Goal: Task Accomplishment & Management: Manage account settings

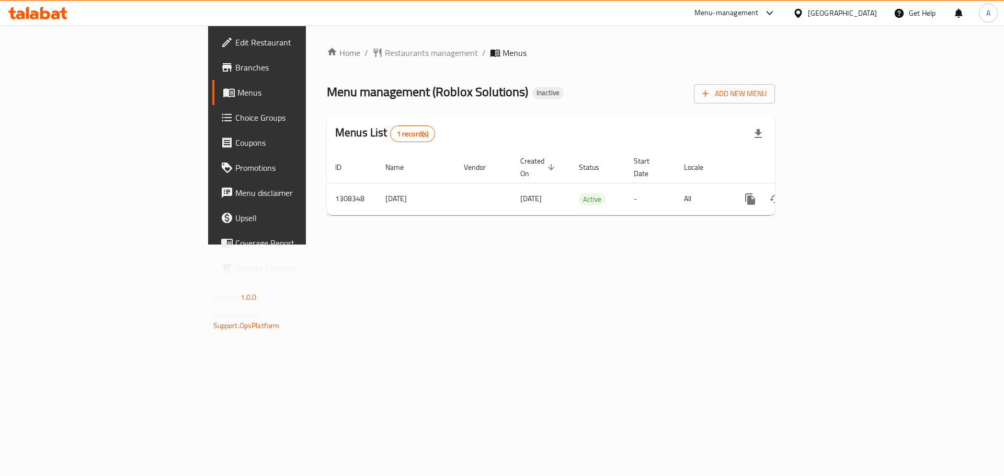
click at [832, 193] on icon "enhanced table" at bounding box center [825, 199] width 13 height 13
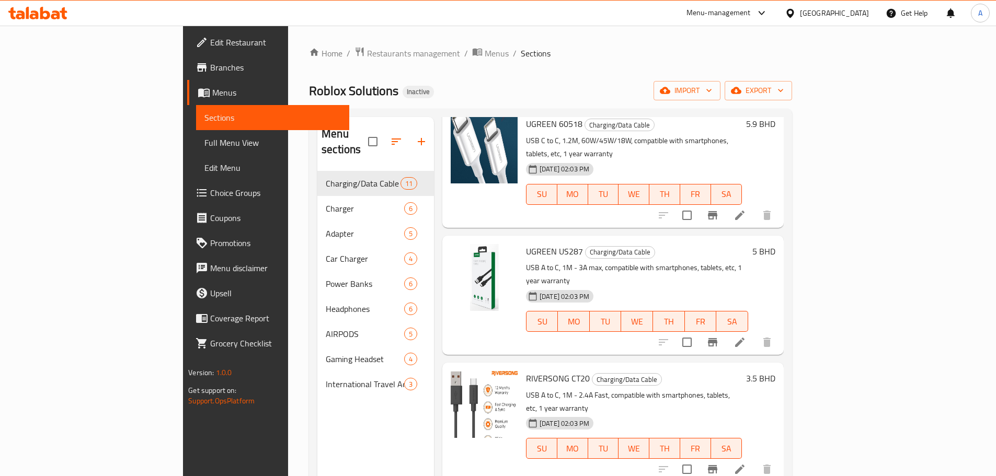
scroll to position [806, 0]
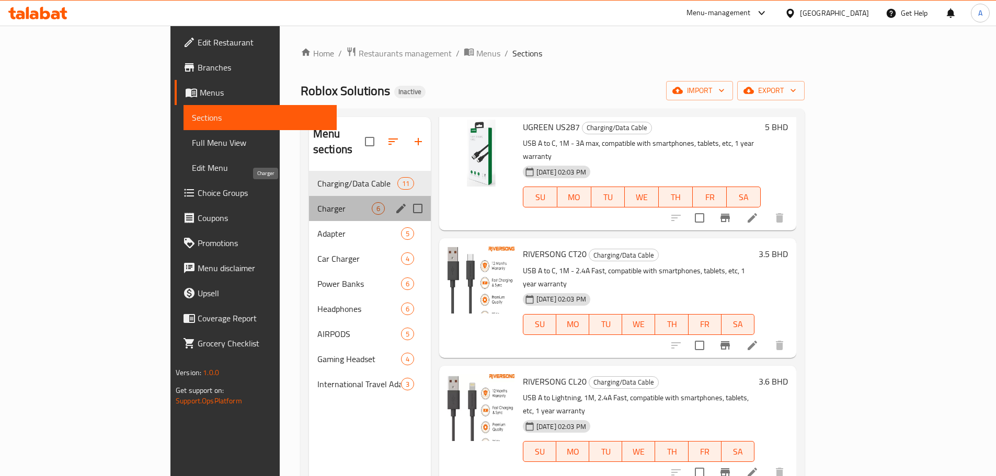
click at [324, 202] on span "Charger" at bounding box center [344, 208] width 54 height 13
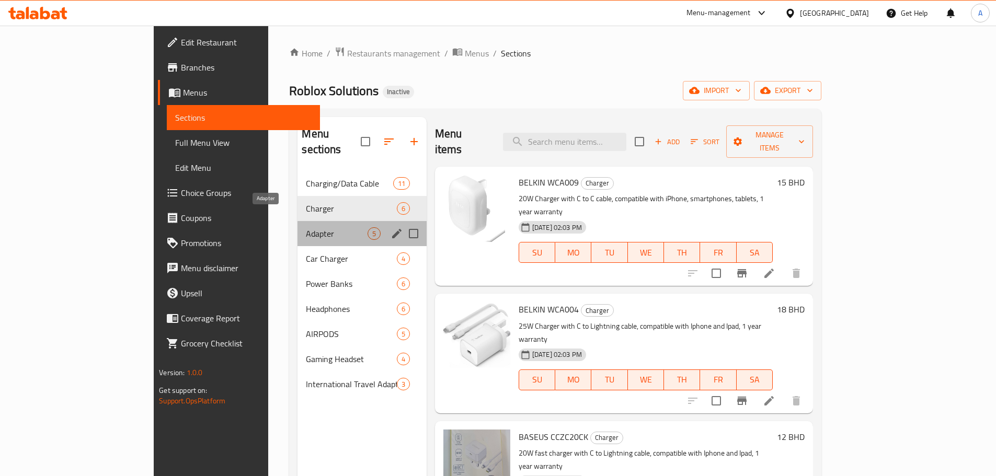
click at [306, 227] on span "Adapter" at bounding box center [336, 233] width 61 height 13
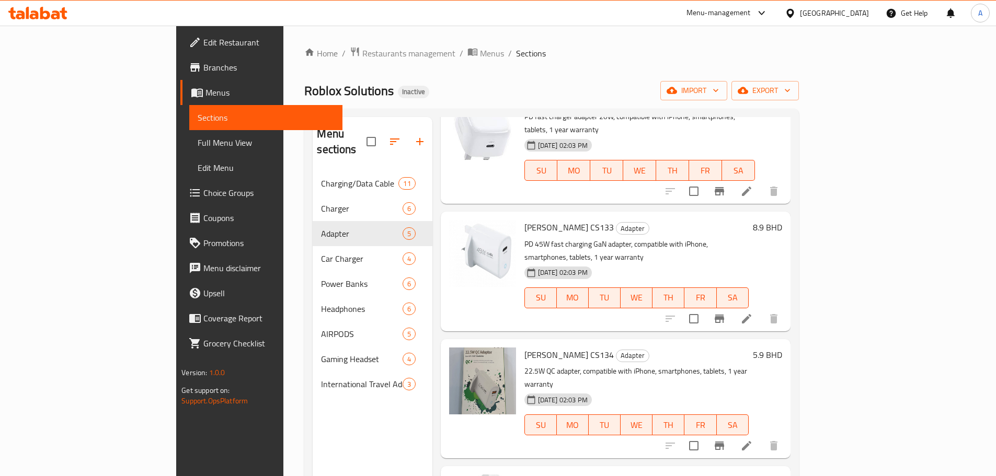
scroll to position [121, 0]
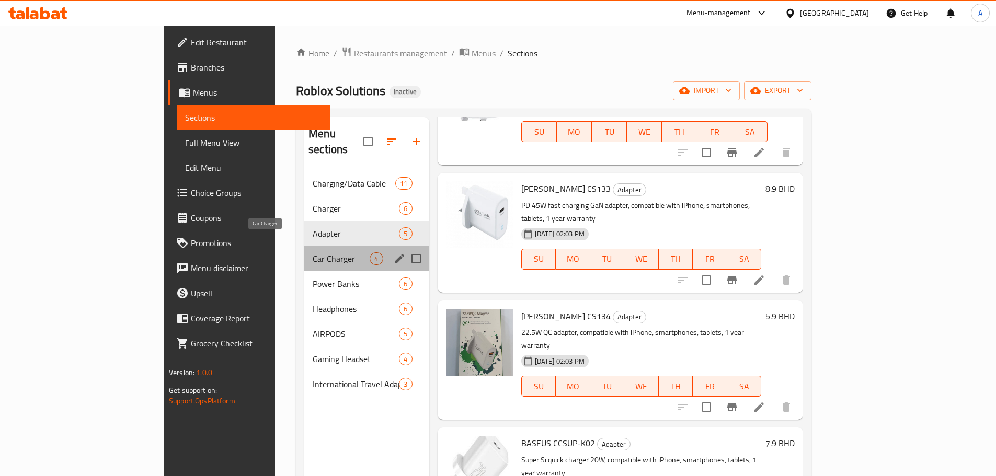
click at [313, 253] on span "Car Charger" at bounding box center [341, 259] width 57 height 13
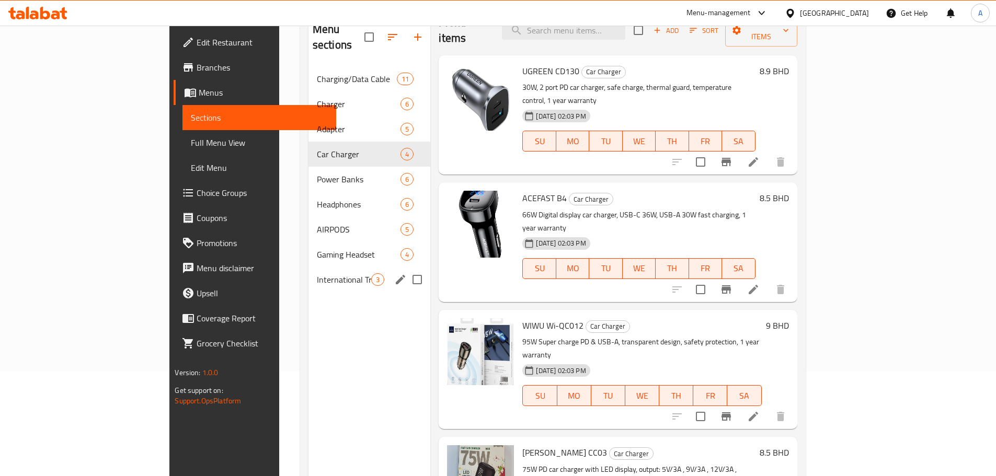
scroll to position [146, 0]
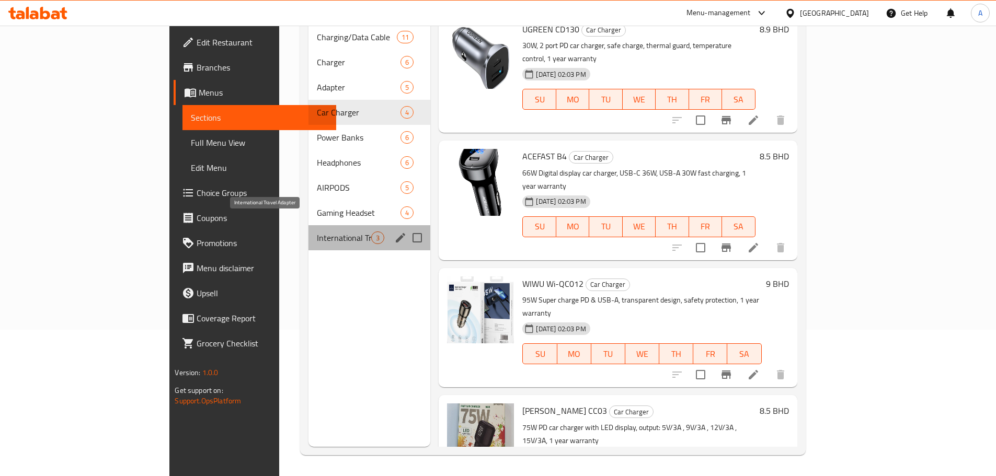
click at [317, 232] on span "International Travel Adapter" at bounding box center [344, 238] width 55 height 13
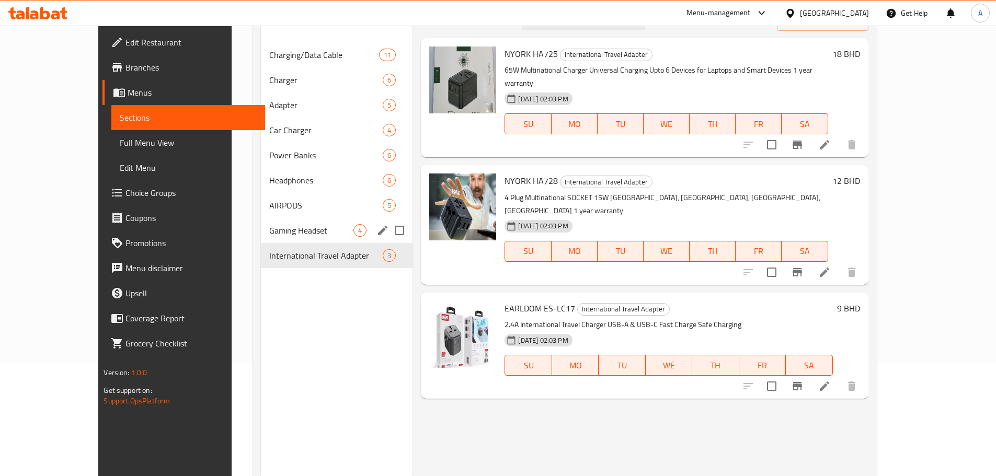
scroll to position [94, 0]
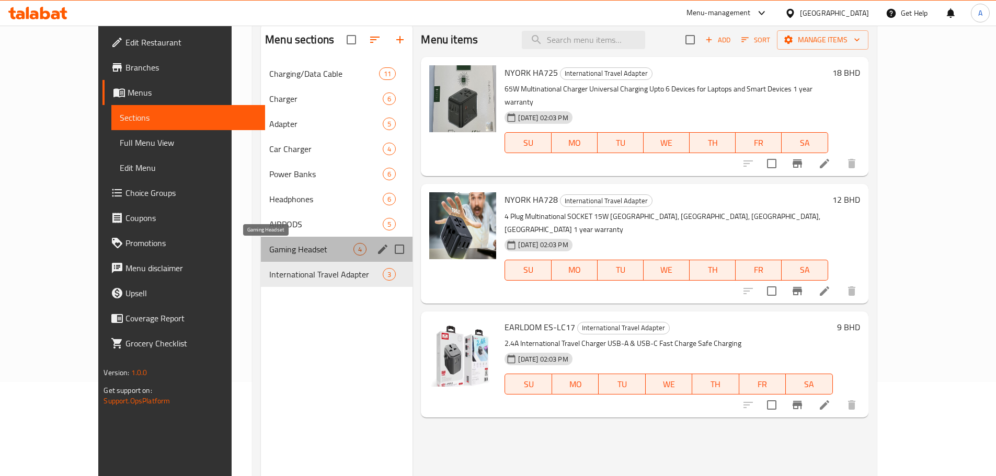
click at [269, 253] on span "Gaming Headset" at bounding box center [311, 249] width 84 height 13
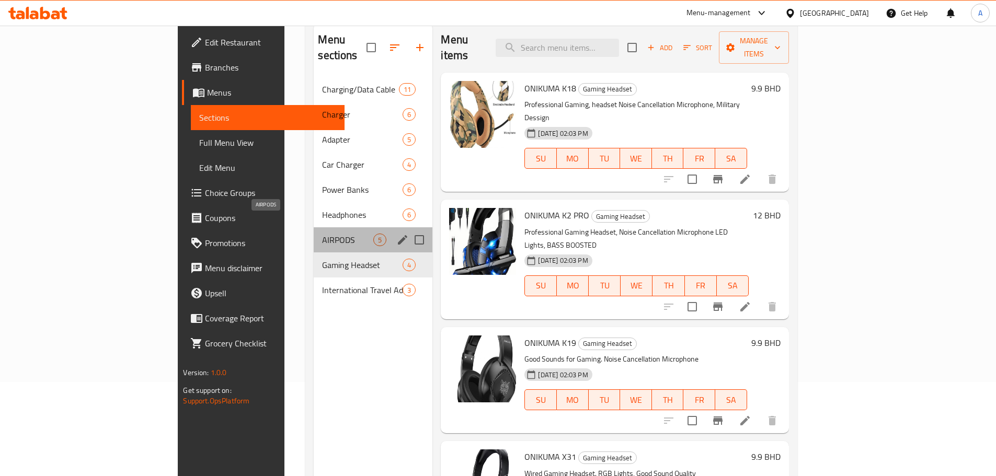
click at [322, 234] on span "AIRPODS" at bounding box center [347, 240] width 51 height 13
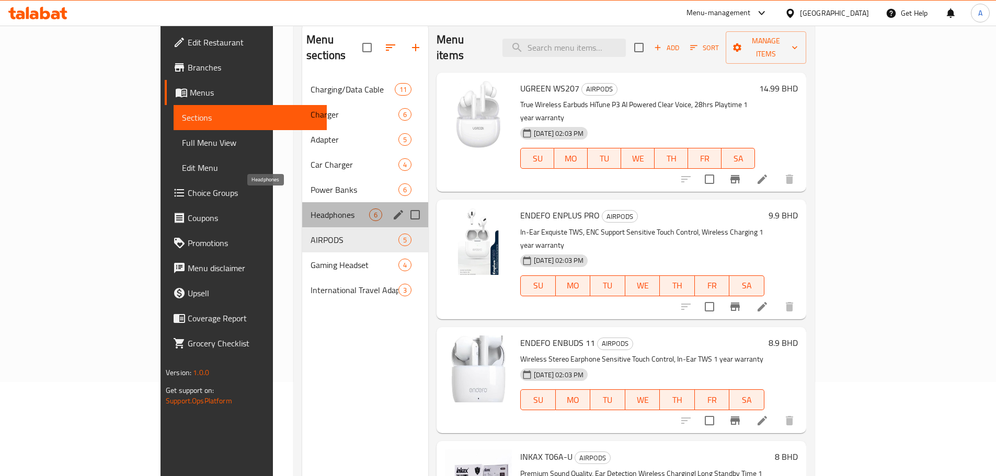
click at [311, 209] on span "Headphones" at bounding box center [340, 215] width 59 height 13
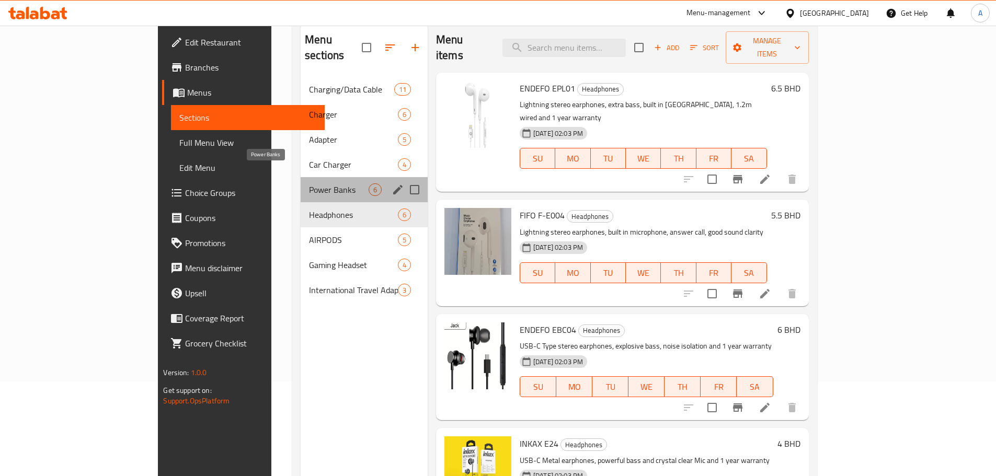
click at [309, 184] on span "Power Banks" at bounding box center [339, 190] width 60 height 13
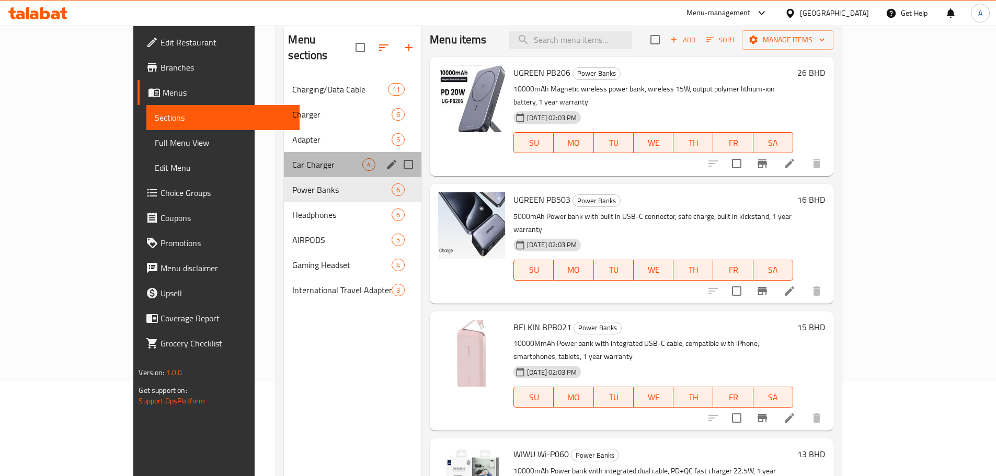
click at [284, 158] on div "Car Charger 4" at bounding box center [353, 164] width 138 height 25
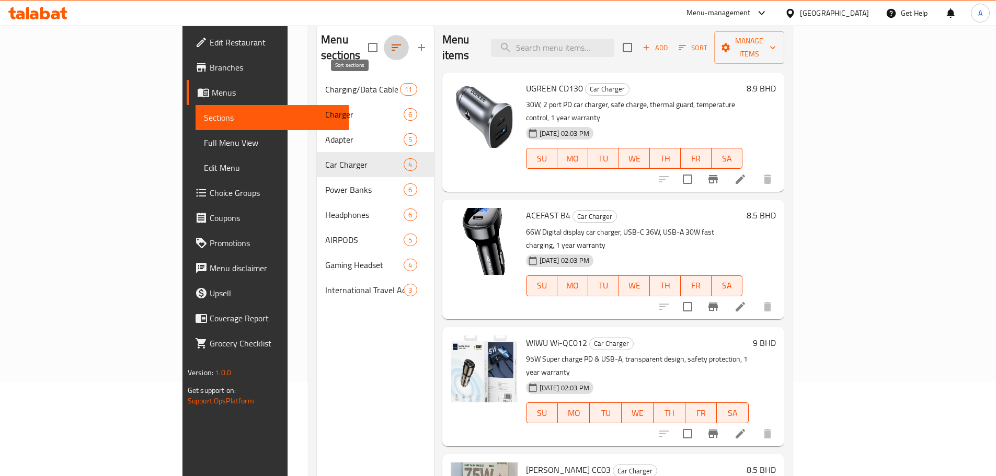
click at [390, 44] on icon "button" at bounding box center [396, 47] width 13 height 13
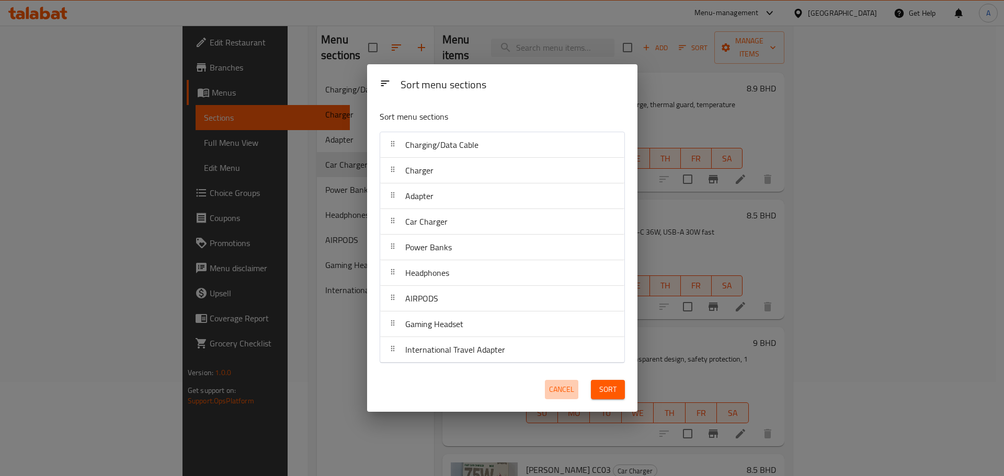
click at [567, 389] on span "Cancel" at bounding box center [561, 389] width 25 height 13
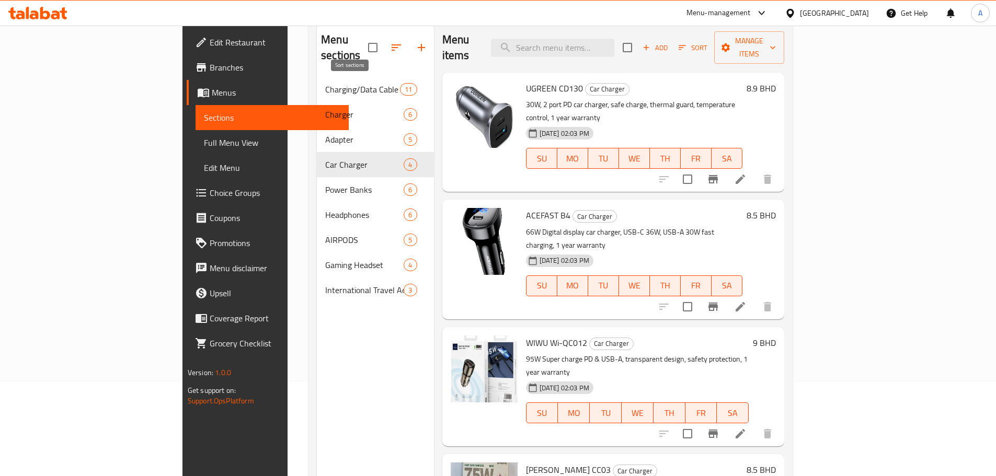
click at [390, 41] on icon "button" at bounding box center [396, 47] width 13 height 13
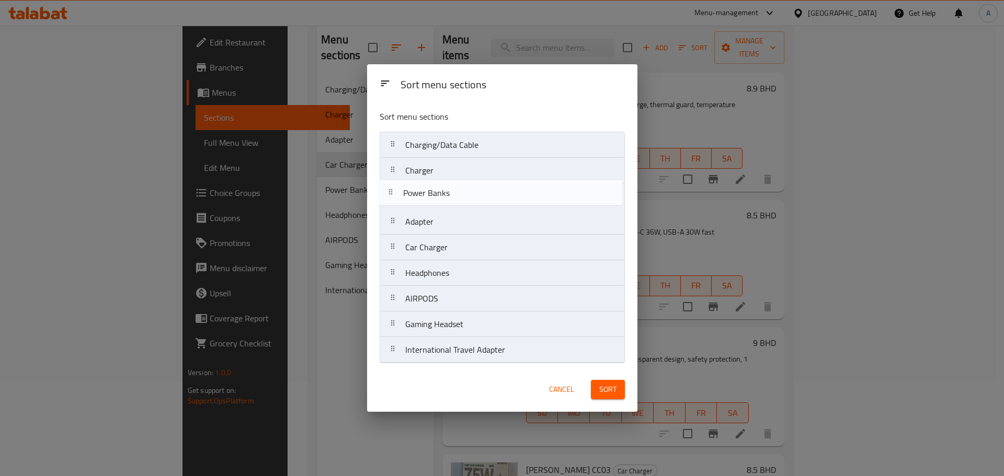
drag, startPoint x: 392, startPoint y: 249, endPoint x: 390, endPoint y: 190, distance: 59.1
click at [390, 190] on nav "Charging/Data Cable Charger Adapter Car Charger Power Banks Headphones AIRPODS …" at bounding box center [502, 248] width 245 height 232
drag, startPoint x: 390, startPoint y: 271, endPoint x: 394, endPoint y: 235, distance: 36.9
click at [394, 235] on nav "Charging/Data Cable Charger Power Banks Adapter Car Charger Headphones AIRPODS …" at bounding box center [502, 248] width 245 height 232
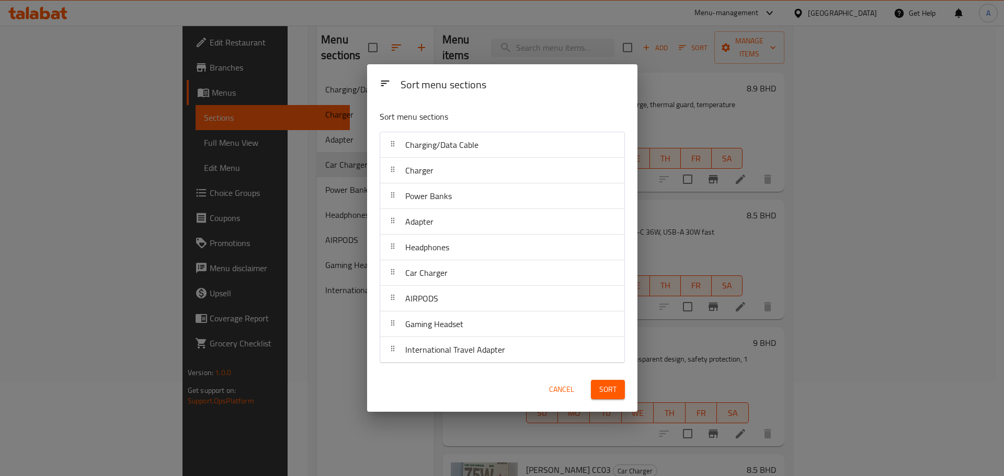
click at [614, 383] on span "Sort" at bounding box center [607, 389] width 17 height 13
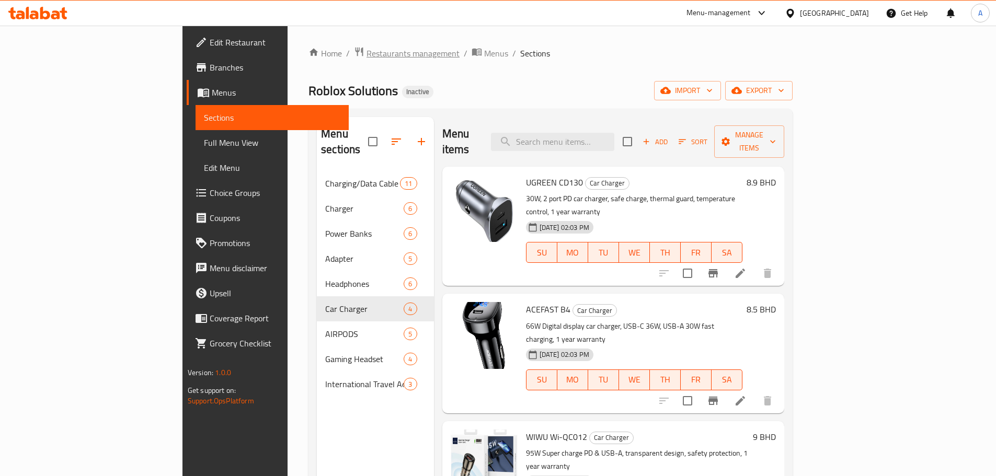
click at [367, 52] on span "Restaurants management" at bounding box center [413, 53] width 93 height 13
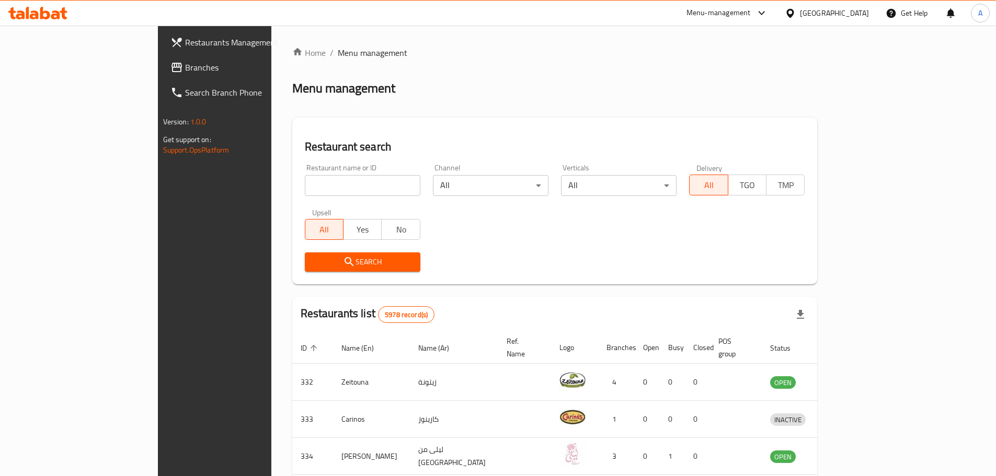
click at [305, 179] on input "search" at bounding box center [363, 185] width 116 height 21
type input "korean bakery"
click button "Search" at bounding box center [363, 262] width 116 height 19
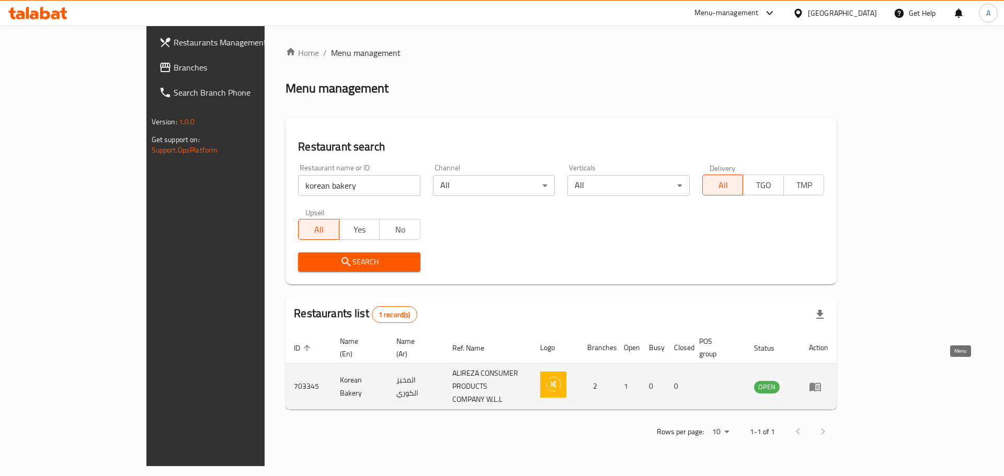
click at [819, 385] on icon "enhanced table" at bounding box center [818, 387] width 4 height 4
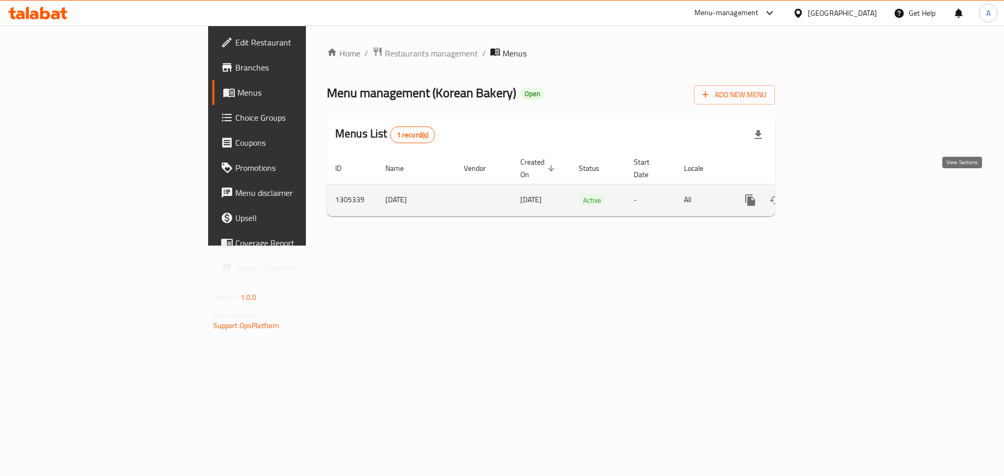
click at [832, 194] on icon "enhanced table" at bounding box center [825, 200] width 13 height 13
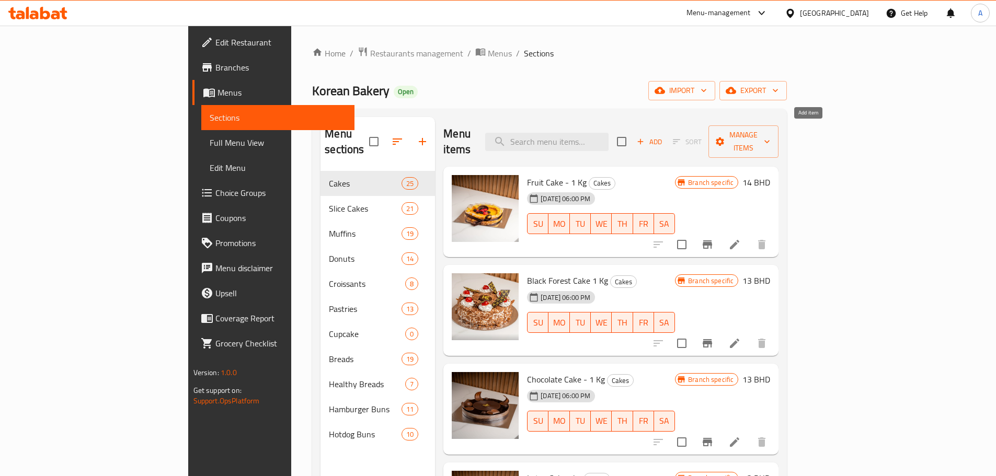
click at [664, 136] on span "Add" at bounding box center [649, 142] width 28 height 12
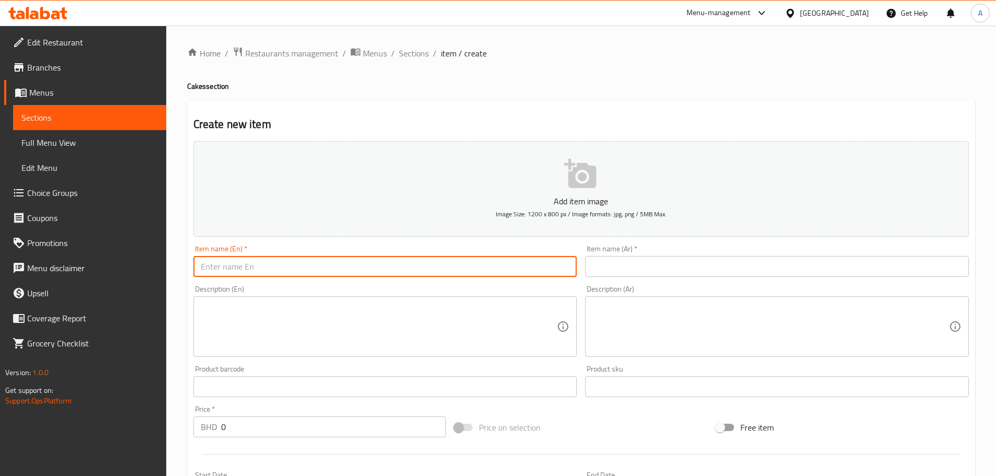
click at [271, 265] on input "text" at bounding box center [385, 266] width 384 height 21
paste input "Macrons 4 Pcs"
type input "Macrons 4 Pcs"
click at [649, 266] on input "text" at bounding box center [777, 266] width 384 height 21
paste input "ماكرون 4 قطع"
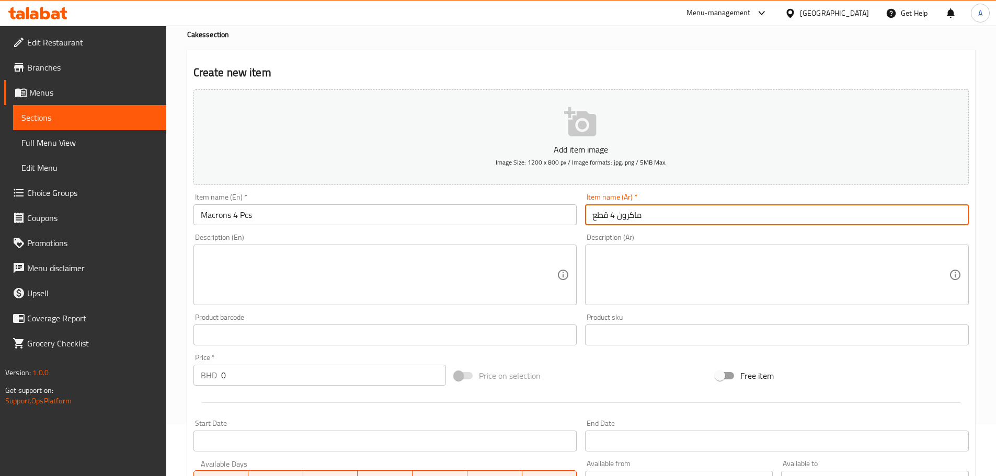
scroll to position [105, 0]
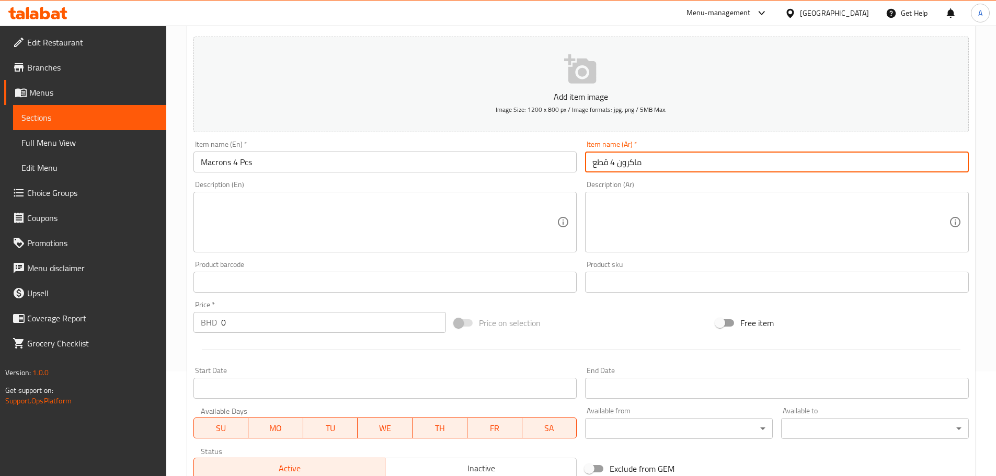
type input "ماكرون 4 قطع"
click at [291, 320] on input "0" at bounding box center [333, 322] width 225 height 21
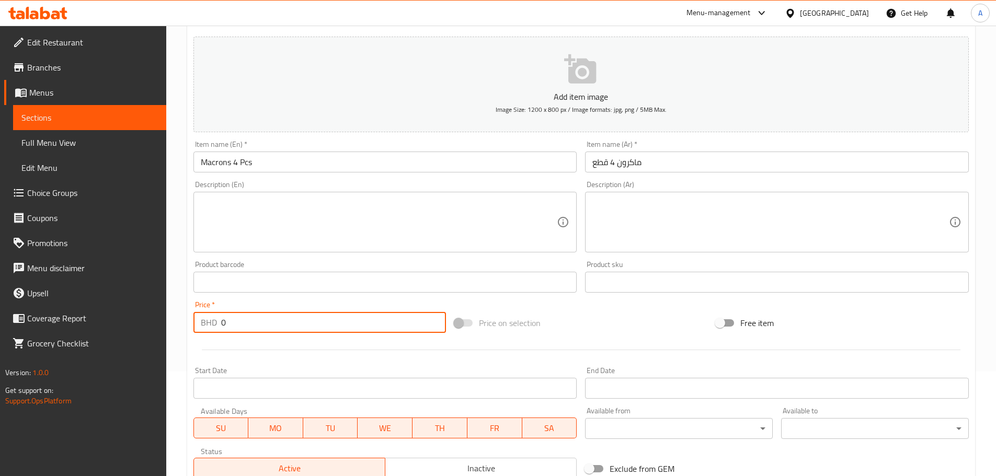
click at [291, 320] on input "0" at bounding box center [333, 322] width 225 height 21
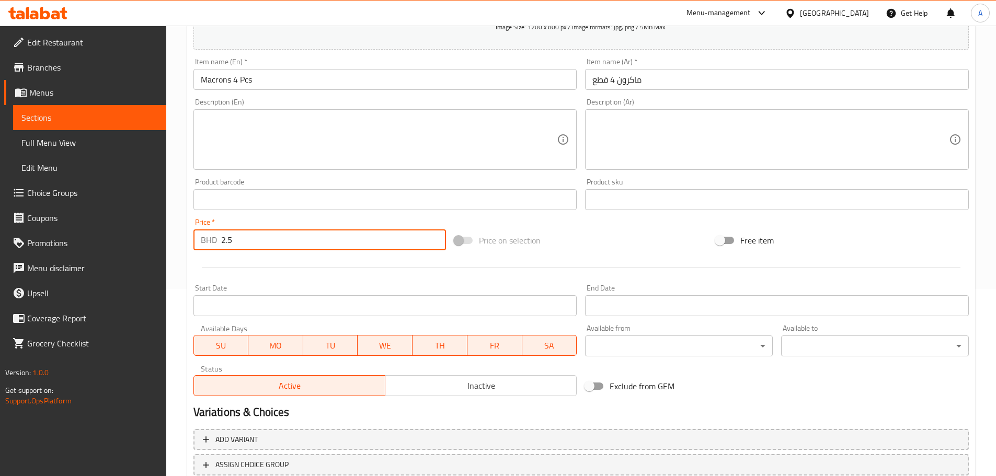
scroll to position [263, 0]
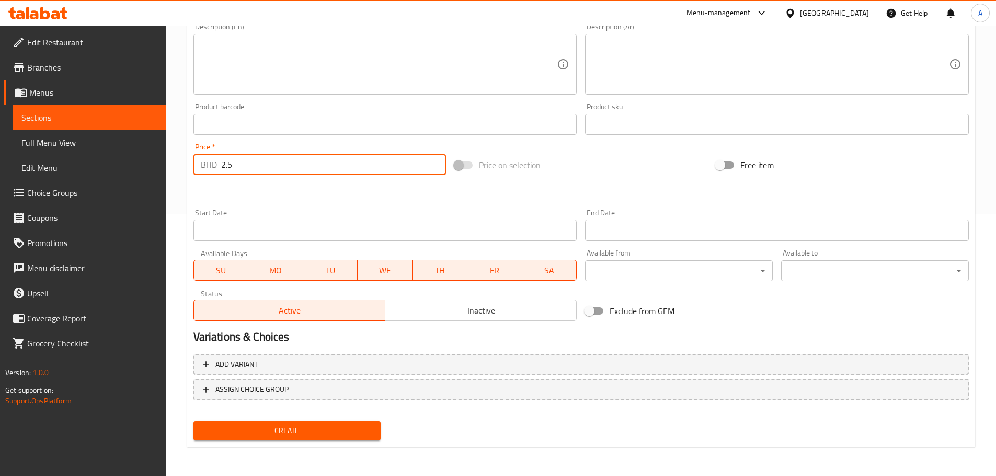
type input "2.5"
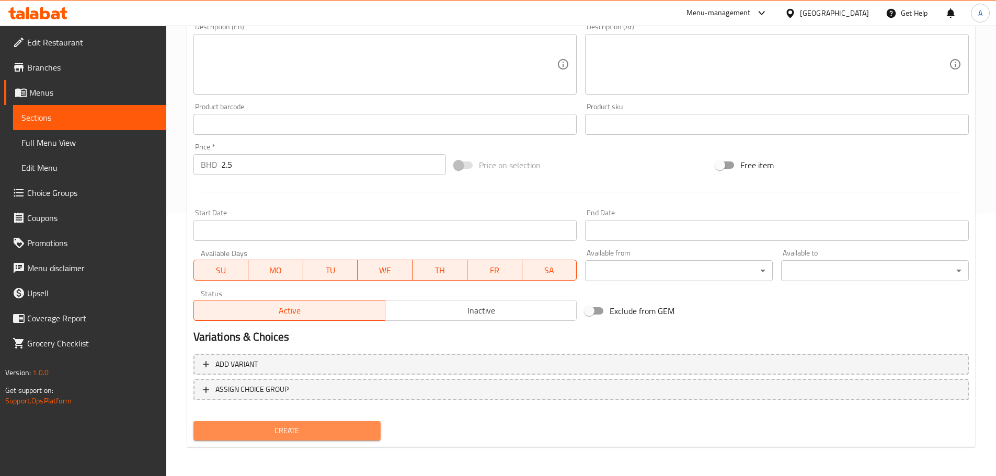
click at [328, 426] on span "Create" at bounding box center [287, 431] width 171 height 13
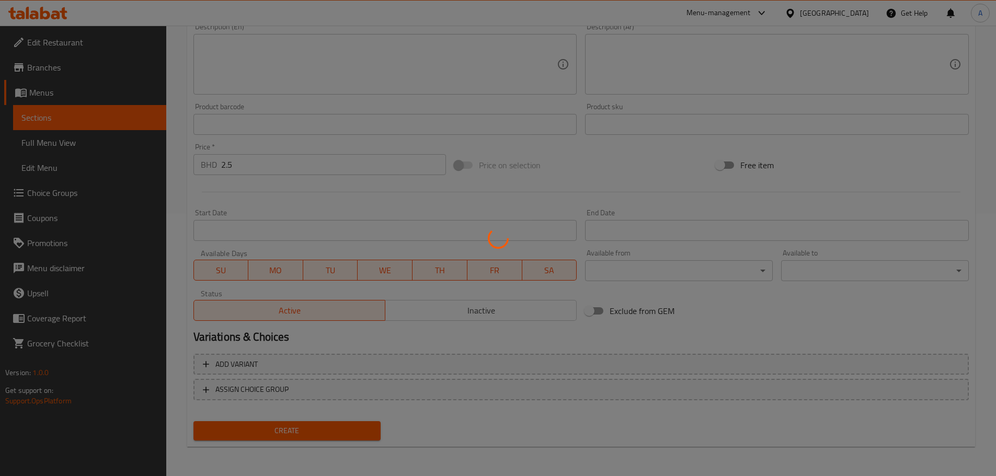
type input "0"
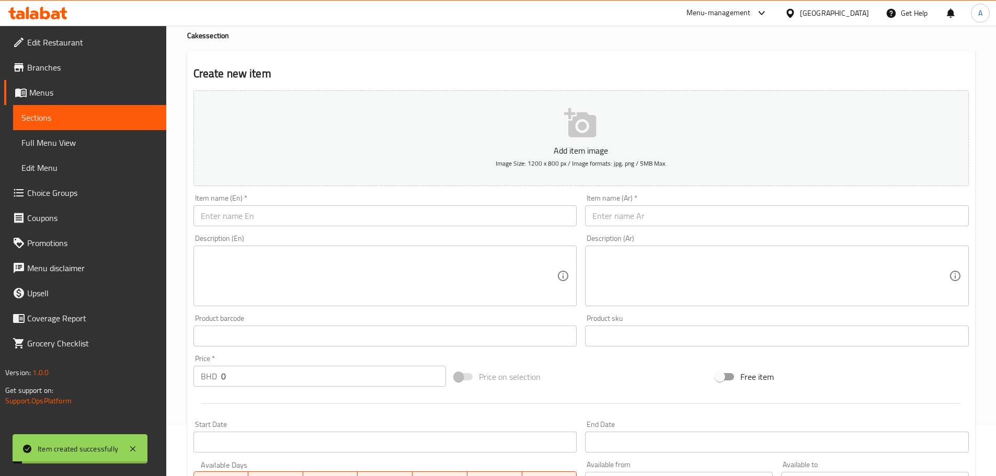
scroll to position [20, 0]
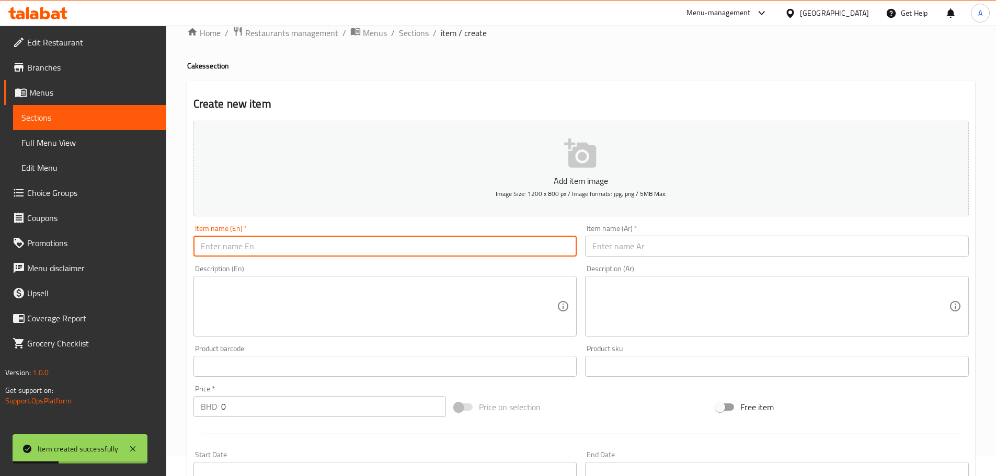
click at [335, 247] on input "text" at bounding box center [385, 246] width 384 height 21
paste input "Cream Horns"
type input "Cream Horns"
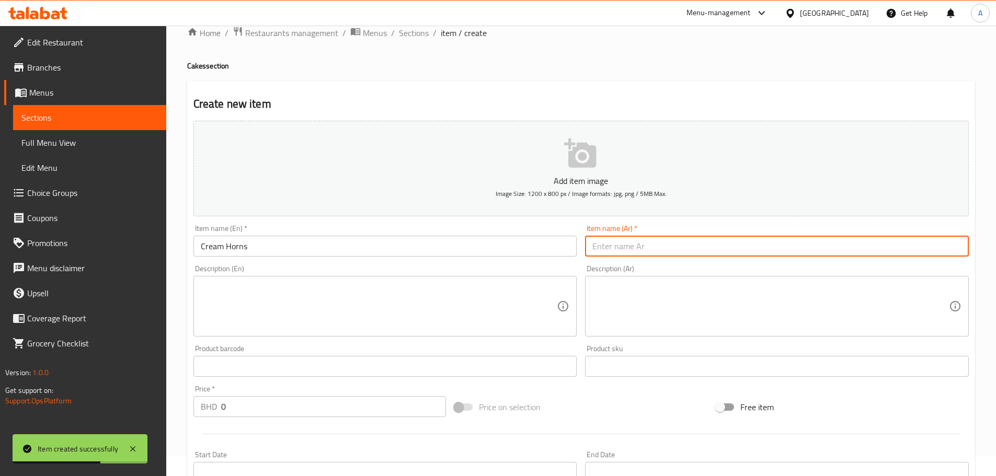
click at [671, 241] on input "text" at bounding box center [777, 246] width 384 height 21
paste input "قرون كريم"
type input "قرون كريم"
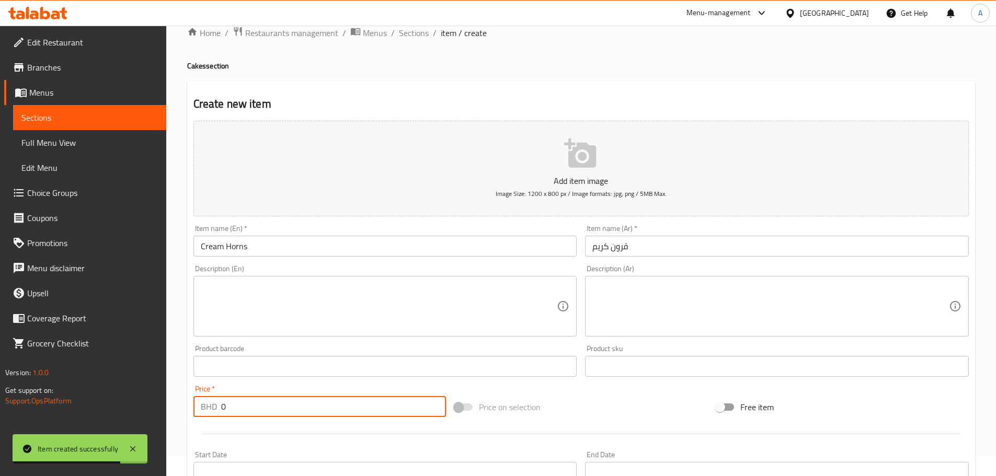
click at [245, 406] on input "0" at bounding box center [333, 406] width 225 height 21
click at [246, 406] on input "0" at bounding box center [333, 406] width 225 height 21
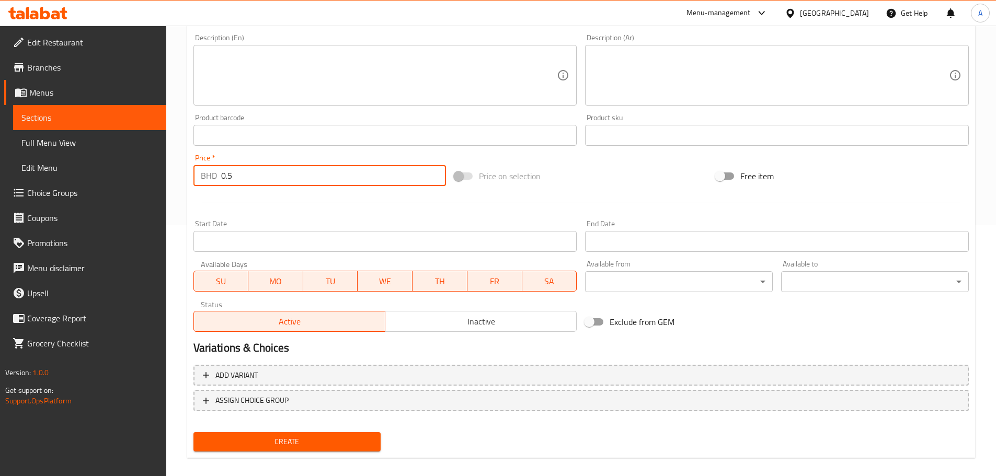
scroll to position [263, 0]
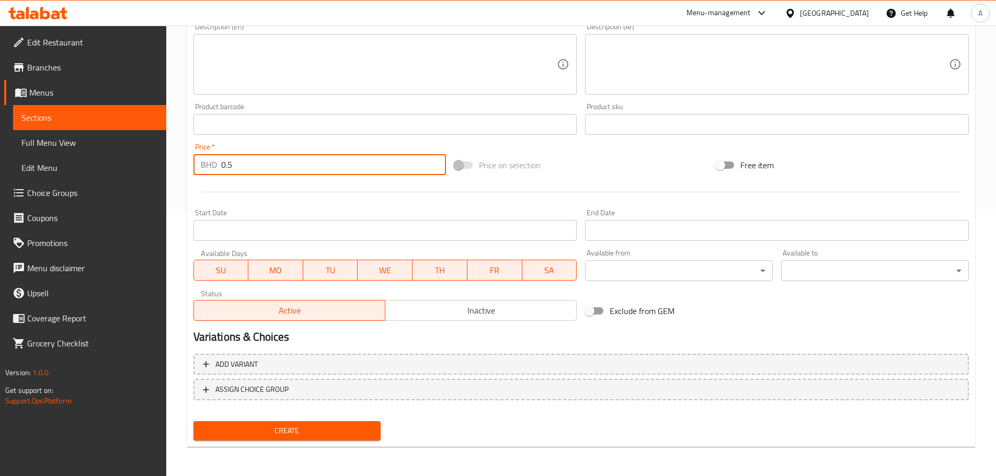
type input "0.5"
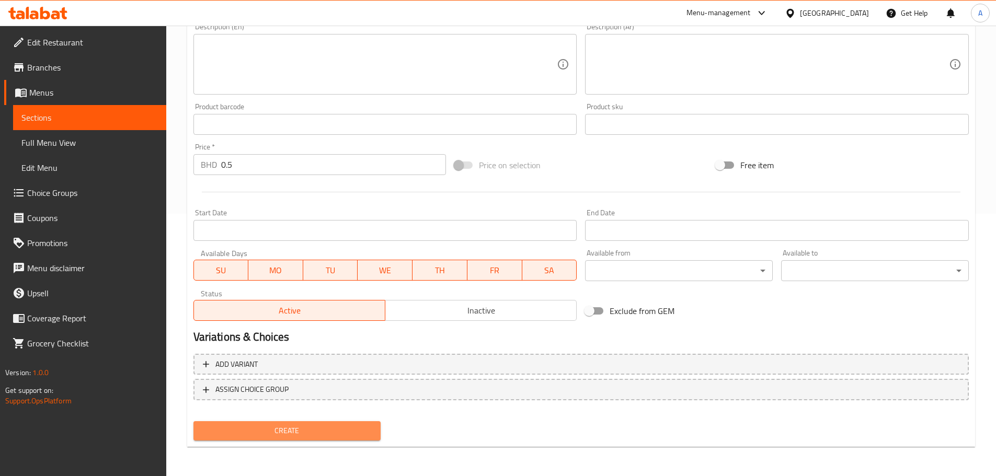
click at [286, 425] on span "Create" at bounding box center [287, 431] width 171 height 13
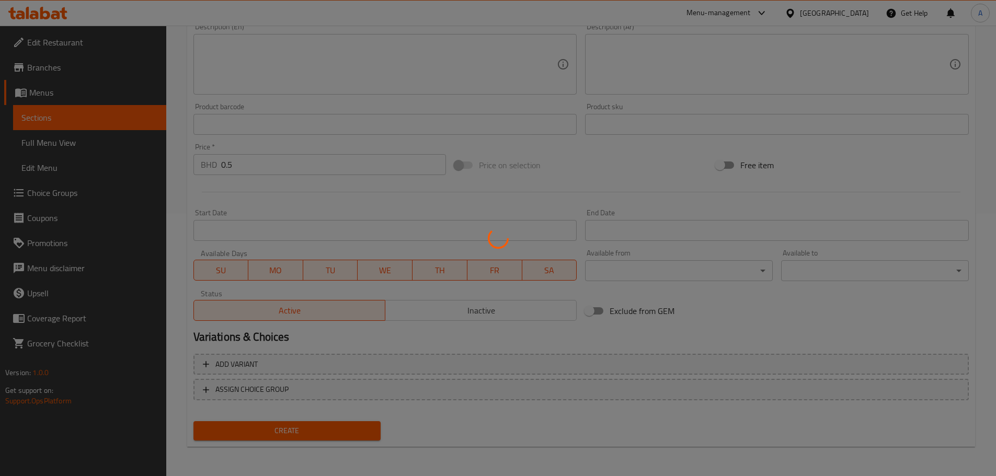
type input "0"
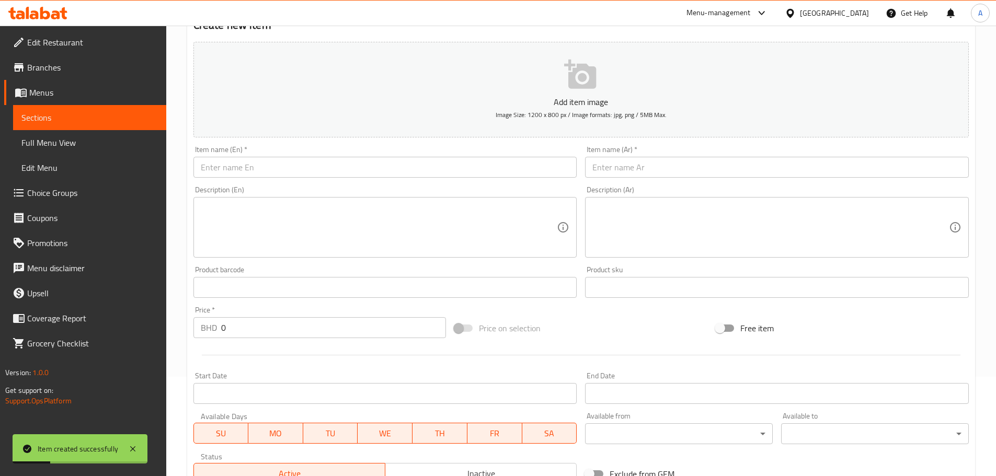
scroll to position [0, 0]
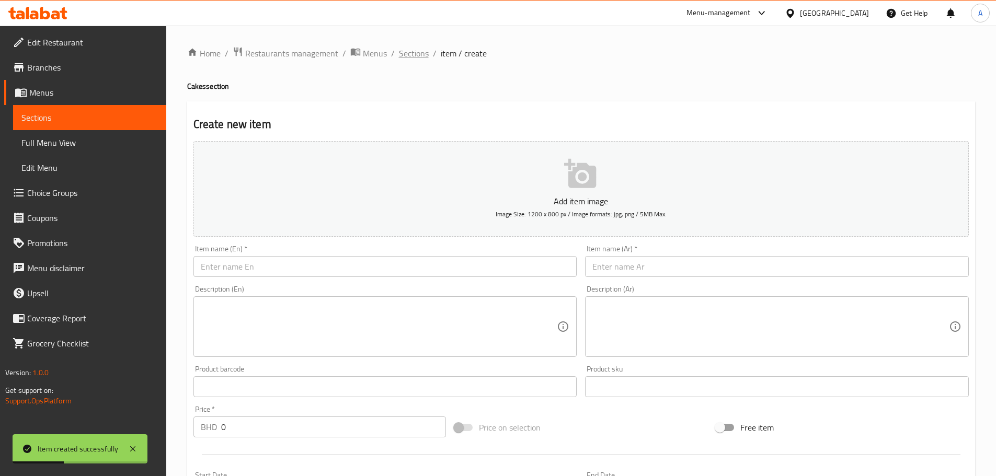
click at [415, 59] on span "Sections" at bounding box center [414, 53] width 30 height 13
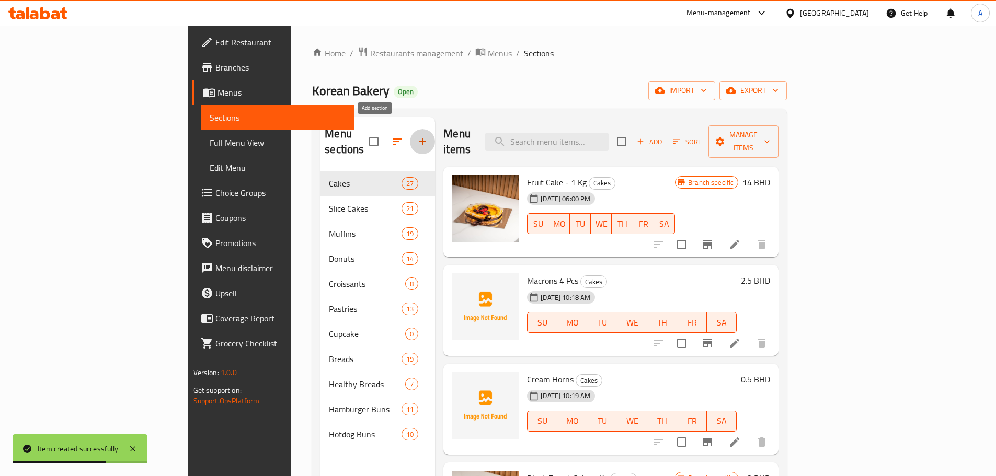
click at [416, 135] on icon "button" at bounding box center [422, 141] width 13 height 13
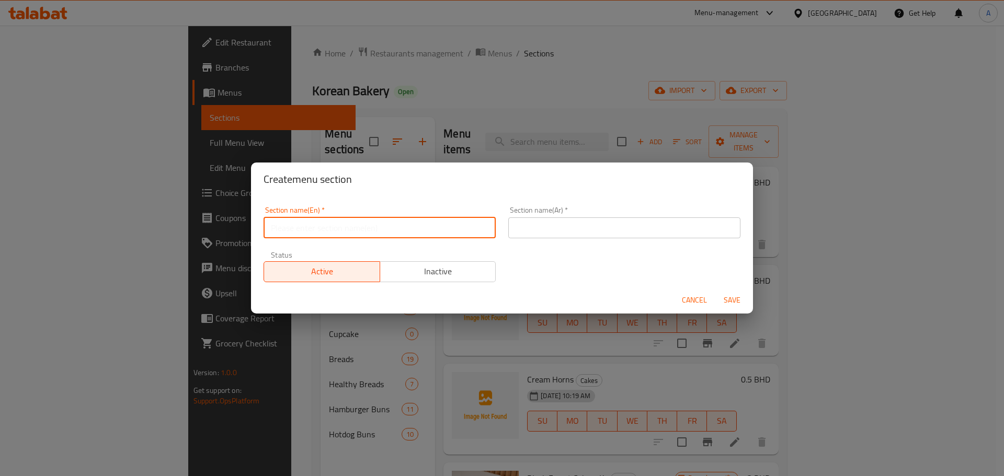
click at [396, 224] on input "text" at bounding box center [380, 228] width 232 height 21
paste input "Mousse Cakes"
type input "Mousse Cakes"
click at [531, 224] on input "text" at bounding box center [624, 228] width 232 height 21
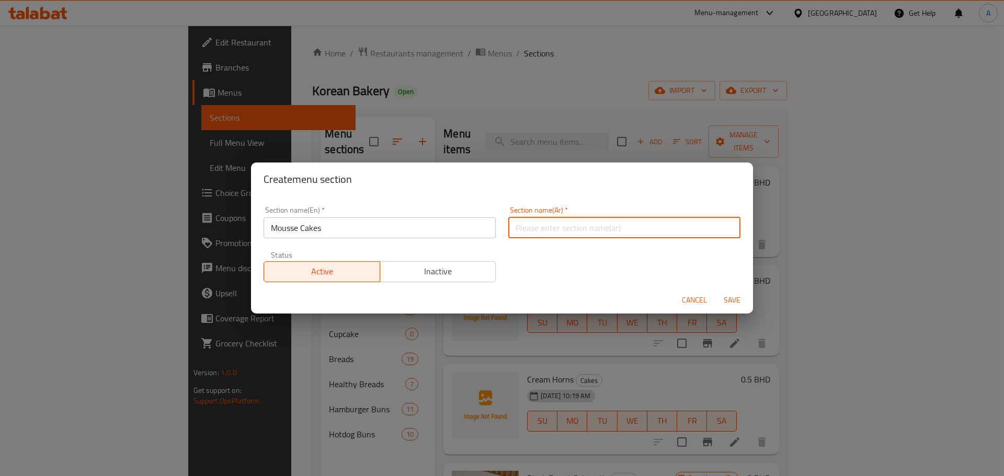
paste input "كعكات الموس"
type input "كعكات الموس"
click at [726, 302] on span "Save" at bounding box center [732, 300] width 25 height 13
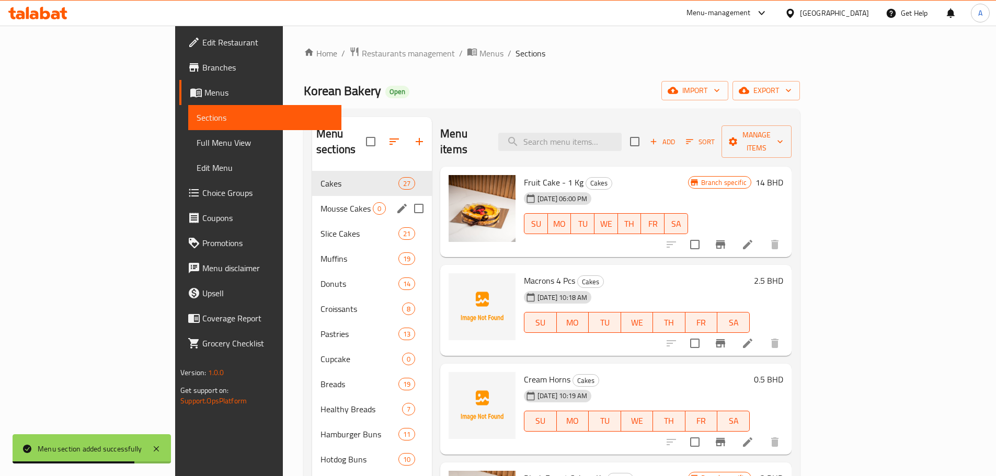
click at [312, 204] on div "Mousse Cakes 0" at bounding box center [372, 208] width 120 height 25
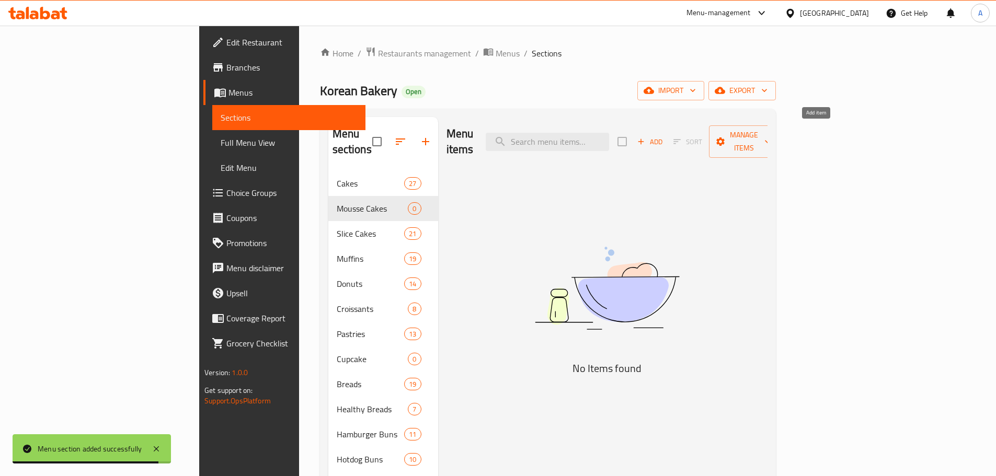
click at [664, 136] on span "Add" at bounding box center [650, 142] width 28 height 12
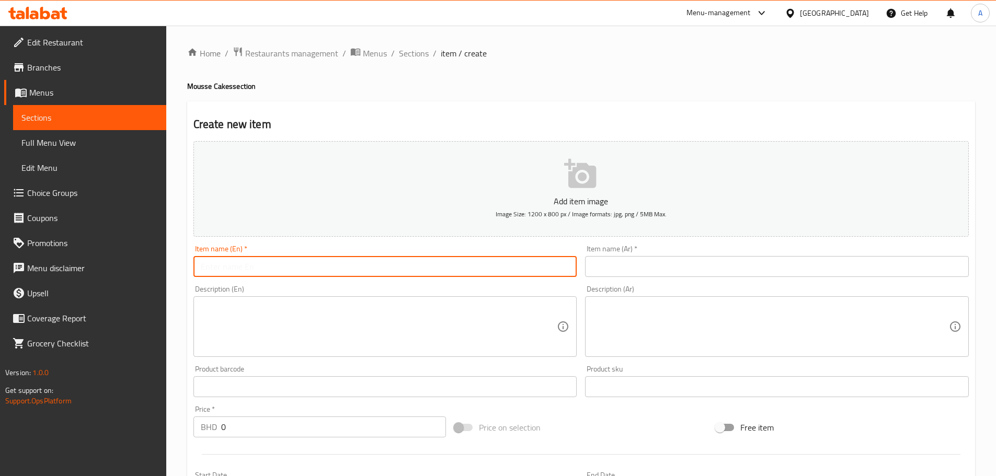
click at [333, 263] on input "text" at bounding box center [385, 266] width 384 height 21
paste input "Lotus Mousse Cake"
type input "Lotus Mousse Cake"
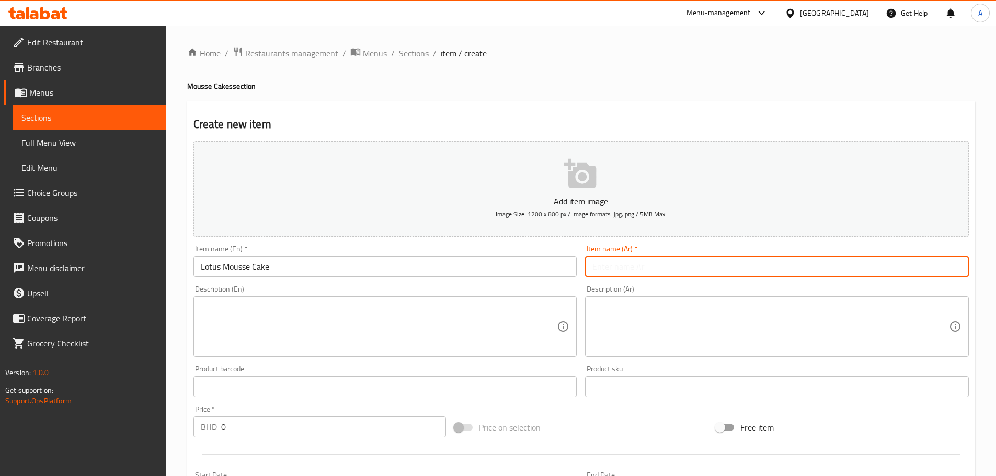
click at [641, 262] on input "text" at bounding box center [777, 266] width 384 height 21
paste input "كعكة موس اللوتس"
type input "كعكة موس اللوتس"
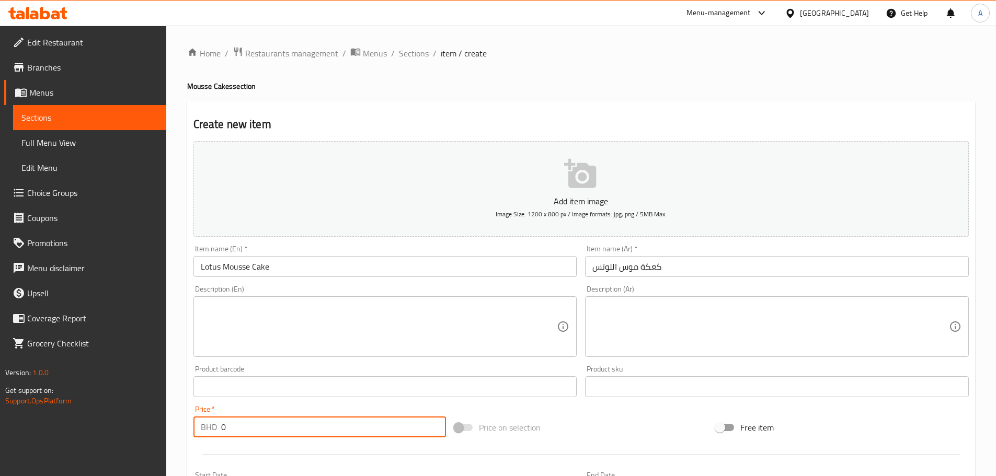
click at [258, 422] on input "0" at bounding box center [333, 427] width 225 height 21
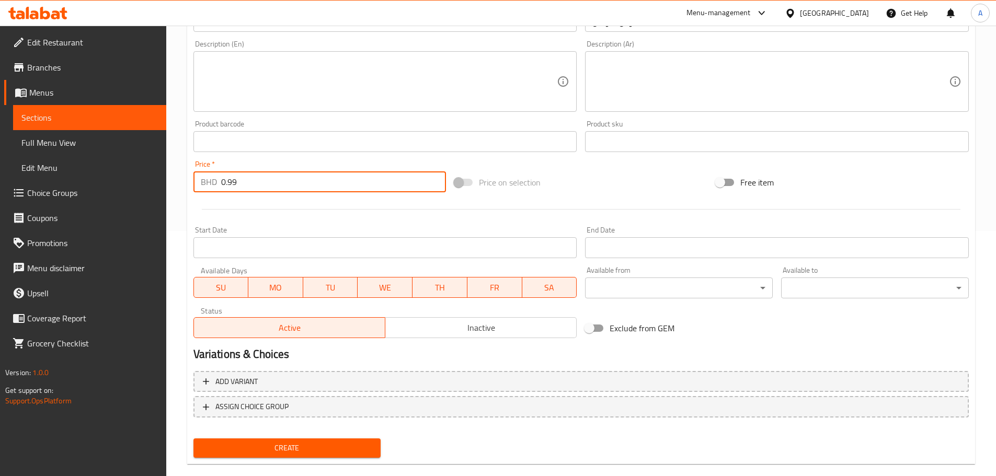
scroll to position [263, 0]
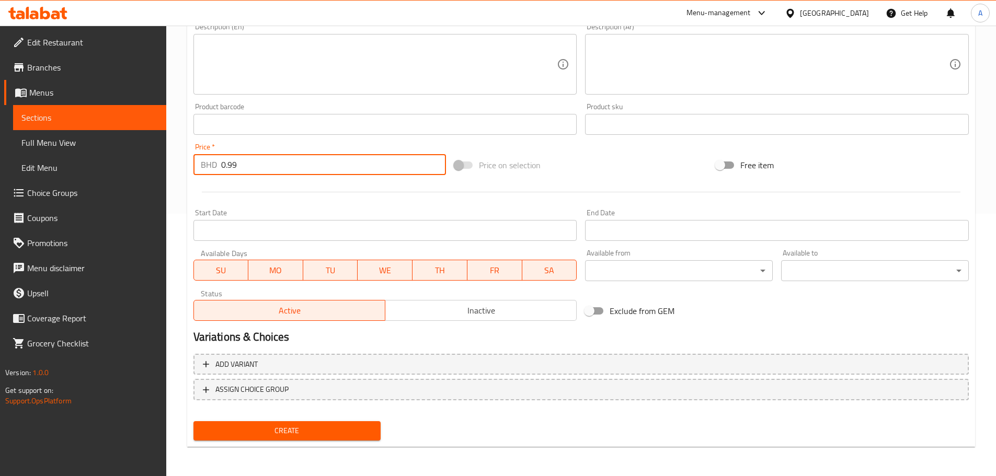
type input "0.99"
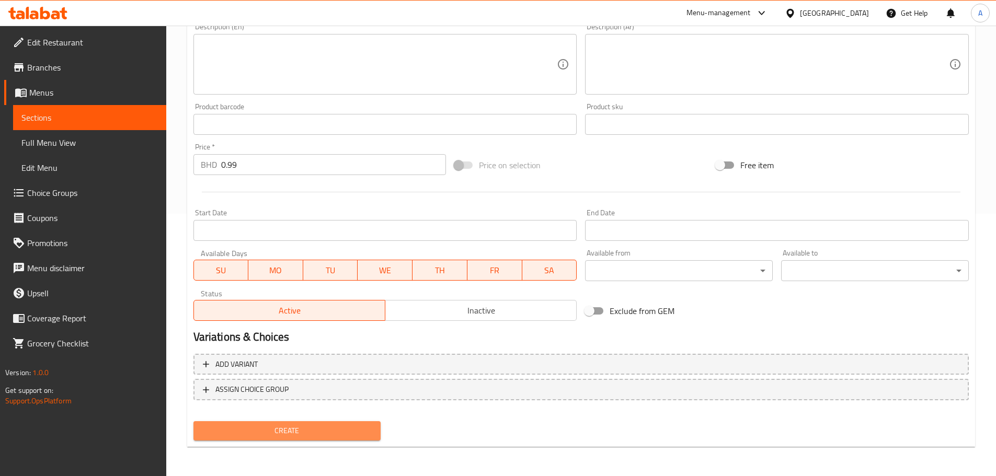
click at [279, 434] on span "Create" at bounding box center [287, 431] width 171 height 13
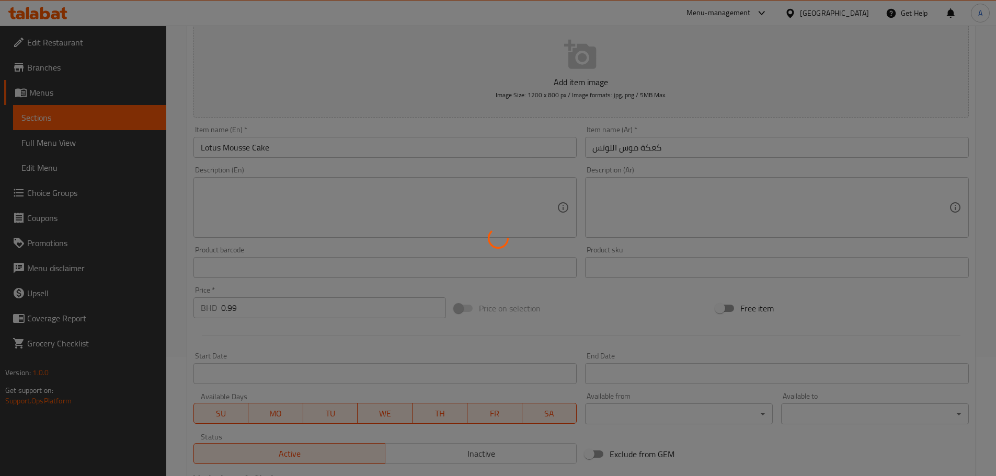
scroll to position [90, 0]
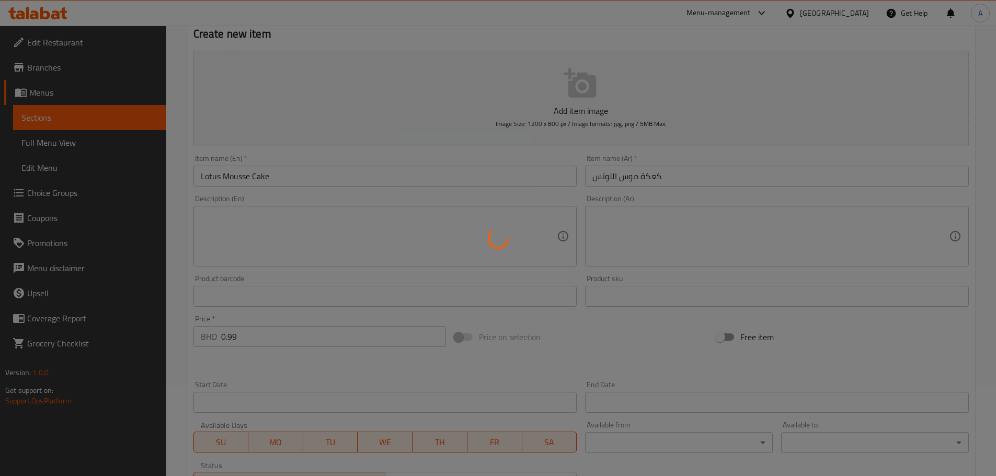
type input "0"
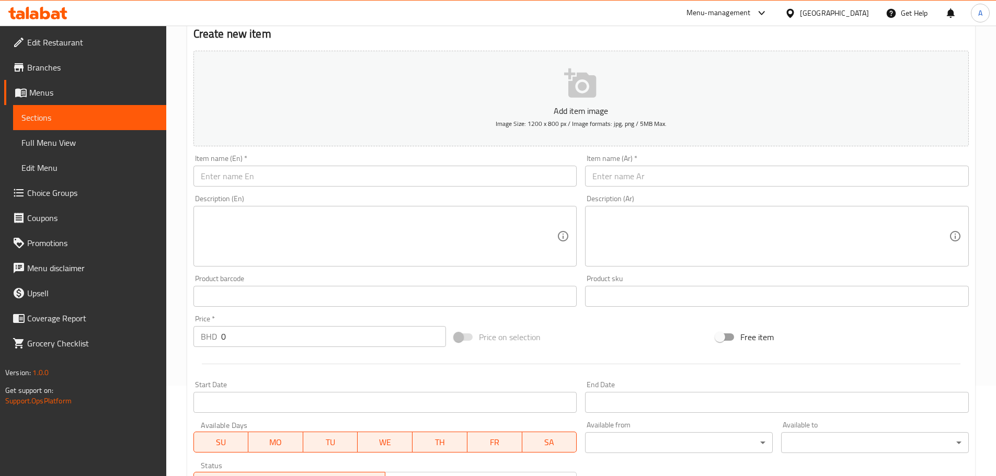
click at [305, 178] on input "text" at bounding box center [385, 176] width 384 height 21
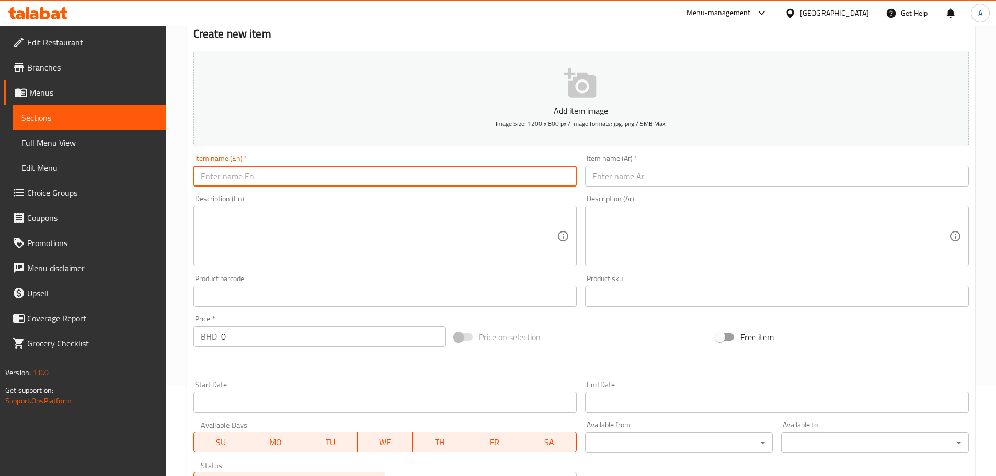
paste input "Stawberry Mousse Cake"
type input "Stawberry Mousse Cake"
click at [641, 177] on input "text" at bounding box center [777, 176] width 384 height 21
paste input "كعكة موس الفراولة"
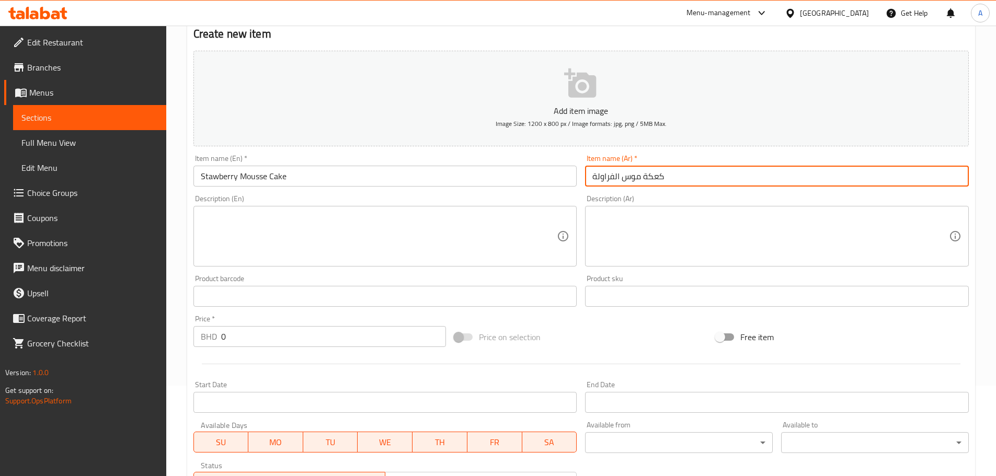
type input "كعكة موس الفراولة"
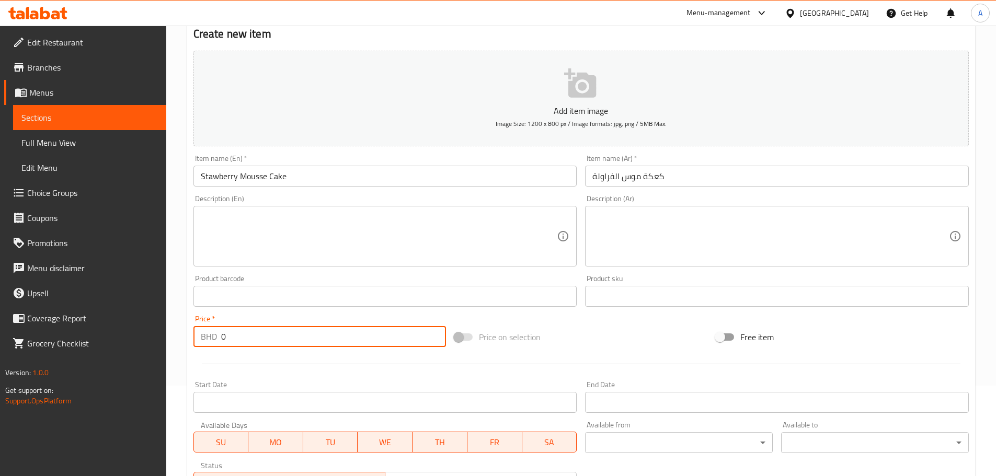
click at [299, 345] on input "0" at bounding box center [333, 336] width 225 height 21
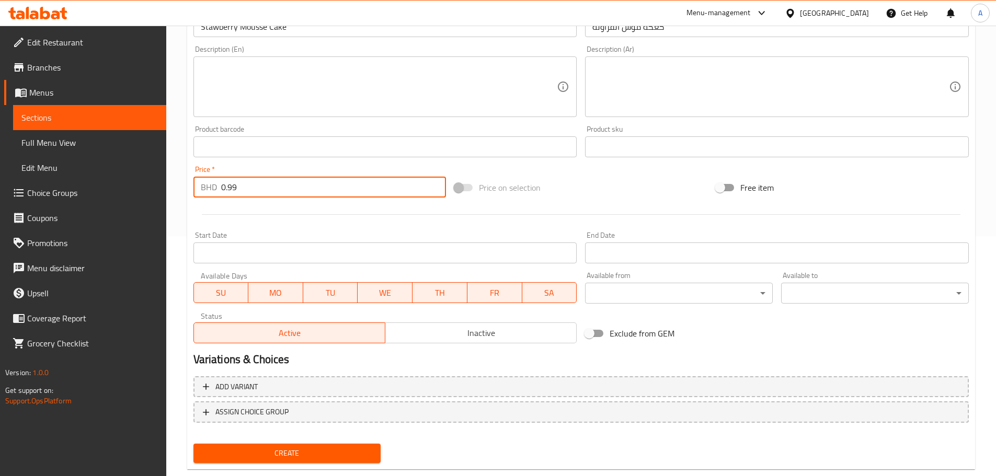
scroll to position [247, 0]
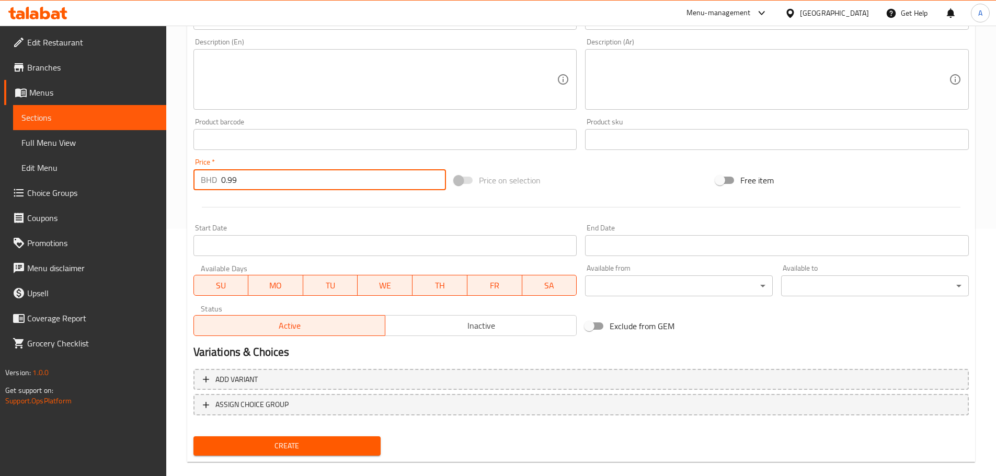
type input "0.99"
click at [271, 451] on span "Create" at bounding box center [287, 446] width 171 height 13
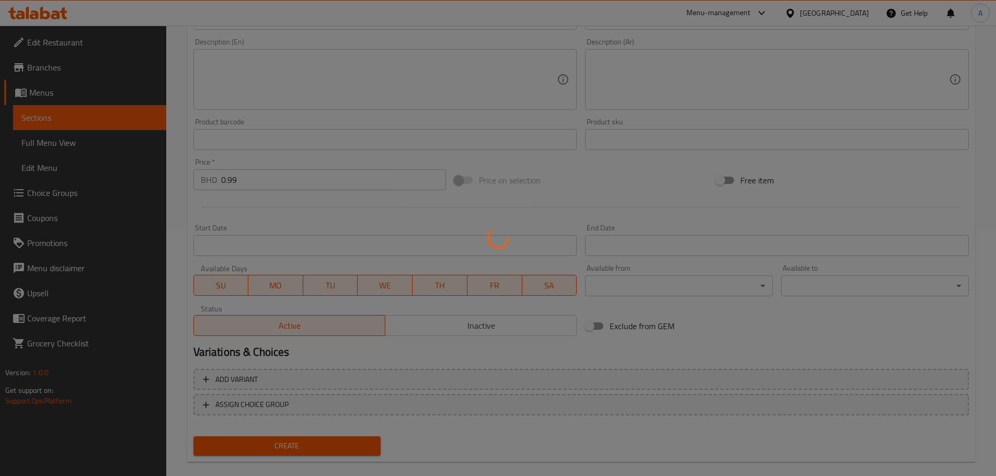
type input "0"
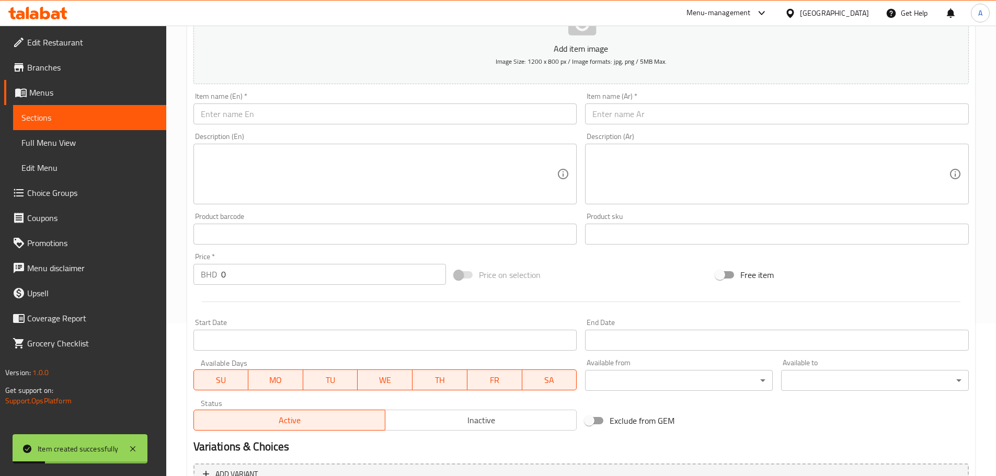
scroll to position [158, 0]
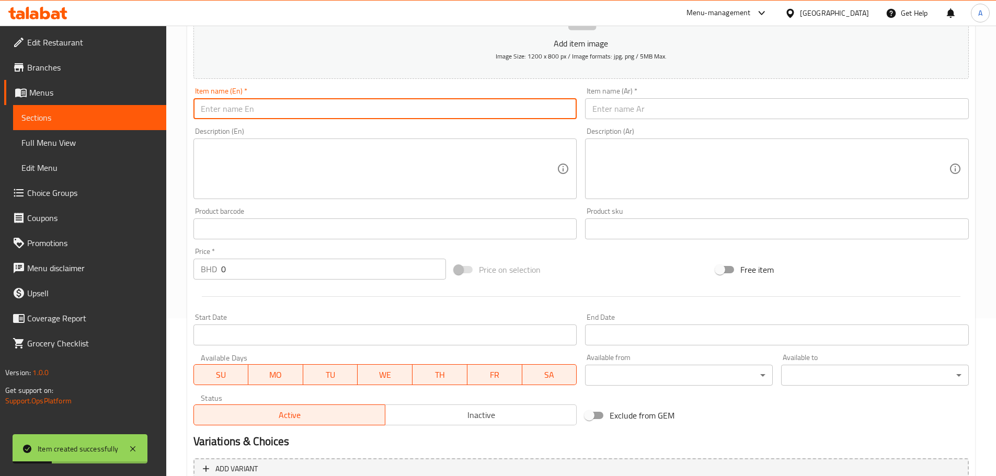
click at [284, 111] on input "text" at bounding box center [385, 108] width 384 height 21
paste input "Teramisu Mousse Cake"
type input "Teramisu Mousse Cake"
click at [629, 109] on input "text" at bounding box center [777, 108] width 384 height 21
paste input "كعكة موس تيراميسو"
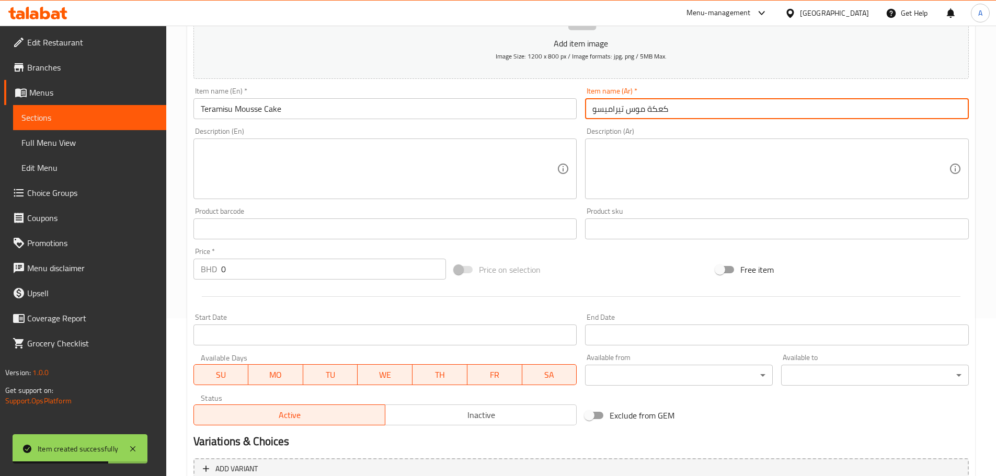
type input "كعكة موس تيراميسو"
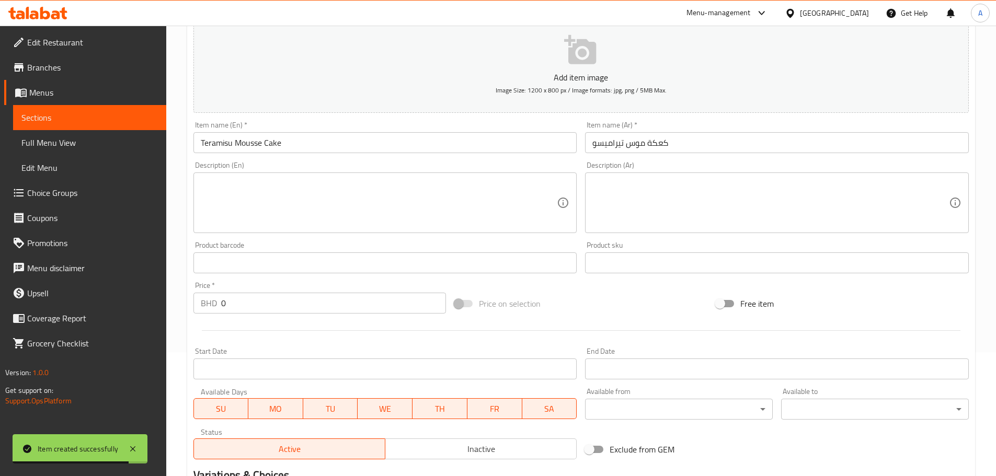
scroll to position [106, 0]
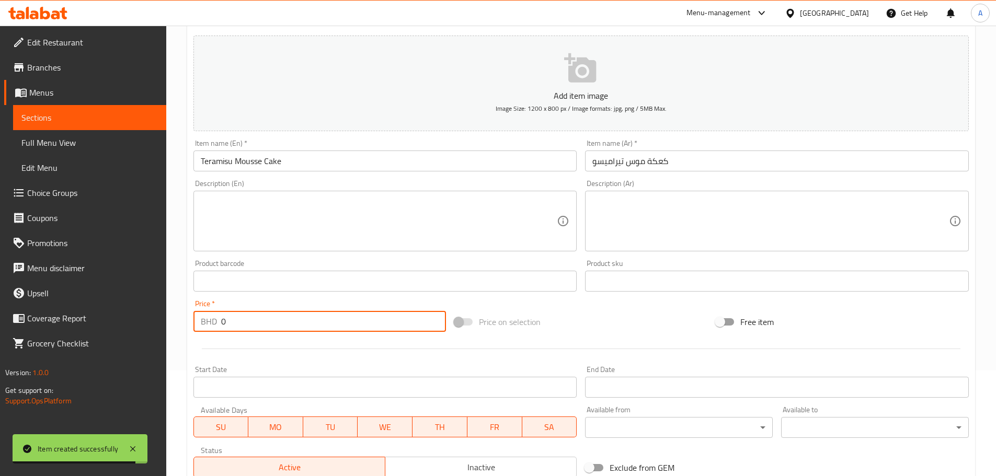
click at [255, 314] on input "0" at bounding box center [333, 321] width 225 height 21
paste input "0.990"
click at [255, 315] on input "00.990" at bounding box center [333, 321] width 225 height 21
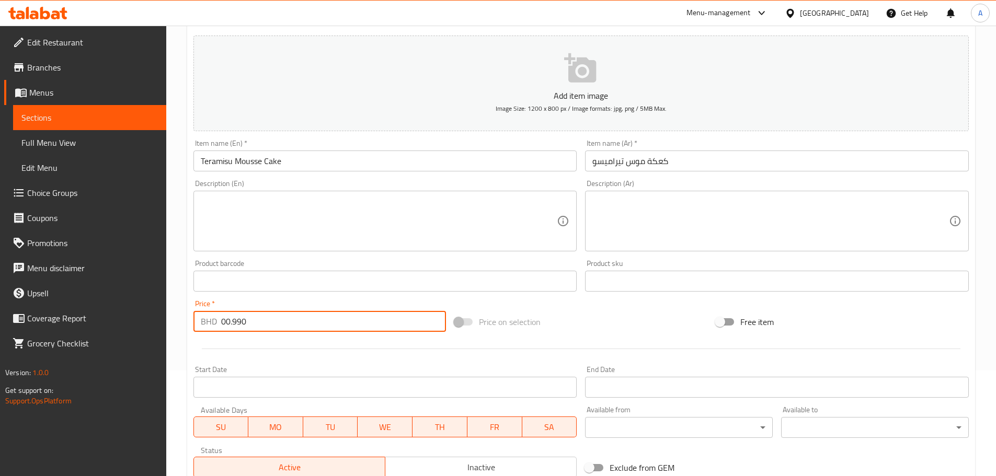
paste input "number"
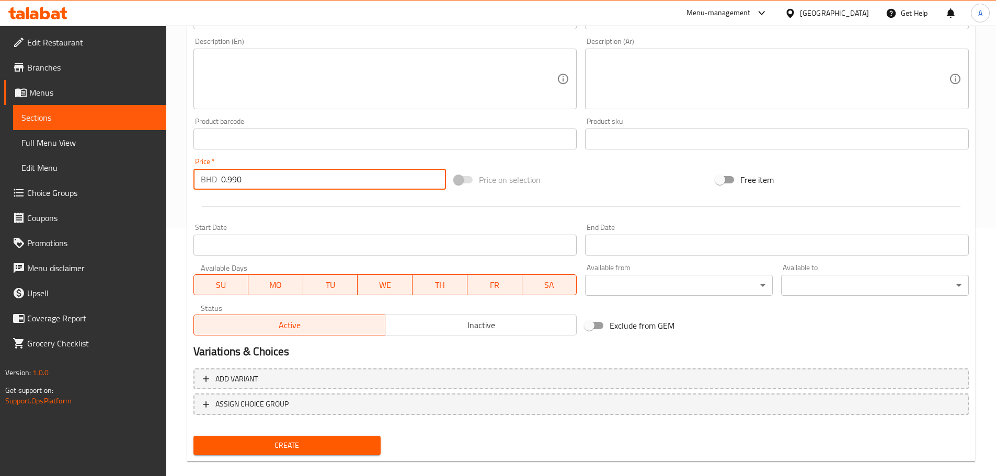
scroll to position [263, 0]
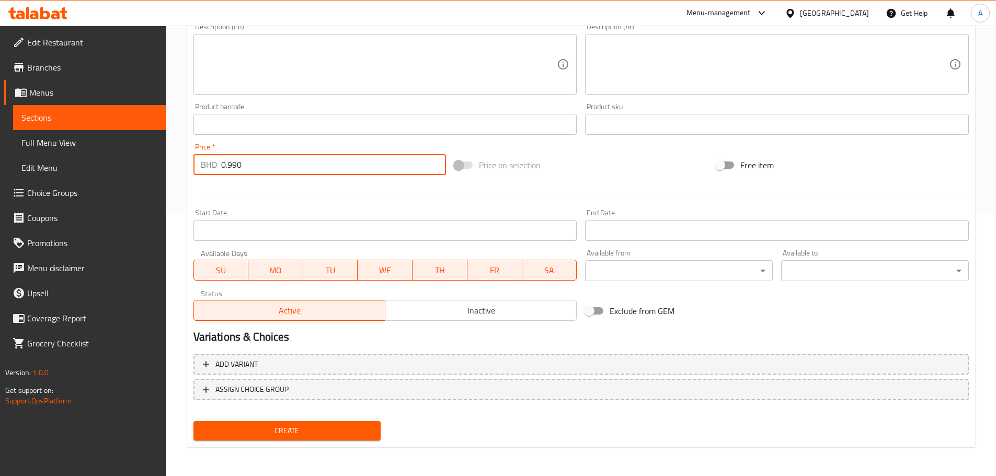
type input "0.990"
click at [279, 433] on span "Create" at bounding box center [287, 431] width 171 height 13
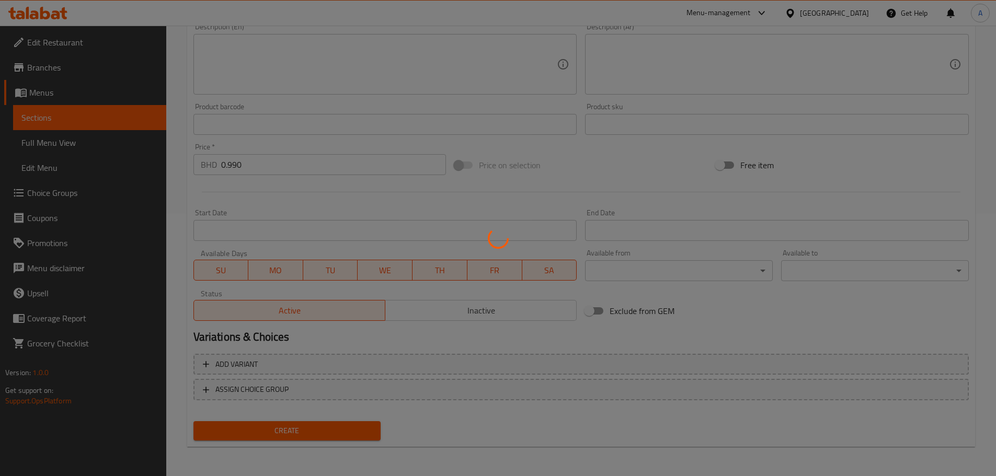
type input "0"
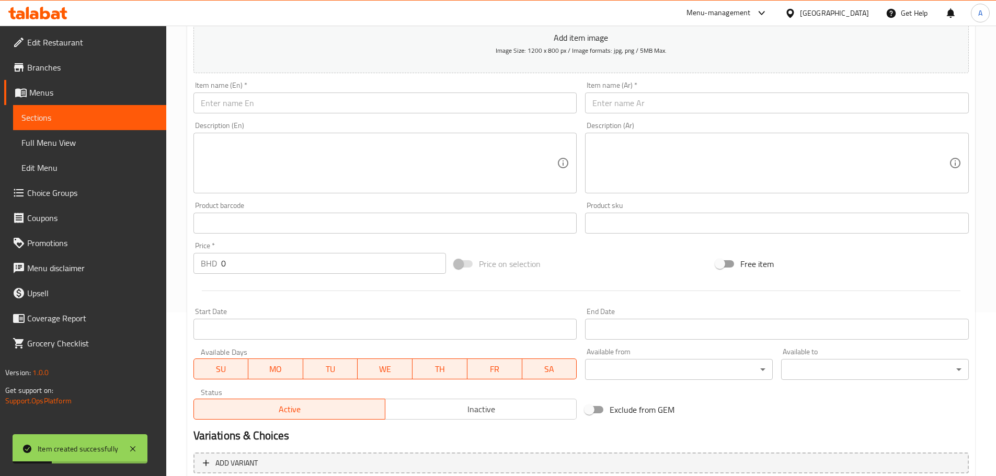
scroll to position [158, 0]
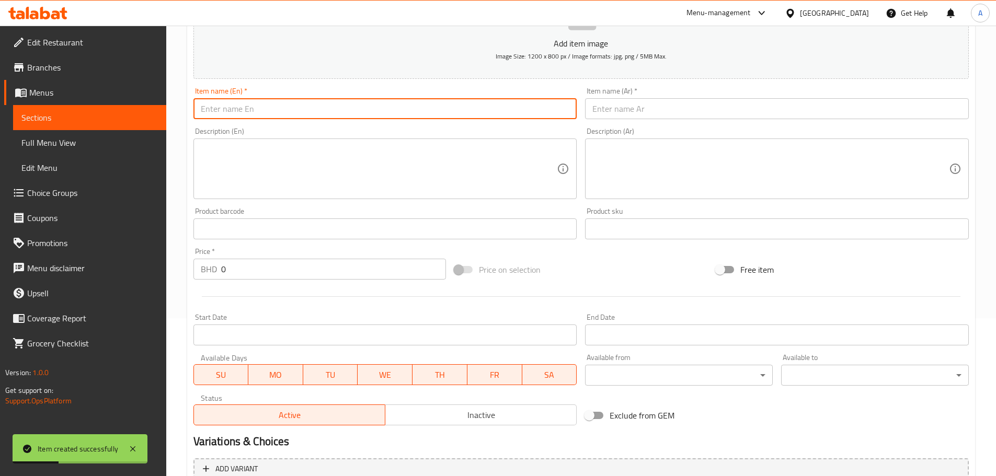
click at [274, 109] on input "text" at bounding box center [385, 108] width 384 height 21
paste input "Oreo Mousse Cake"
type input "Oreo Mousse Cake"
click at [625, 106] on input "text" at bounding box center [777, 108] width 384 height 21
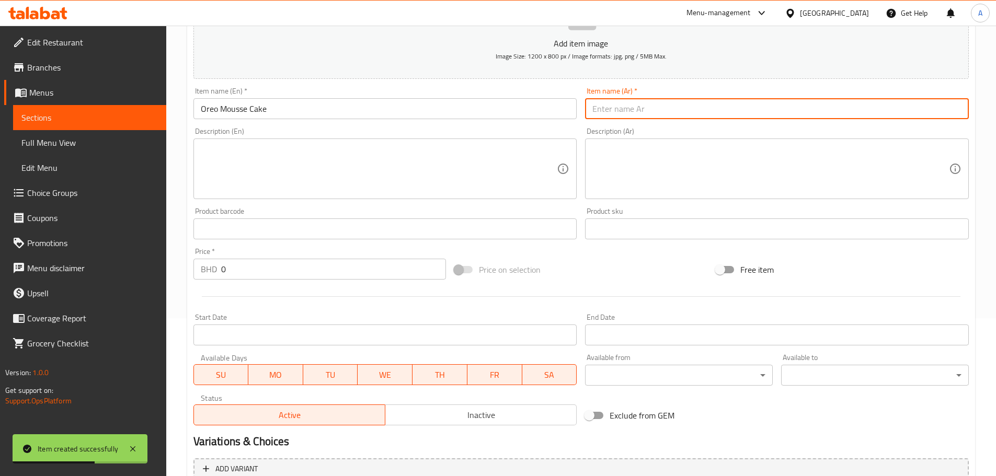
paste input "كعكة موس أوريو"
type input "كعكة موس أوريو"
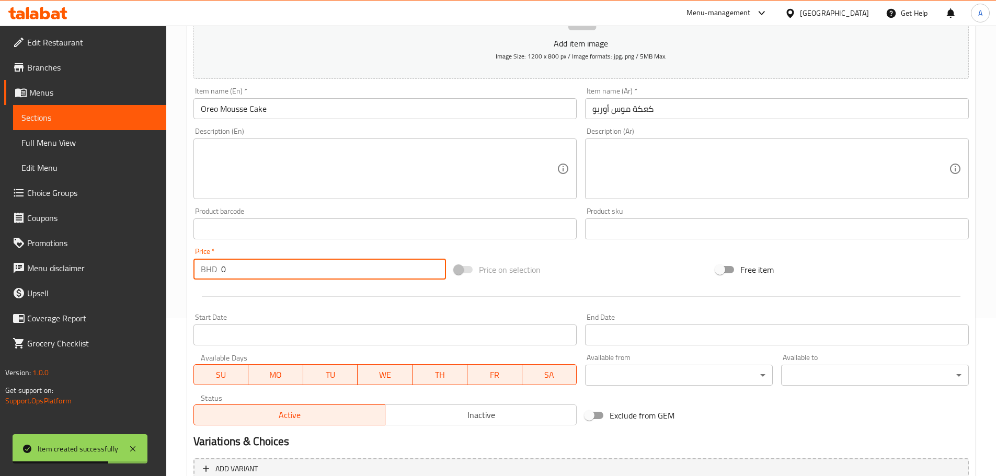
click at [279, 270] on input "0" at bounding box center [333, 269] width 225 height 21
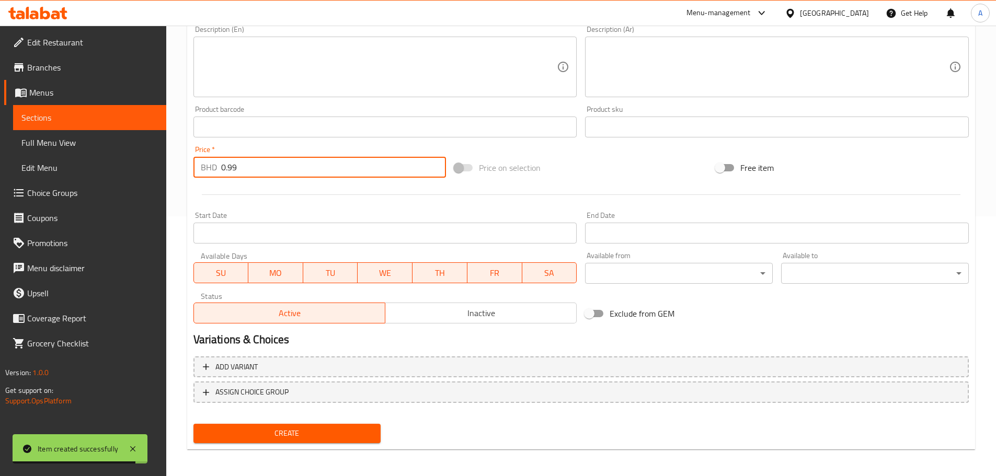
scroll to position [263, 0]
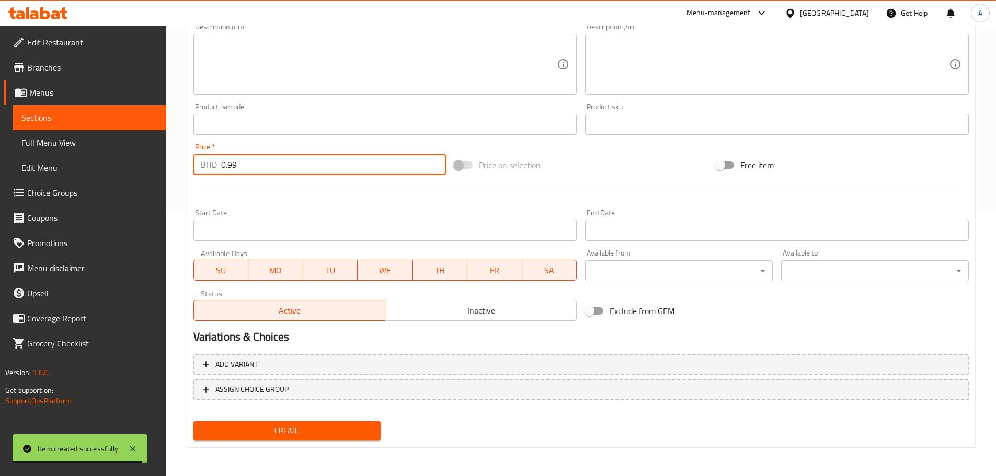
type input "0.99"
click at [266, 430] on span "Create" at bounding box center [287, 431] width 171 height 13
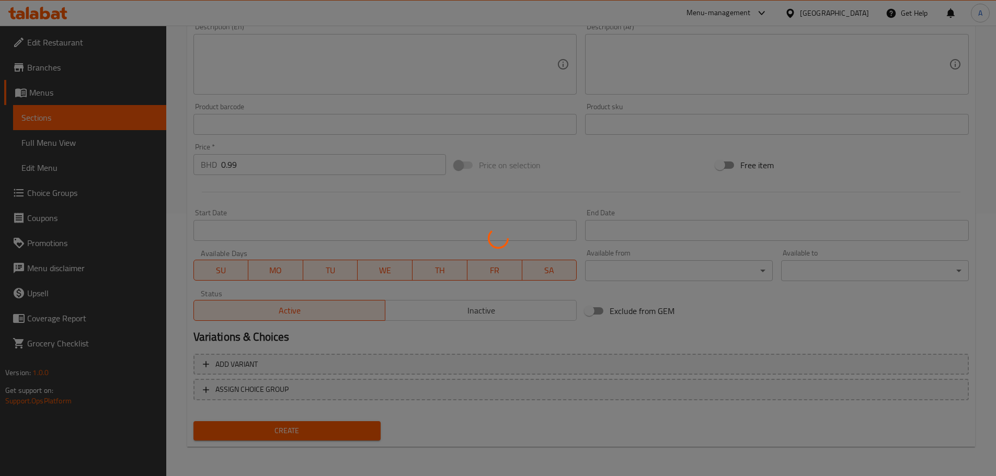
type input "0"
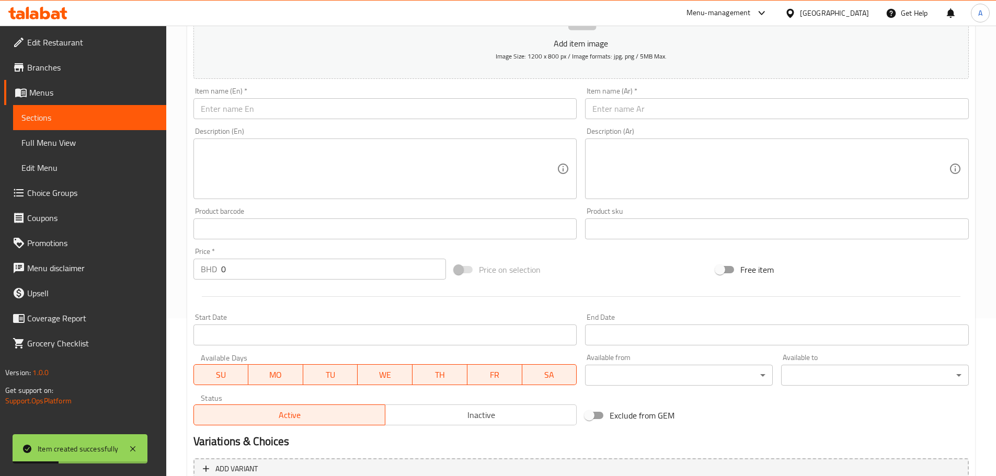
scroll to position [106, 0]
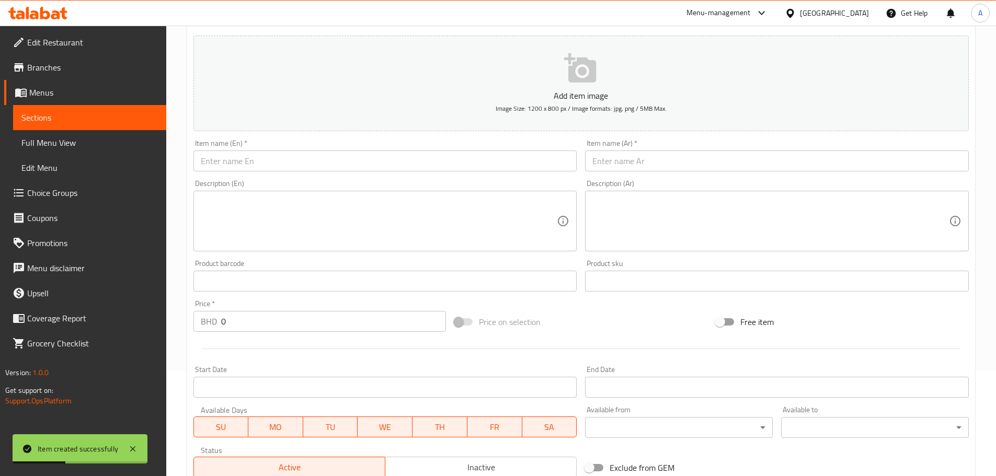
click at [296, 164] on input "text" at bounding box center [385, 161] width 384 height 21
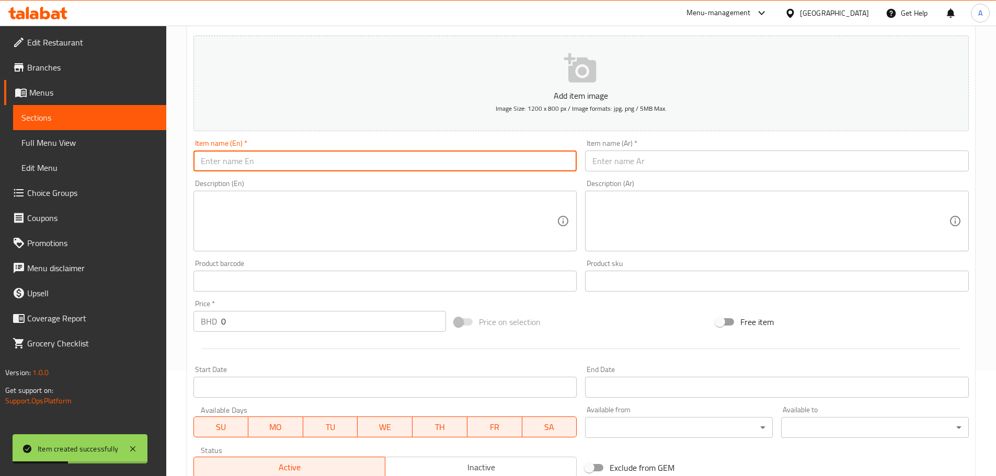
paste input "Chocolate Mousse Cake"
type input "Chocolate Mousse Cake"
click at [653, 166] on input "text" at bounding box center [777, 161] width 384 height 21
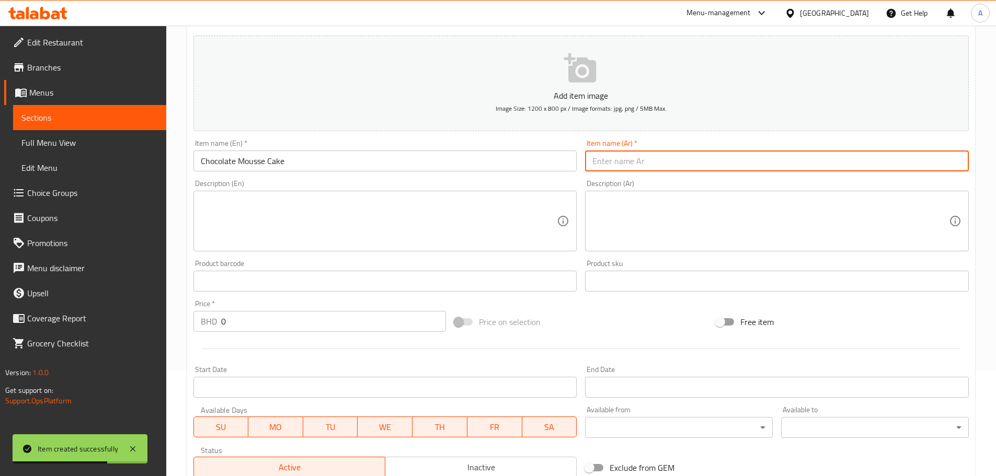
paste input "كعكة موس الشوكولاتة"
type input "كعكة موس الشوكولاتة"
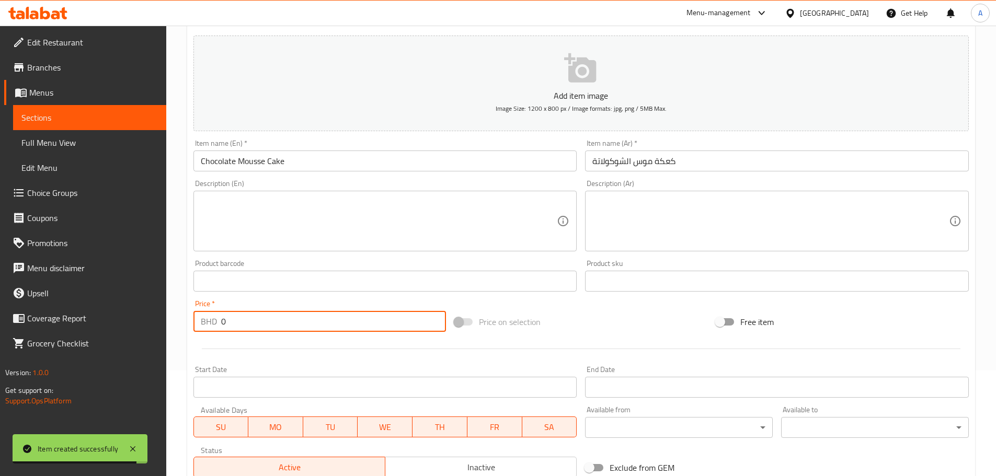
click at [270, 313] on input "0" at bounding box center [333, 321] width 225 height 21
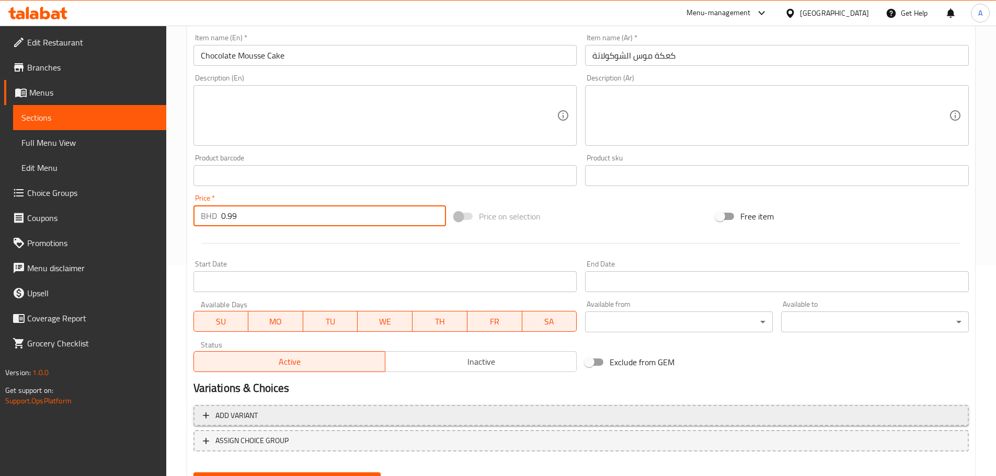
scroll to position [263, 0]
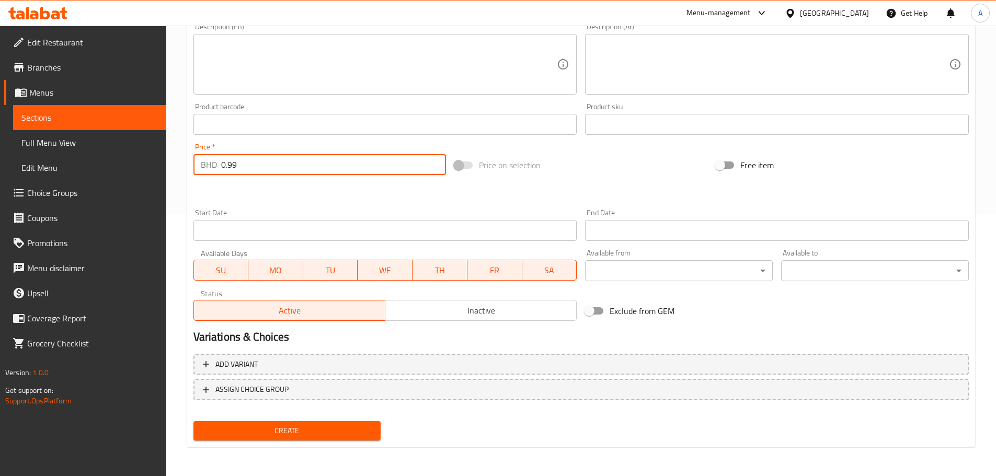
type input "0.99"
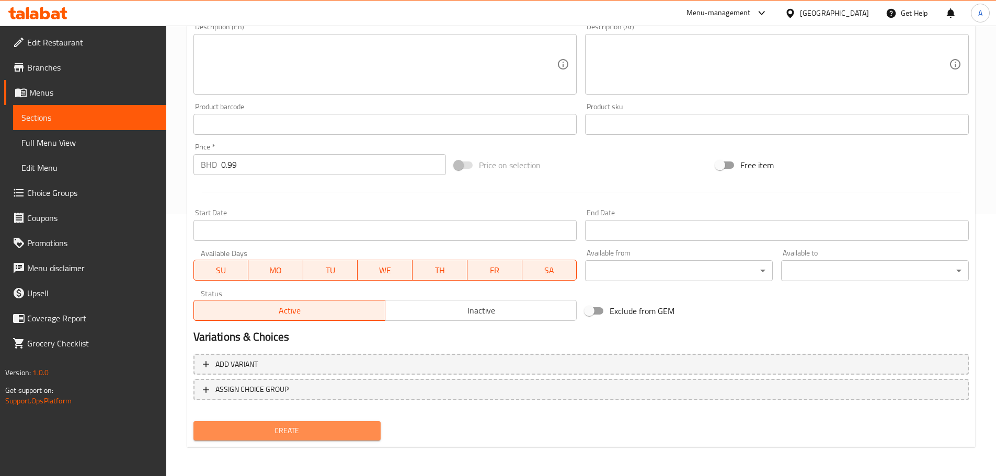
click at [277, 437] on span "Create" at bounding box center [287, 431] width 171 height 13
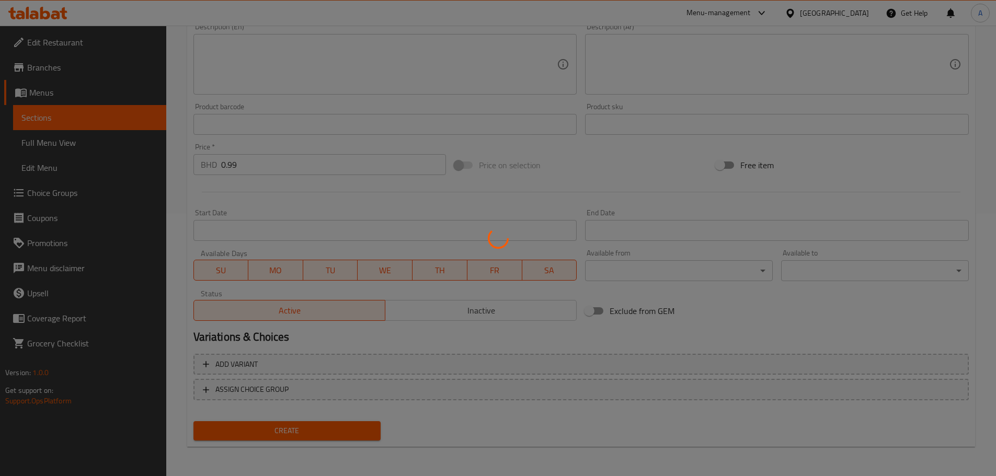
type input "0"
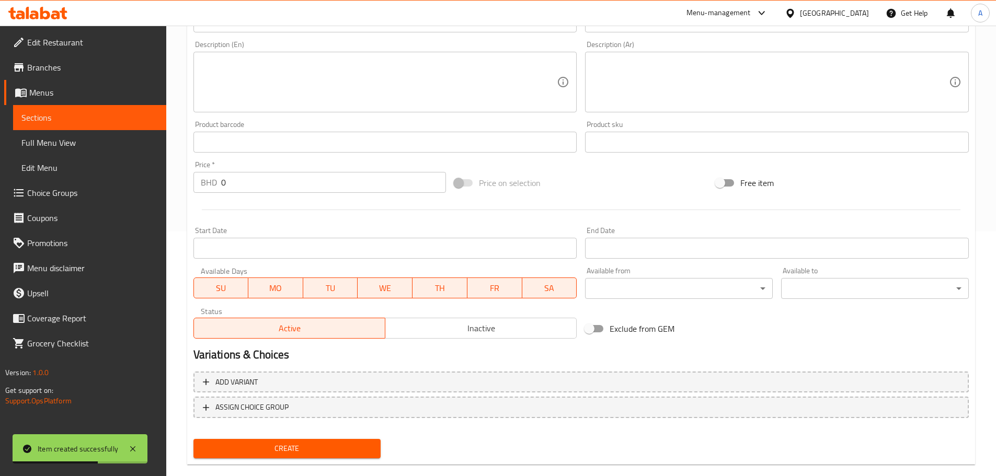
scroll to position [210, 0]
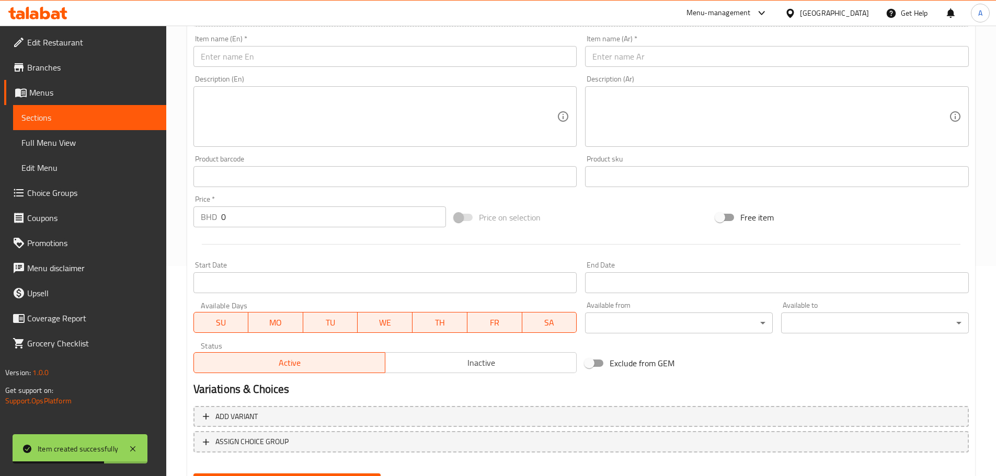
click at [286, 54] on input "text" at bounding box center [385, 56] width 384 height 21
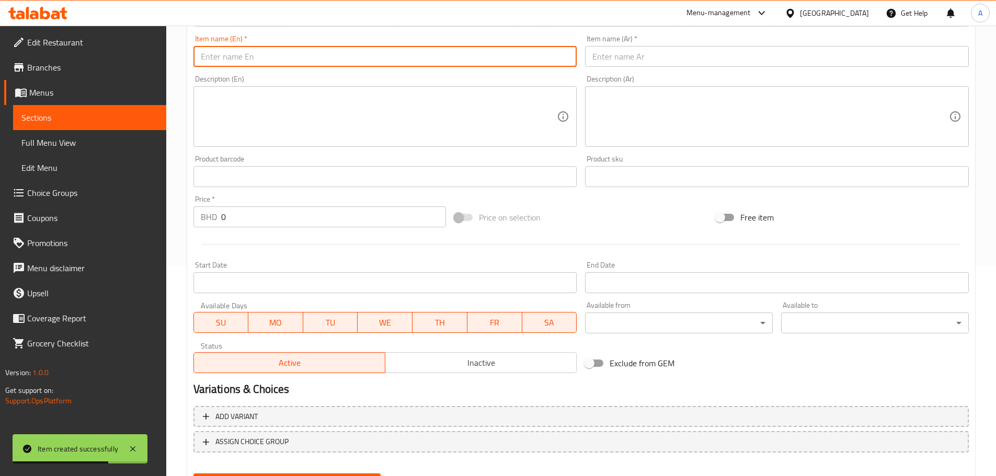
paste input "Chocoball Mousse Cake"
type input "Chocoball Mousse Cake"
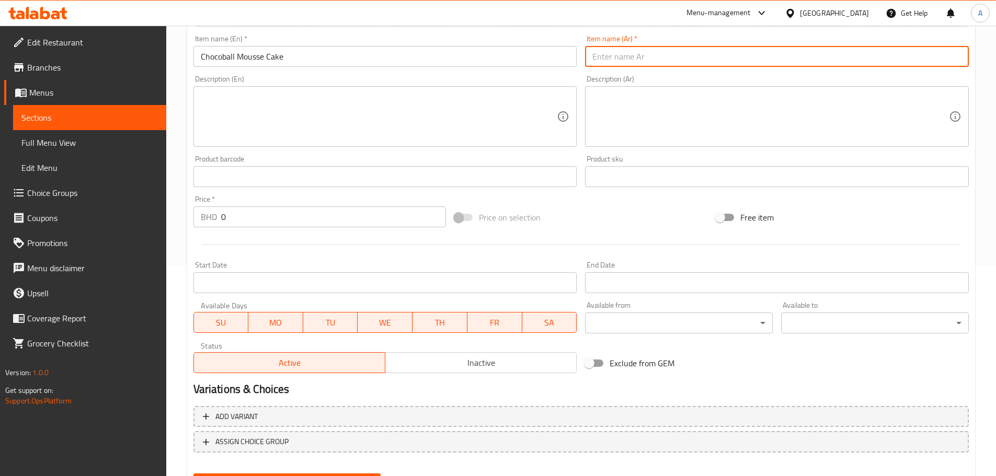
click at [622, 52] on input "text" at bounding box center [777, 56] width 384 height 21
paste input "كعكة موس الشوكولاتة"
type input "كعكة موس الشوكولاتة"
click at [223, 56] on input "Chocoball Mousse Cake" at bounding box center [385, 56] width 384 height 21
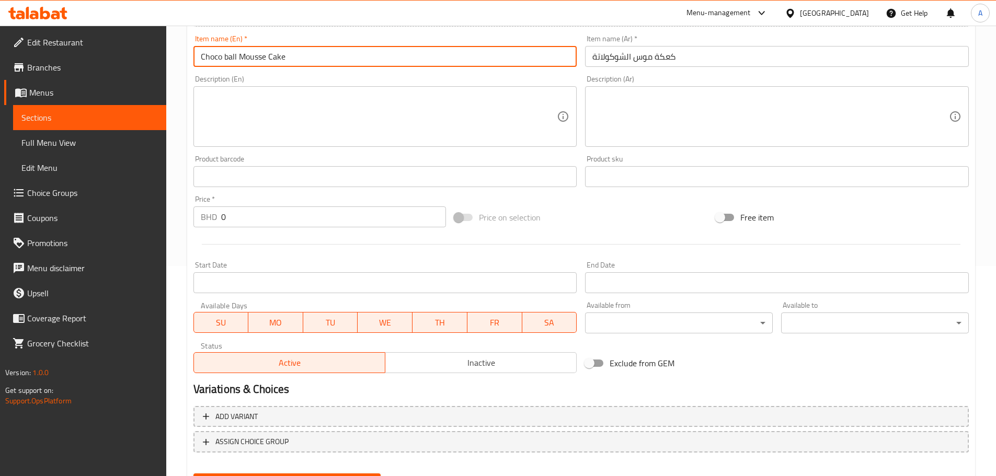
type input "Chocoball Mousse Cake"
click at [246, 72] on div "Description (En) Description (En)" at bounding box center [385, 111] width 392 height 80
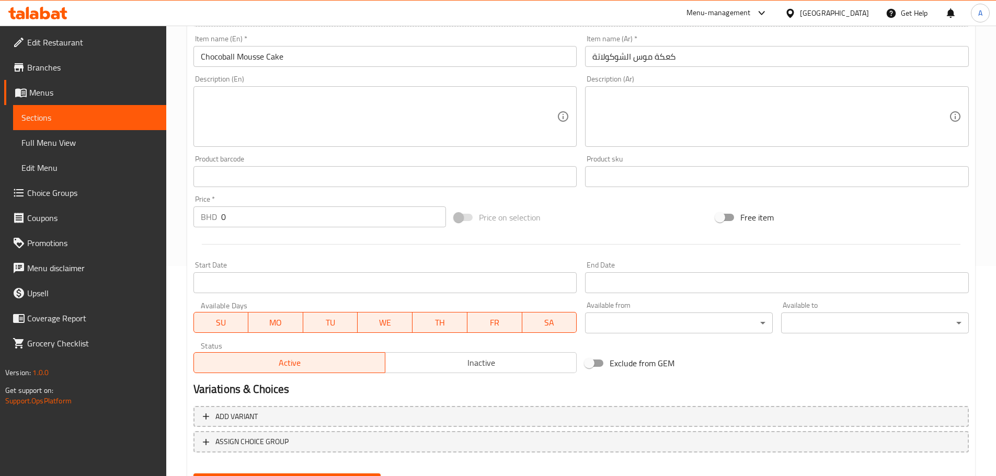
click at [246, 60] on input "Chocoball Mousse Cake" at bounding box center [385, 56] width 384 height 21
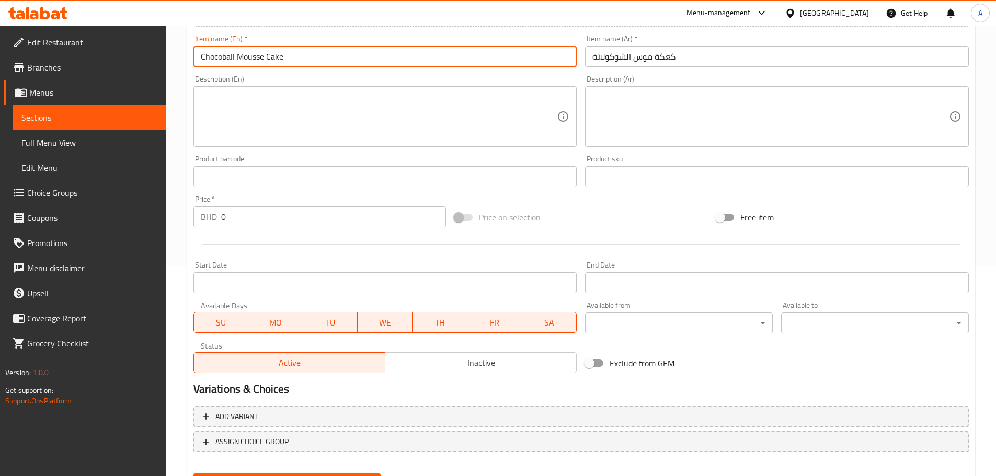
click at [246, 60] on input "Chocoball Mousse Cake" at bounding box center [385, 56] width 384 height 21
click at [617, 63] on input "كعكة موس الشوكولاتة" at bounding box center [777, 56] width 384 height 21
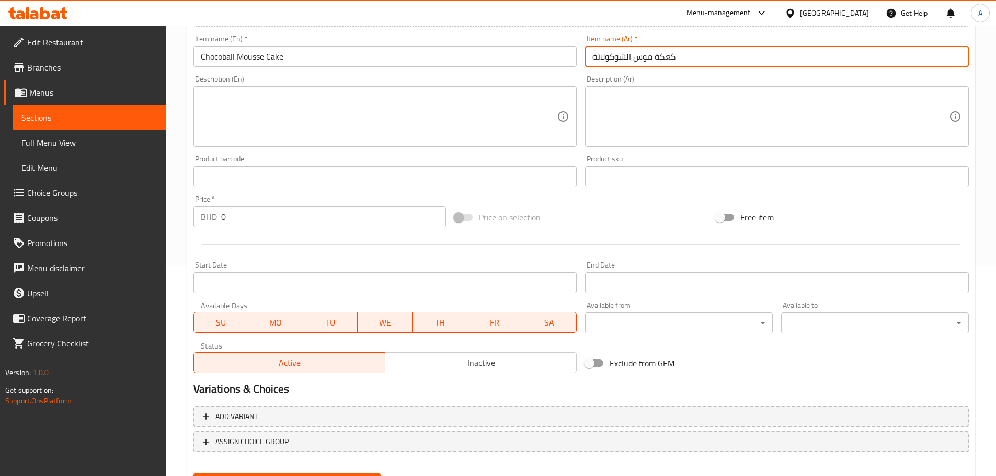
click at [617, 63] on input "كعكة موس الشوكولاتة" at bounding box center [777, 56] width 384 height 21
click at [638, 61] on input "كعكة موس الشوكولاتة" at bounding box center [777, 56] width 384 height 21
click at [634, 59] on input "كعكة موس الشوكولاتة" at bounding box center [777, 56] width 384 height 21
type input "كعكة موس كرة الشوكولاتة"
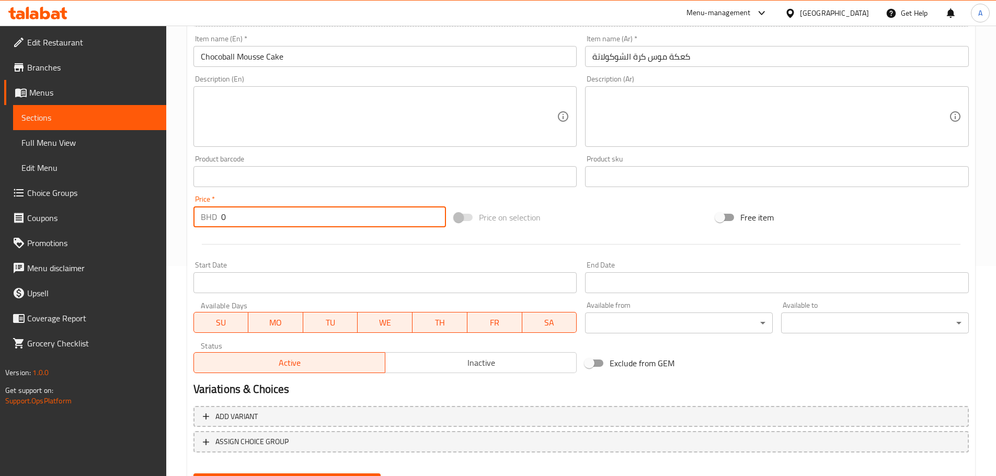
click at [282, 224] on input "0" at bounding box center [333, 217] width 225 height 21
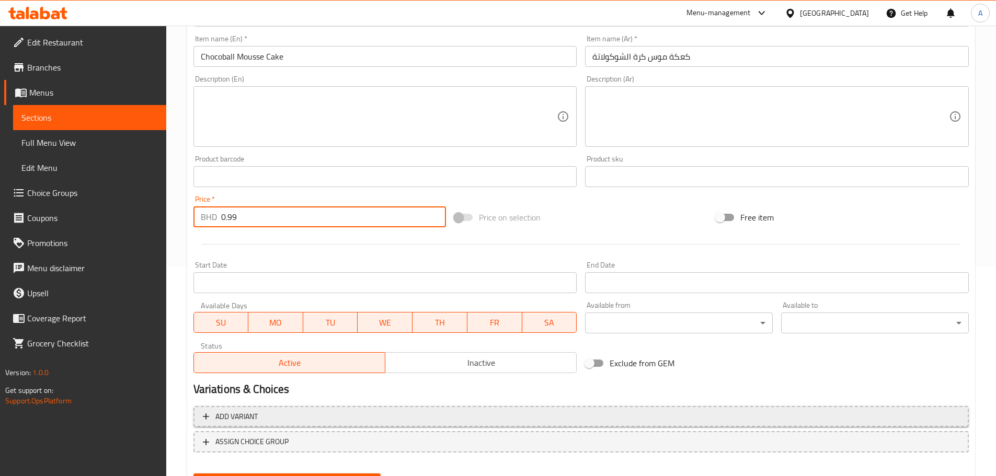
scroll to position [263, 0]
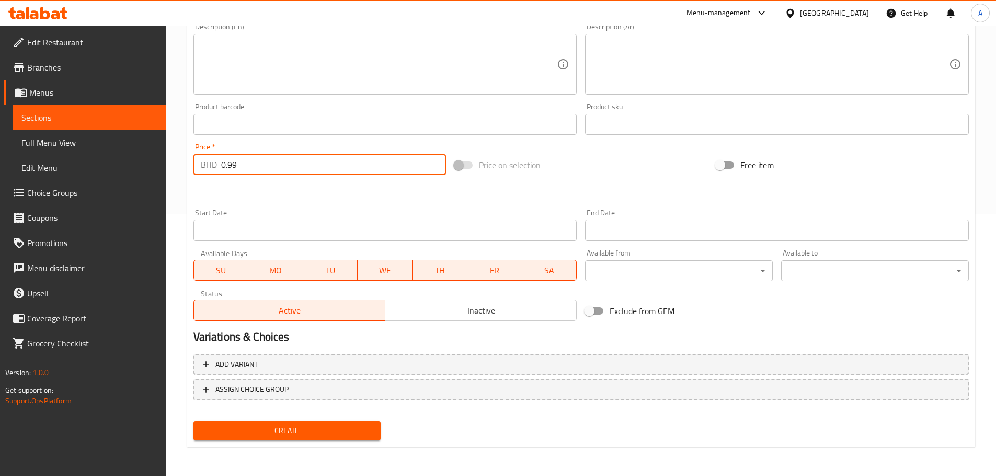
type input "0.99"
click at [285, 428] on span "Create" at bounding box center [287, 431] width 171 height 13
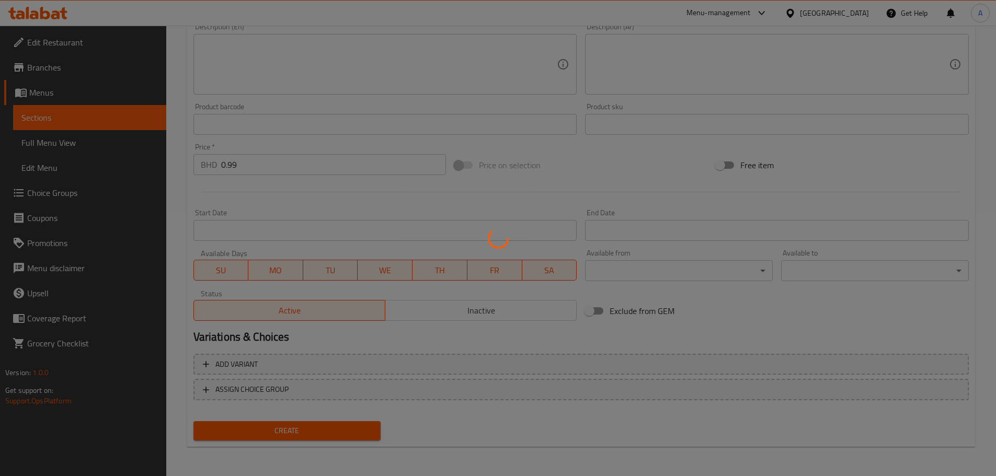
type input "0"
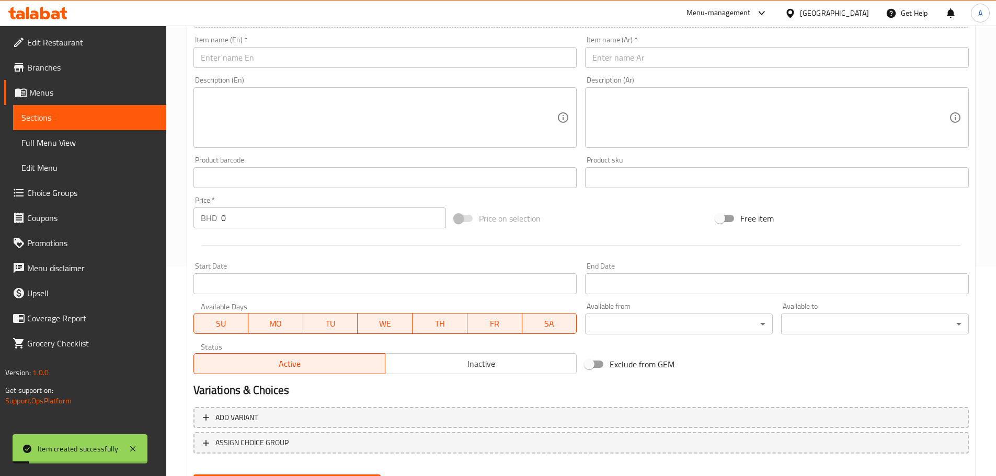
scroll to position [210, 0]
click at [249, 59] on input "text" at bounding box center [385, 56] width 384 height 21
paste input "Red Velvet Mousse Cake"
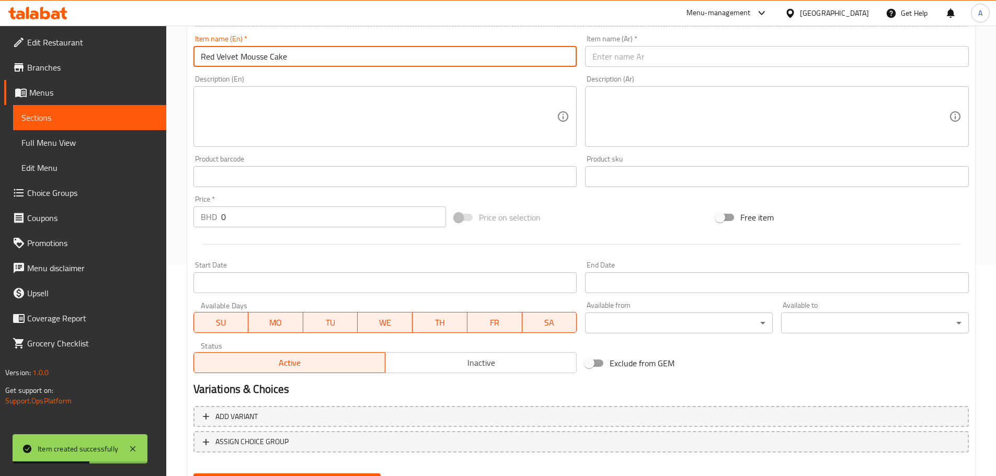
type input "Red Velvet Mousse Cake"
click at [636, 55] on input "text" at bounding box center [777, 56] width 384 height 21
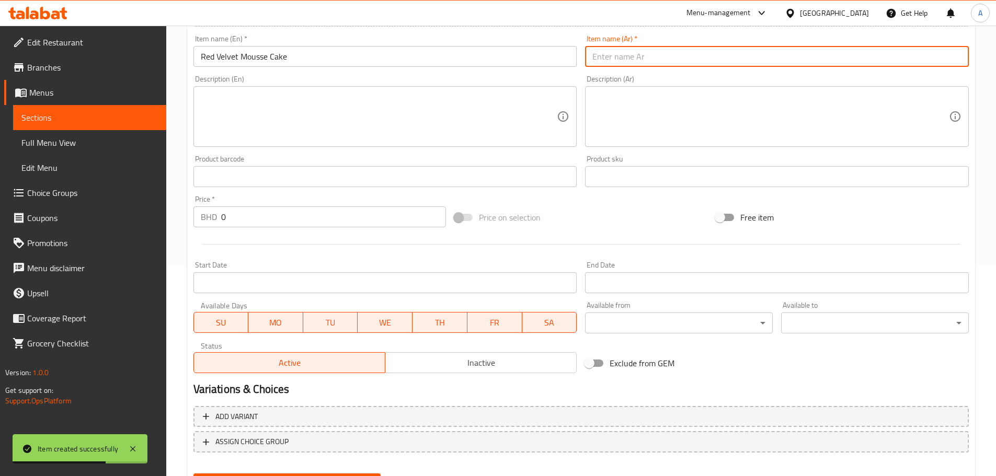
paste input "كعكة موس ريد فيلفيت"
type input "كعكة موس ريد فيلفيت"
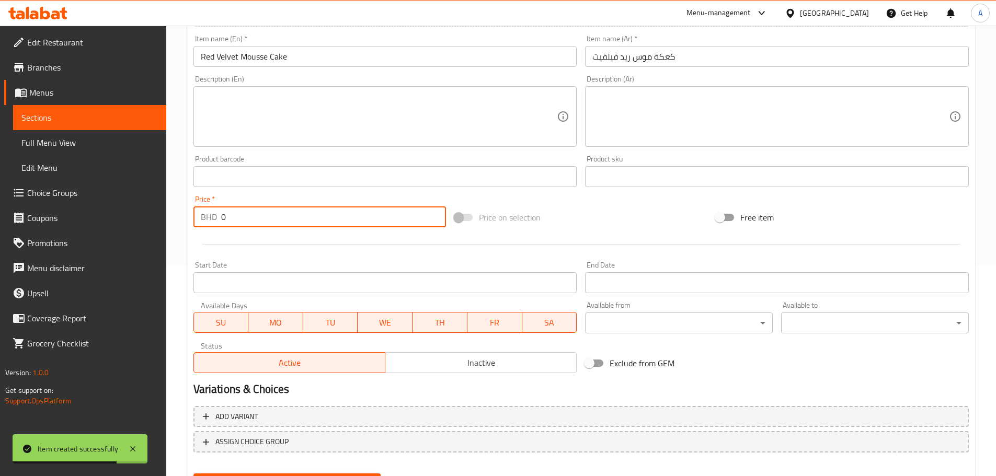
click at [279, 227] on input "0" at bounding box center [333, 217] width 225 height 21
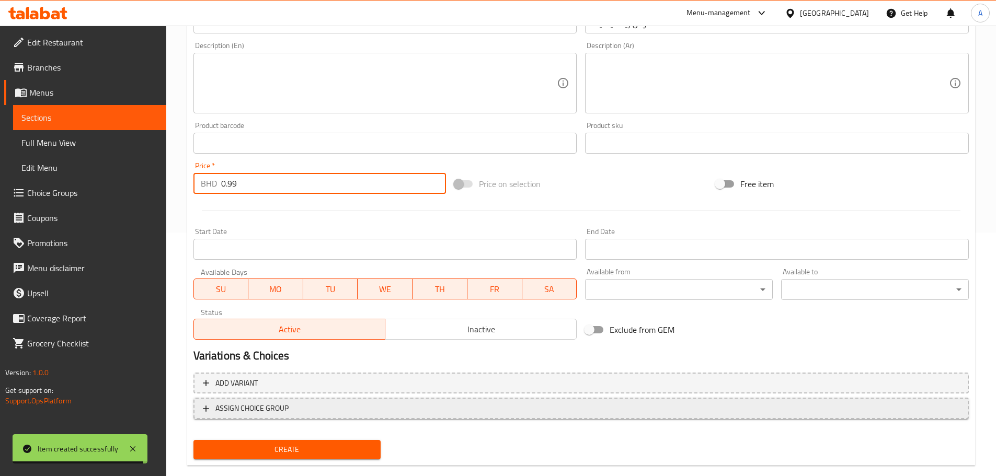
scroll to position [263, 0]
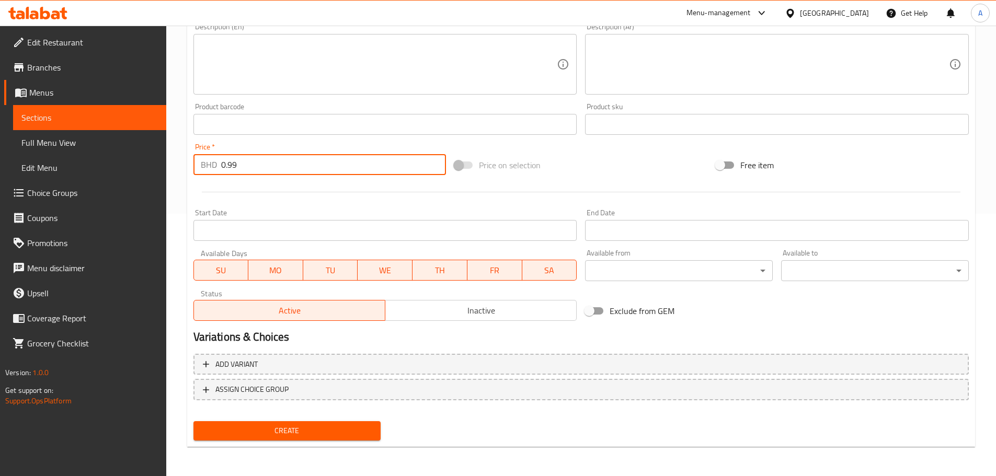
type input "0.99"
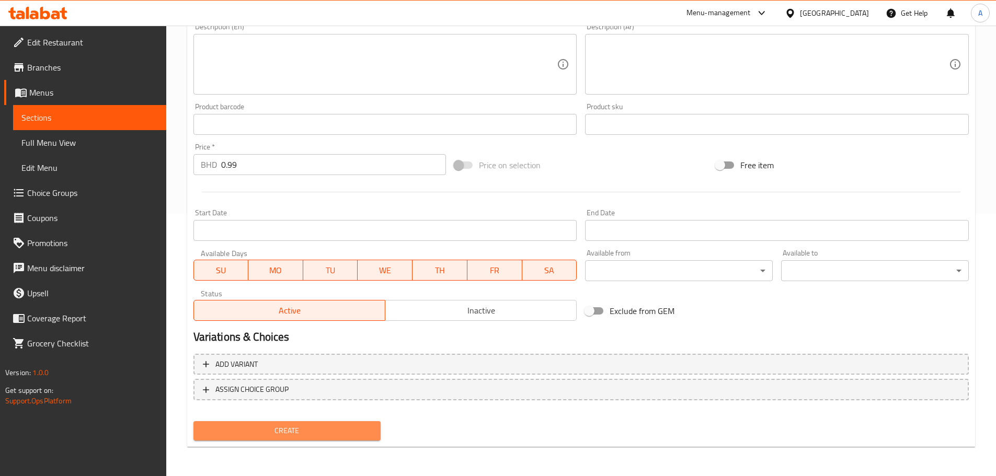
click at [286, 432] on span "Create" at bounding box center [287, 431] width 171 height 13
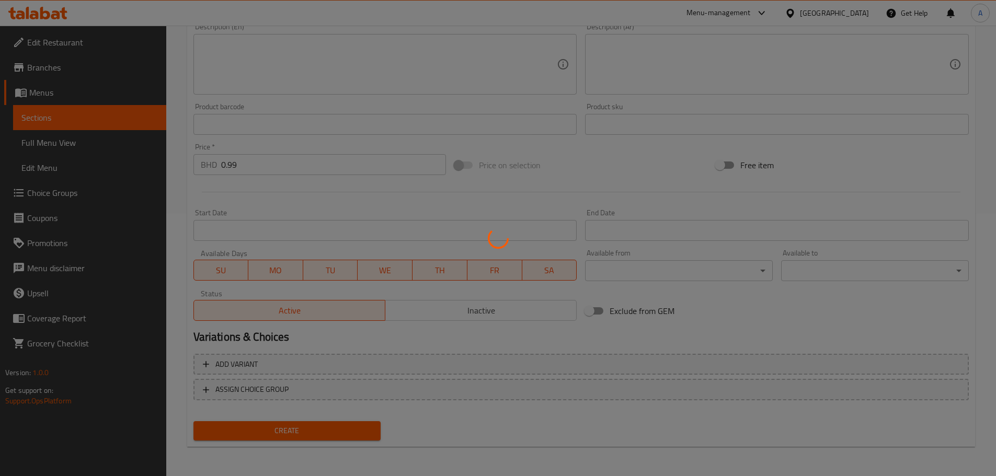
type input "0"
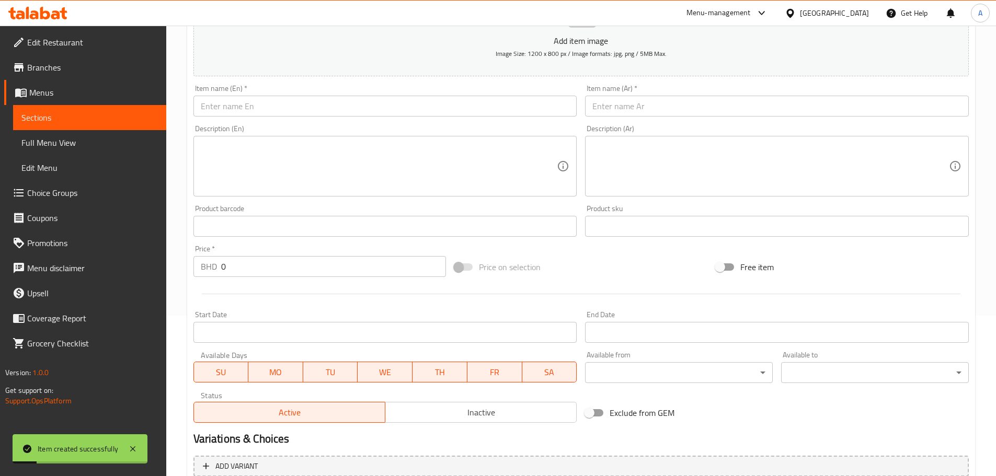
scroll to position [158, 0]
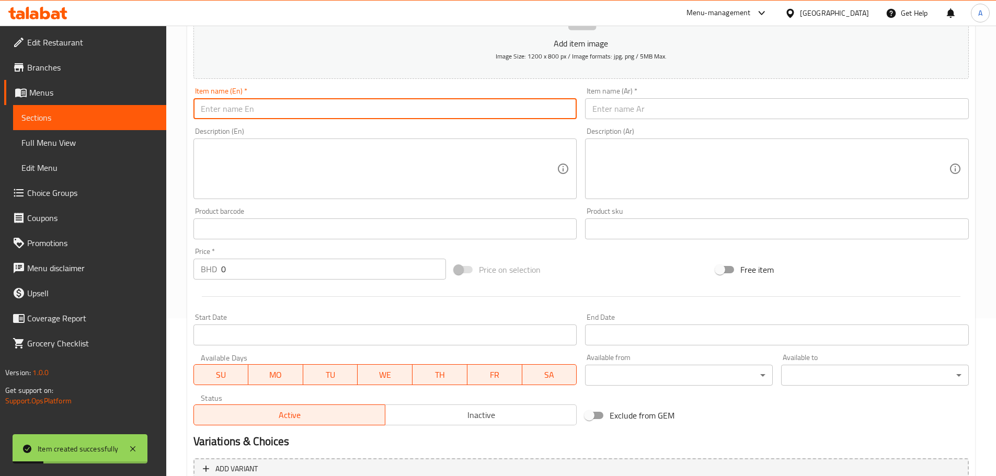
click at [259, 107] on input "text" at bounding box center [385, 108] width 384 height 21
paste input "Mango Mousse Cake"
type input "Mango Mousse Cake"
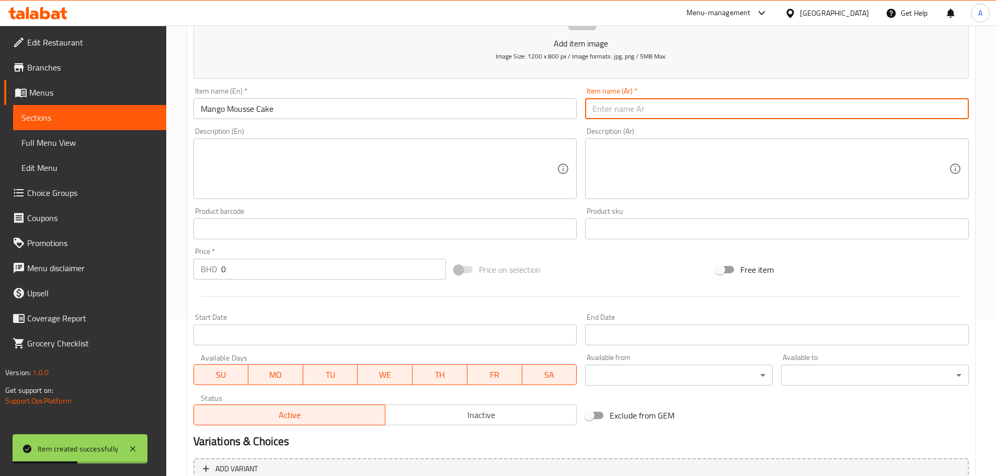
click at [646, 101] on input "text" at bounding box center [777, 108] width 384 height 21
paste input "كعكة موس المانجو"
type input "كعكة موس المانجو"
click at [252, 278] on input "0" at bounding box center [333, 269] width 225 height 21
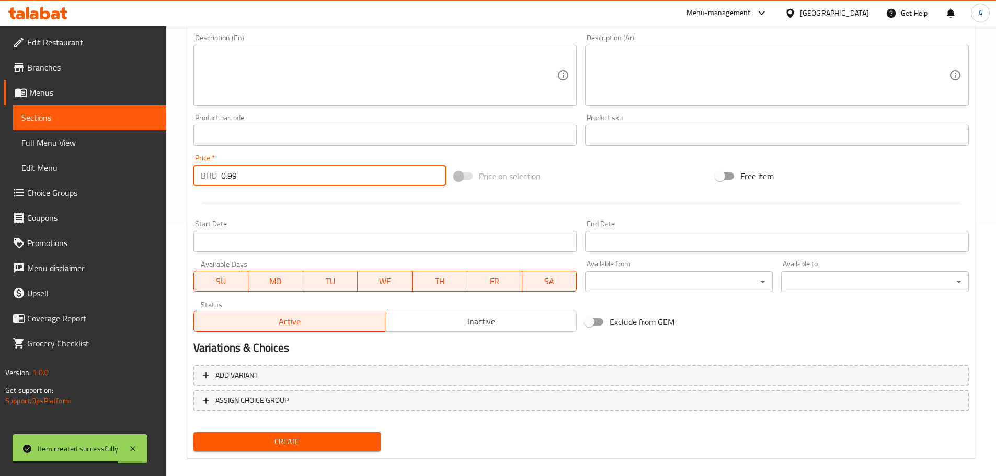
scroll to position [263, 0]
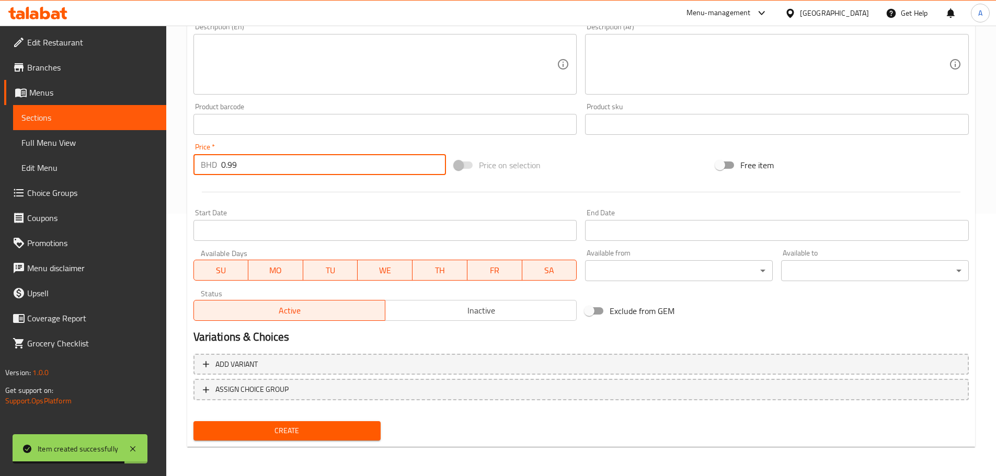
type input "0.99"
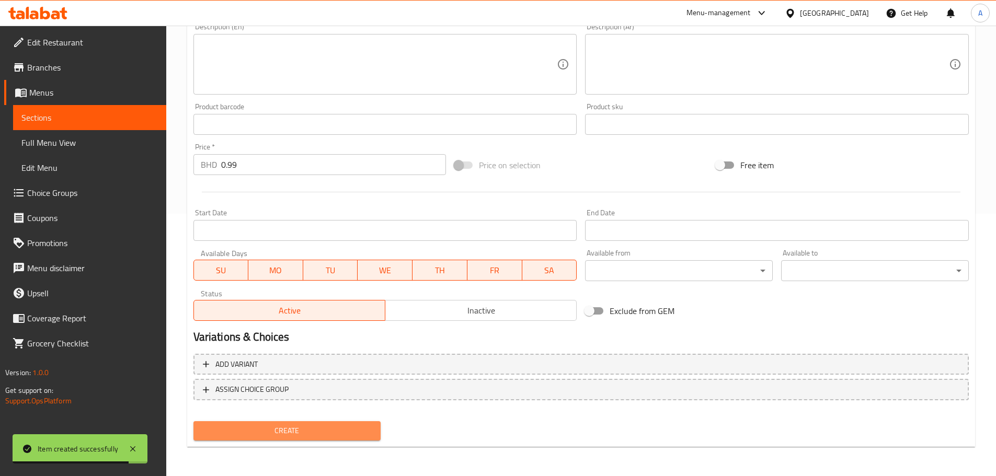
click at [261, 432] on span "Create" at bounding box center [287, 431] width 171 height 13
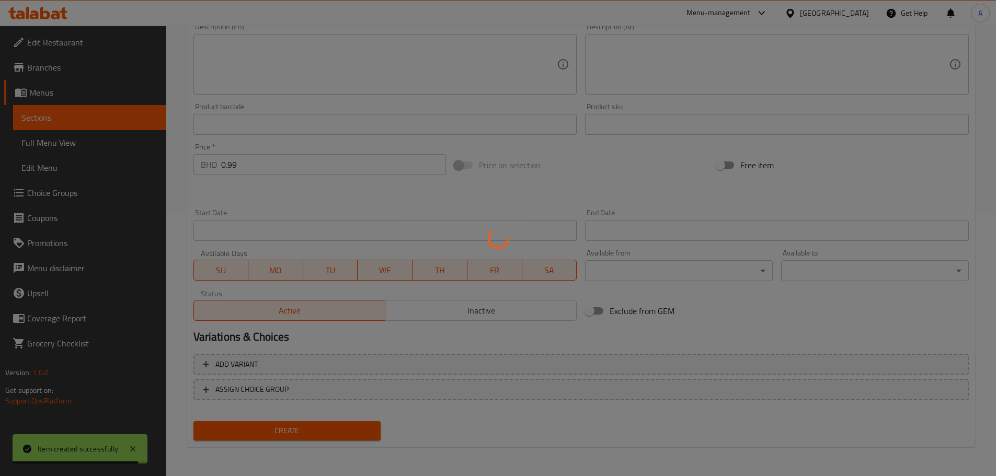
type input "0"
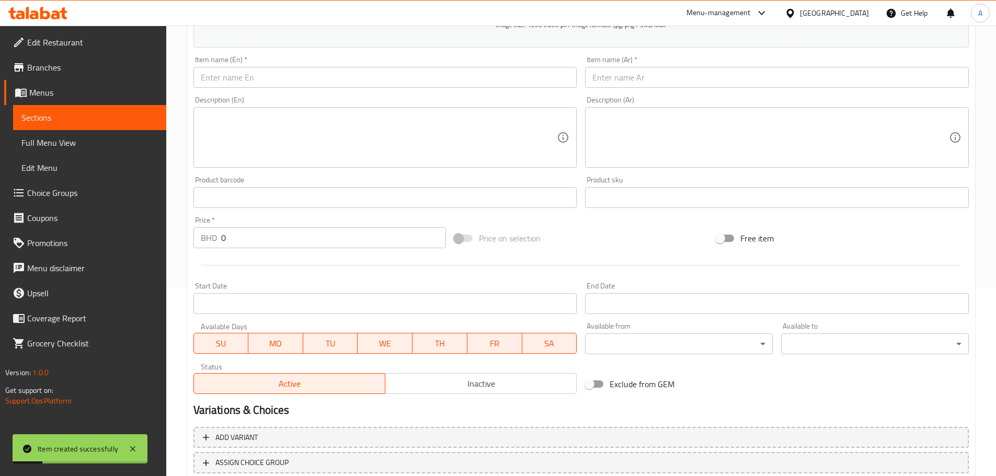
scroll to position [158, 0]
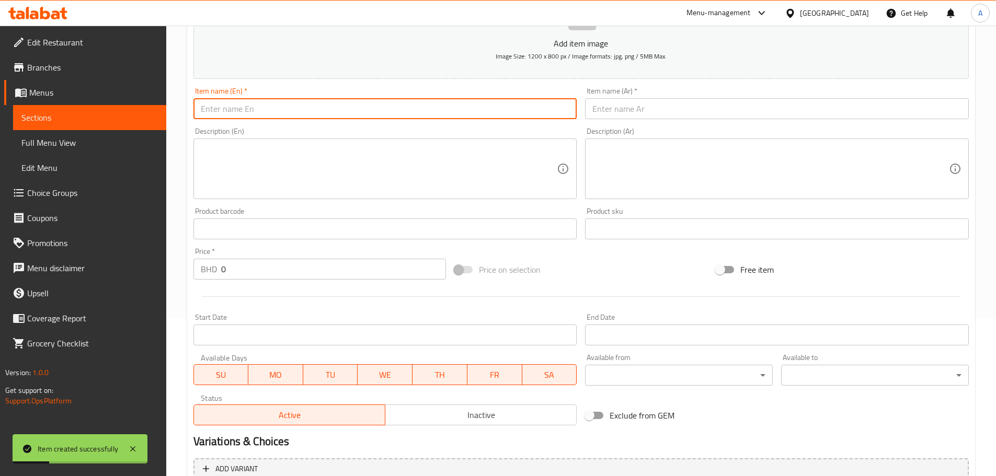
click at [237, 111] on input "text" at bounding box center [385, 108] width 384 height 21
paste input "San Sebastian Mousse Cake"
type input "San Sebastian Mousse Cake"
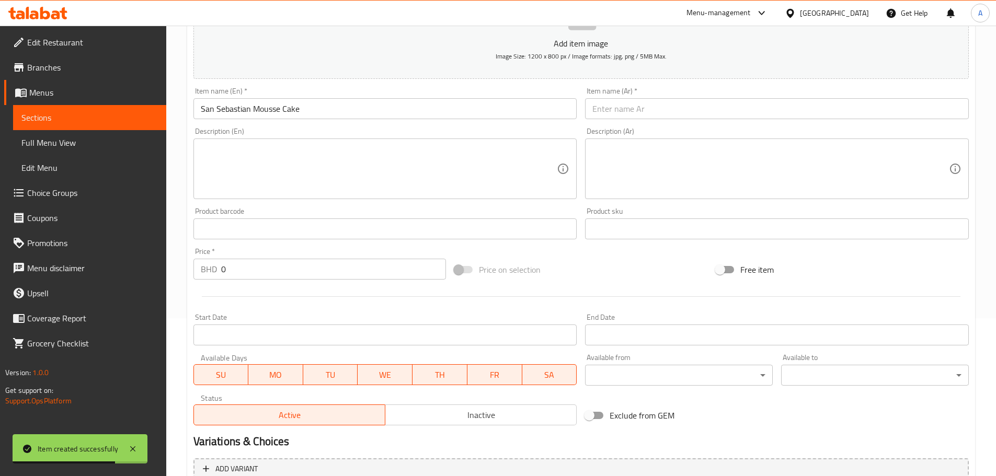
click at [623, 96] on div "Item name (Ar)   * Item name (Ar) *" at bounding box center [777, 103] width 384 height 32
click at [626, 108] on input "text" at bounding box center [777, 108] width 384 height 21
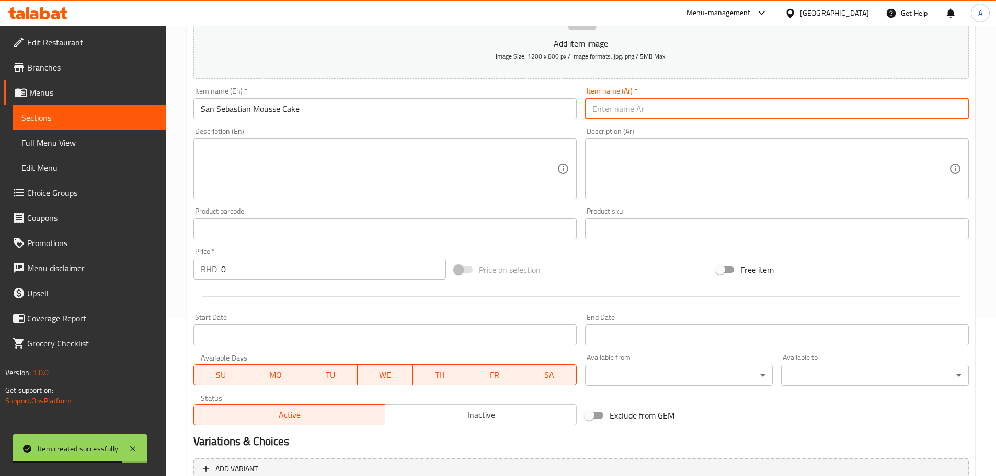
paste input "كعكة موس سان سيباستيان"
type input "كعكة موس سان سيباستيان"
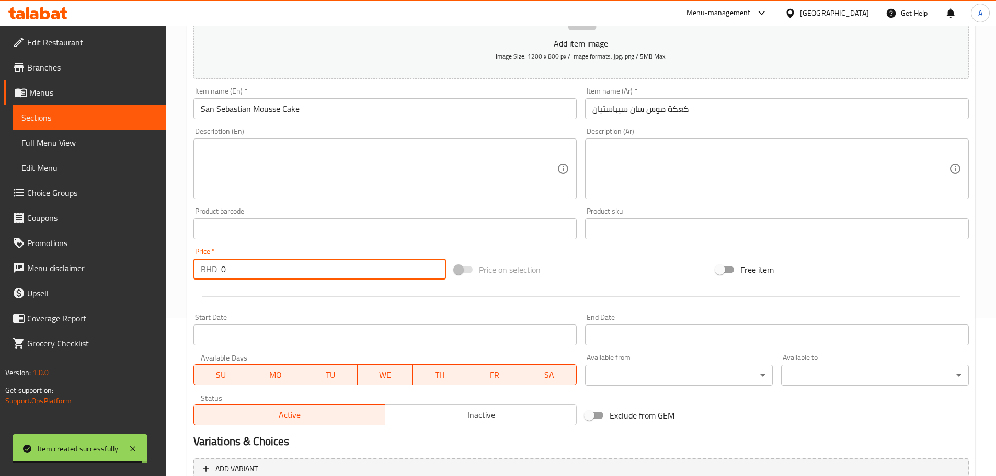
click at [242, 268] on input "0" at bounding box center [333, 269] width 225 height 21
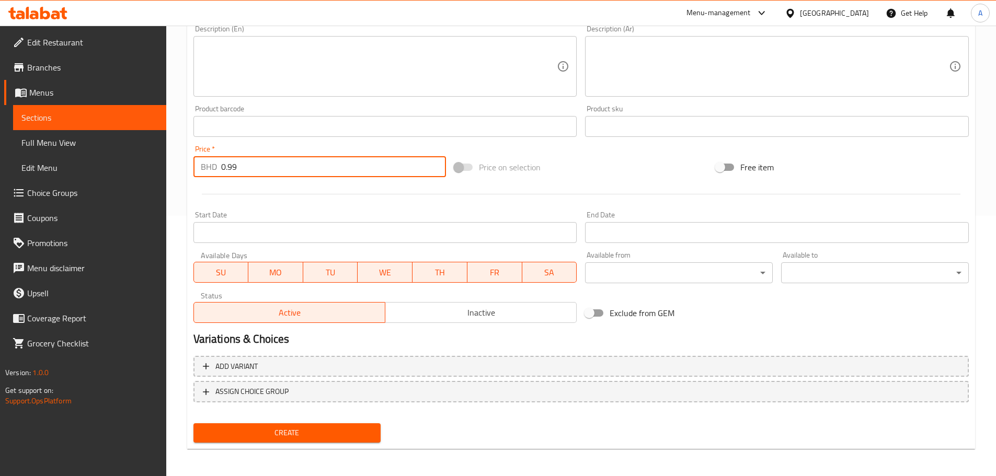
scroll to position [263, 0]
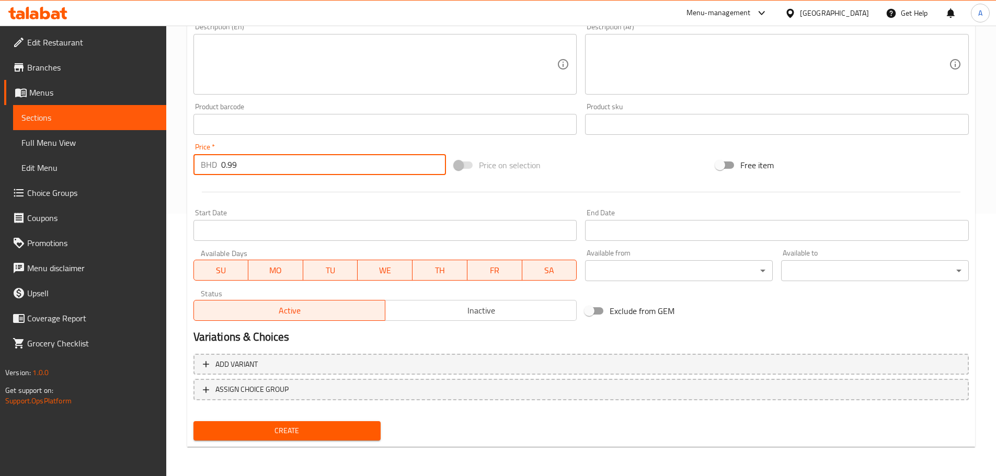
type input "0.99"
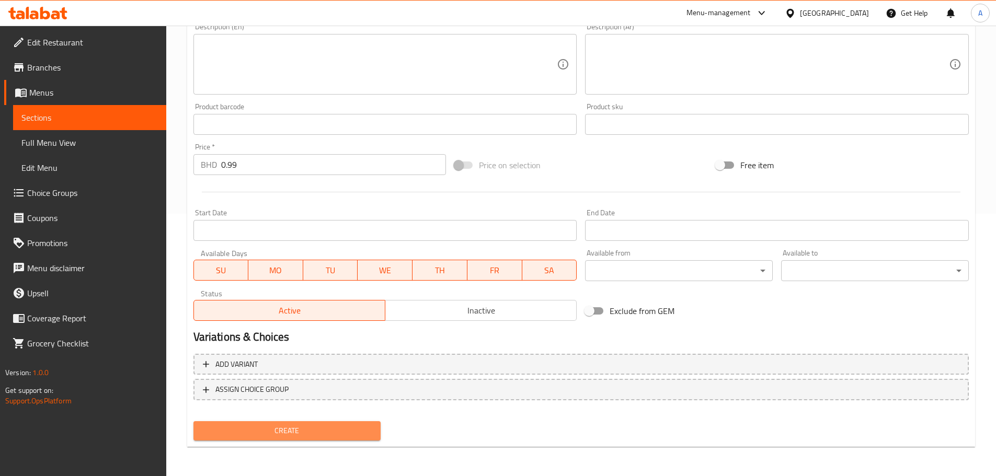
click at [287, 431] on span "Create" at bounding box center [287, 431] width 171 height 13
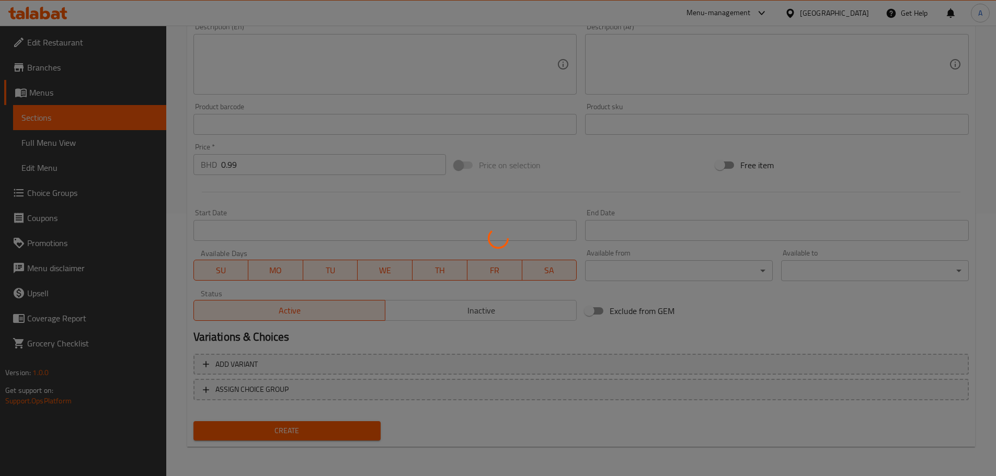
type input "0"
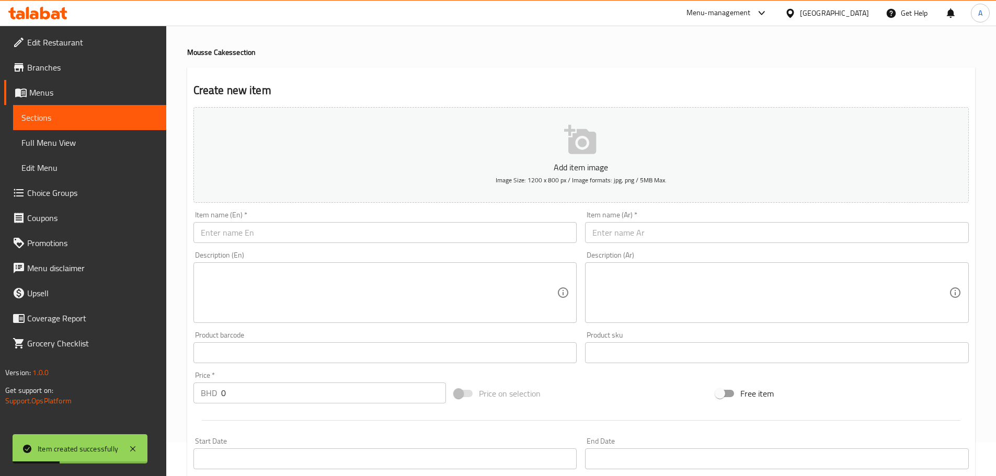
scroll to position [0, 0]
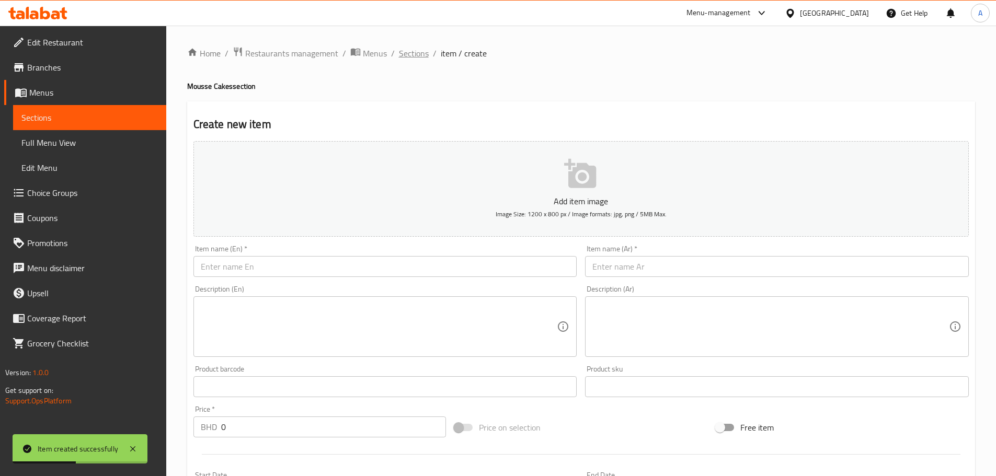
click at [406, 53] on span "Sections" at bounding box center [414, 53] width 30 height 13
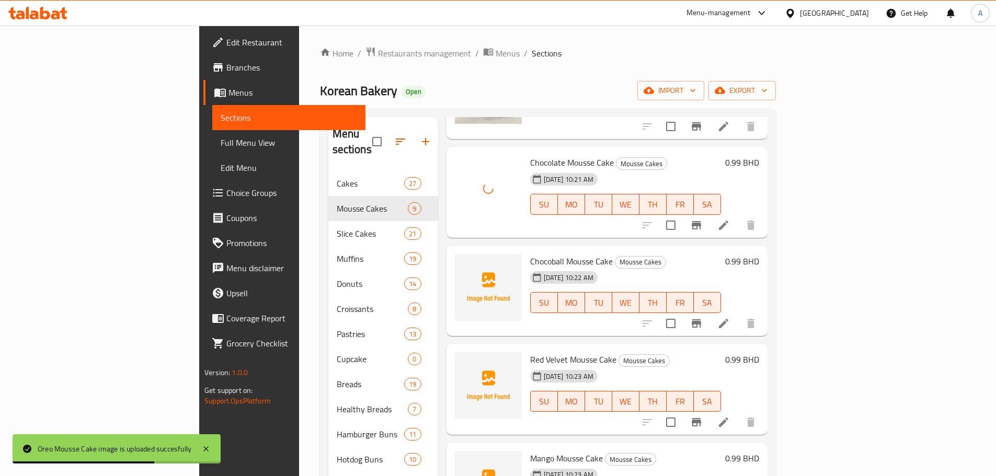
scroll to position [418, 0]
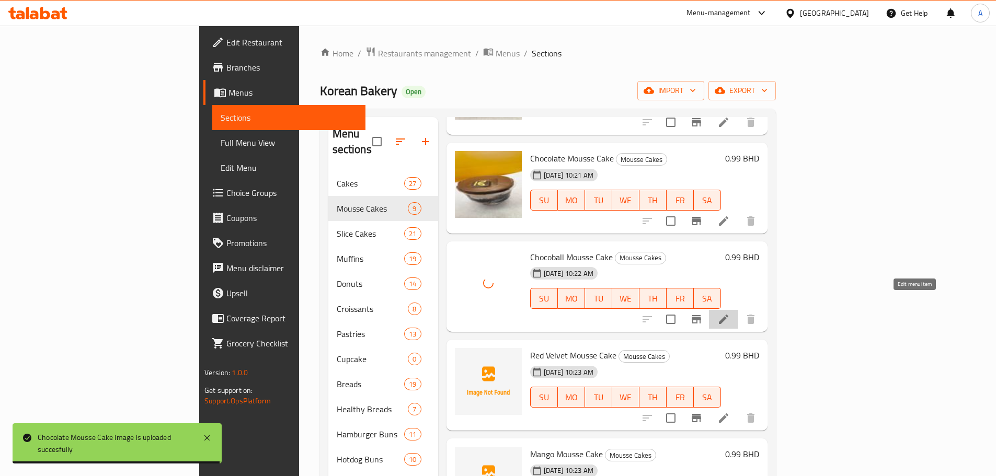
click at [728, 315] on icon at bounding box center [723, 319] width 9 height 9
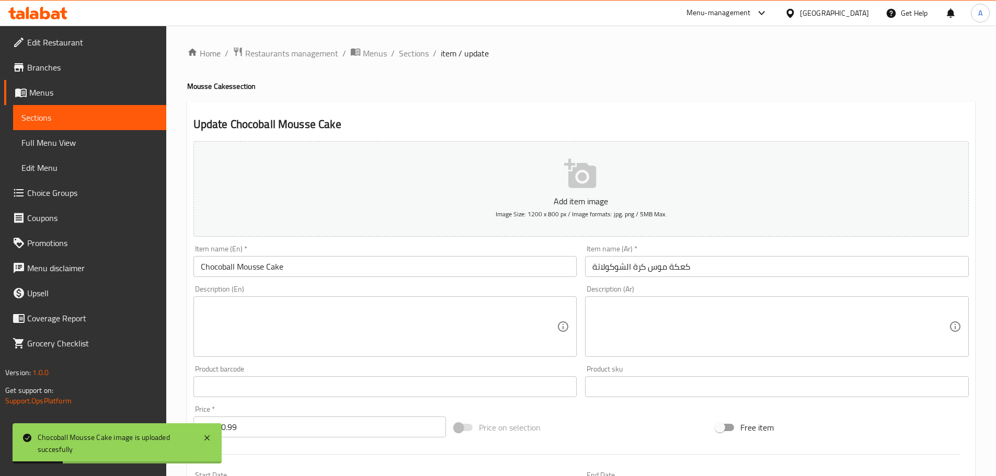
click at [219, 266] on input "Chocoball Mousse Cake" at bounding box center [385, 266] width 384 height 21
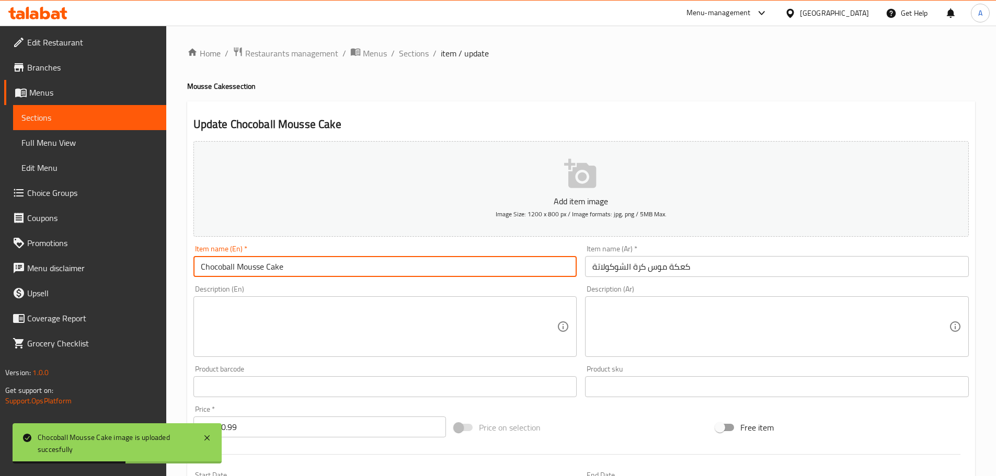
click at [221, 266] on input "Chocoball Mousse Cake" at bounding box center [385, 266] width 384 height 21
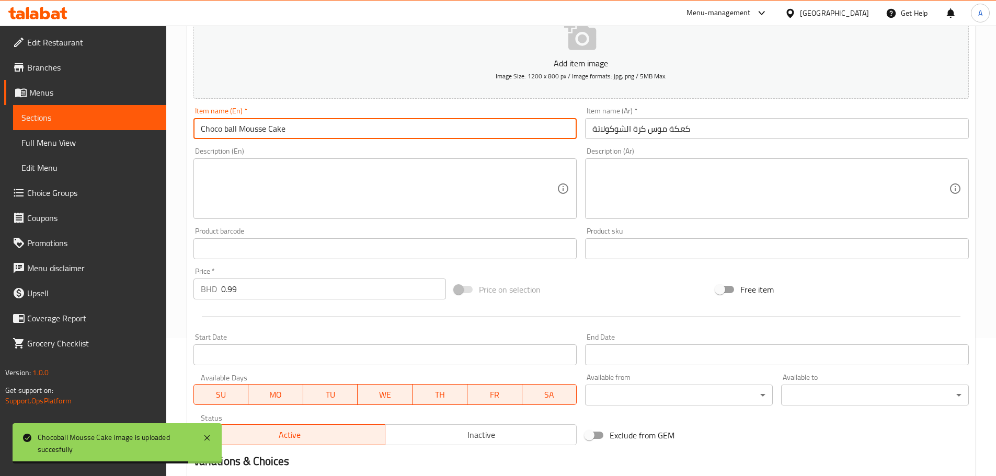
scroll to position [261, 0]
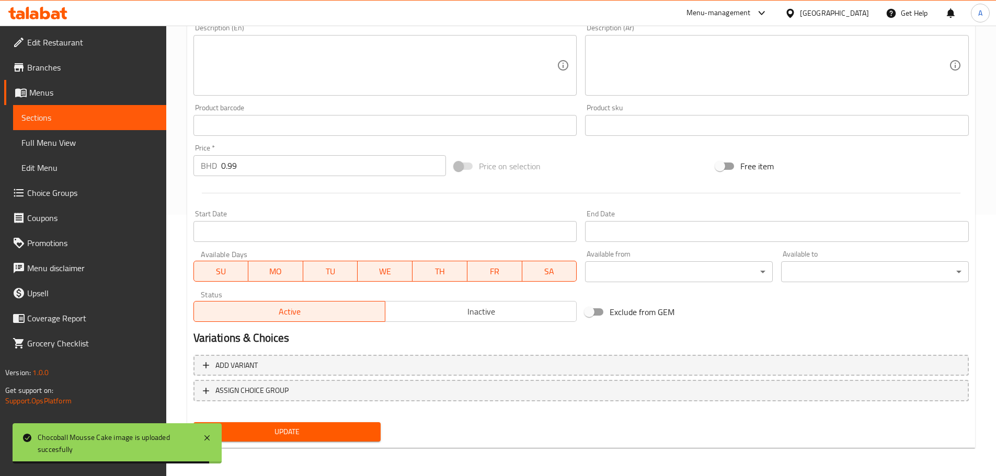
type input "Choco ball Mousse Cake"
click at [286, 434] on span "Update" at bounding box center [287, 432] width 171 height 13
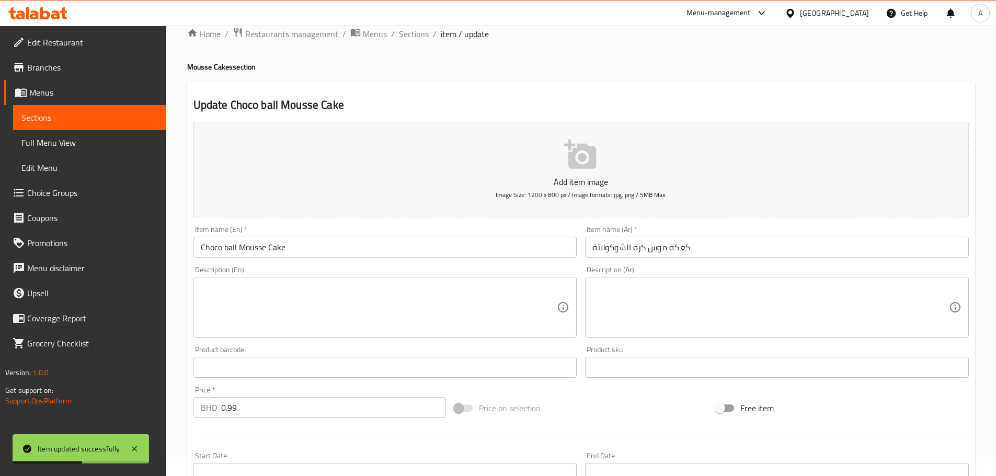
scroll to position [0, 0]
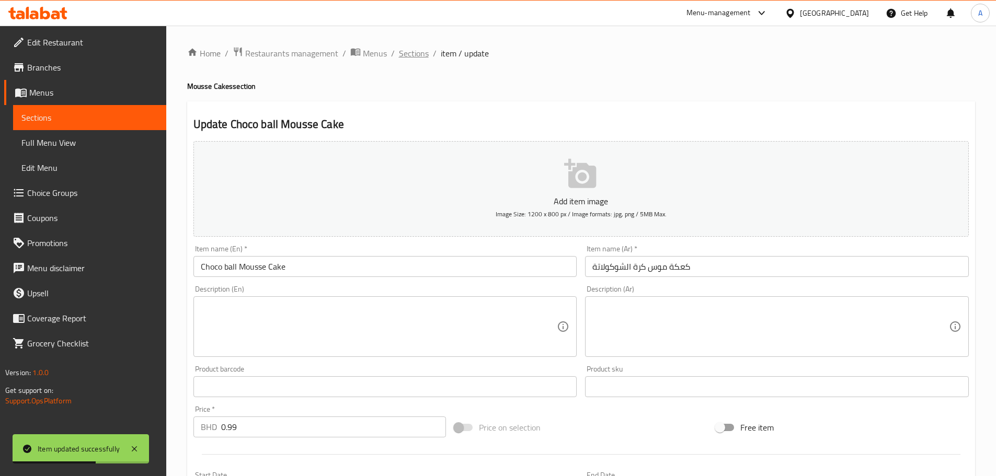
click at [423, 59] on span "Sections" at bounding box center [414, 53] width 30 height 13
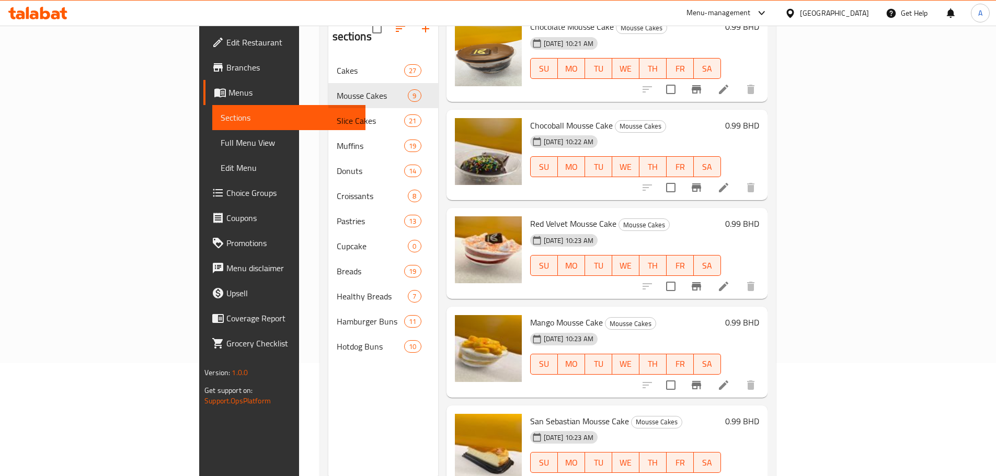
scroll to position [94, 0]
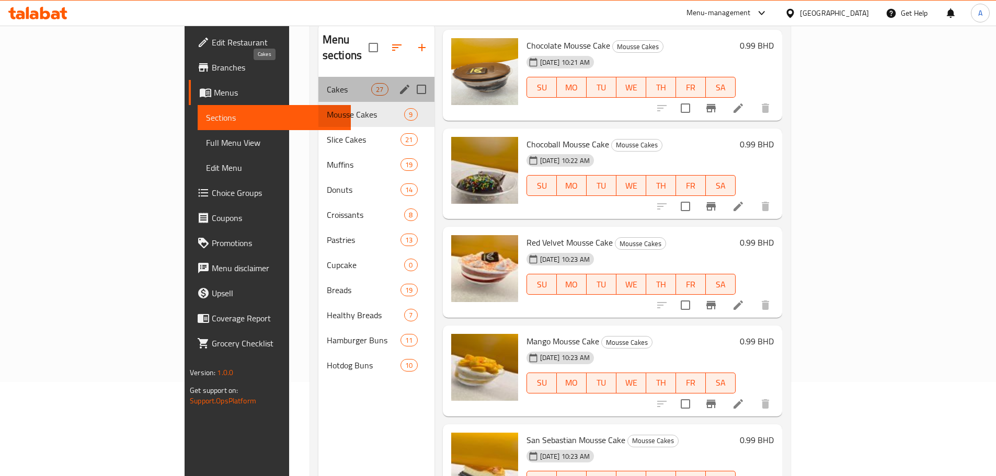
click at [327, 83] on span "Cakes" at bounding box center [349, 89] width 44 height 13
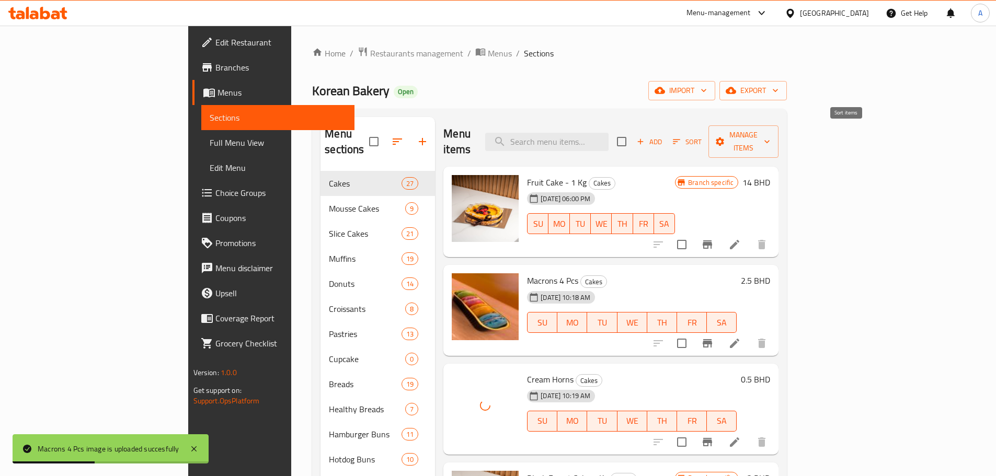
click at [681, 137] on icon "button" at bounding box center [676, 141] width 9 height 9
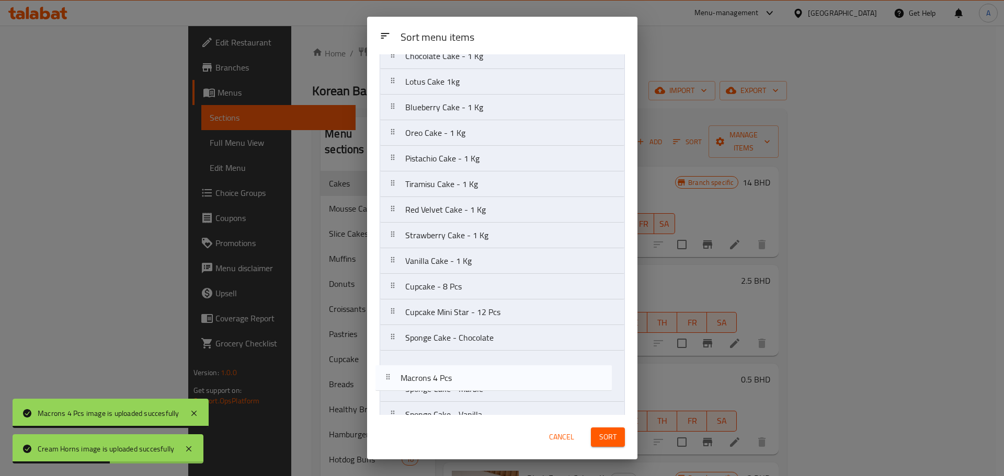
scroll to position [175, 0]
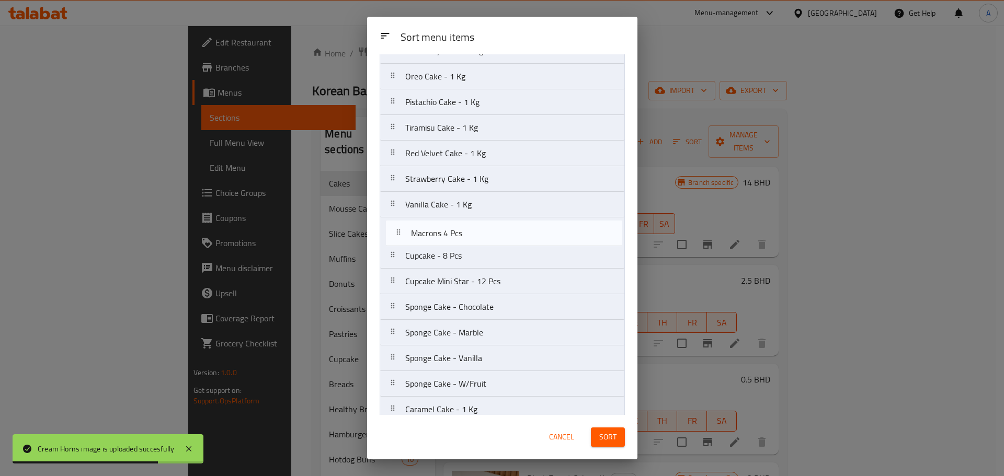
drag, startPoint x: 392, startPoint y: 121, endPoint x: 396, endPoint y: 235, distance: 114.6
click at [396, 235] on nav "Fruit Cake - 1 Kg Macrons 4 Pcs Cream Horns Black Forest Cake 1 Kg Chocolate Ca…" at bounding box center [502, 256] width 245 height 693
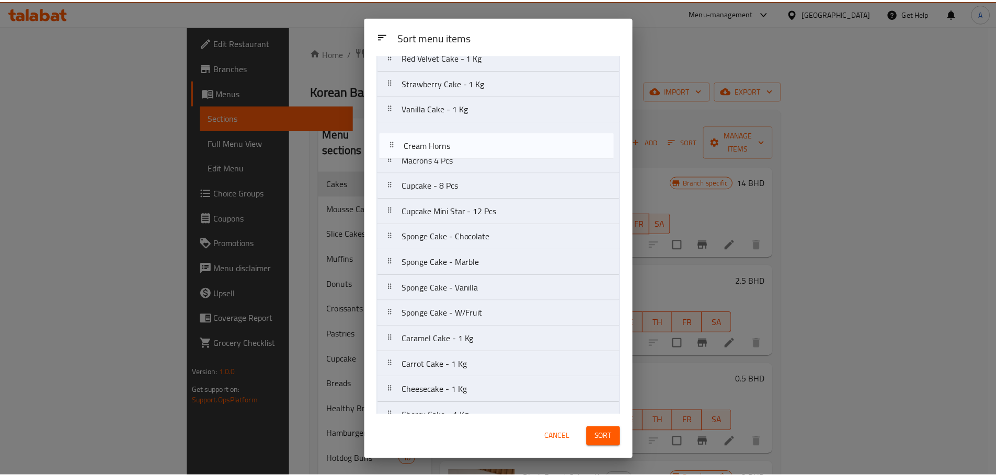
scroll to position [244, 0]
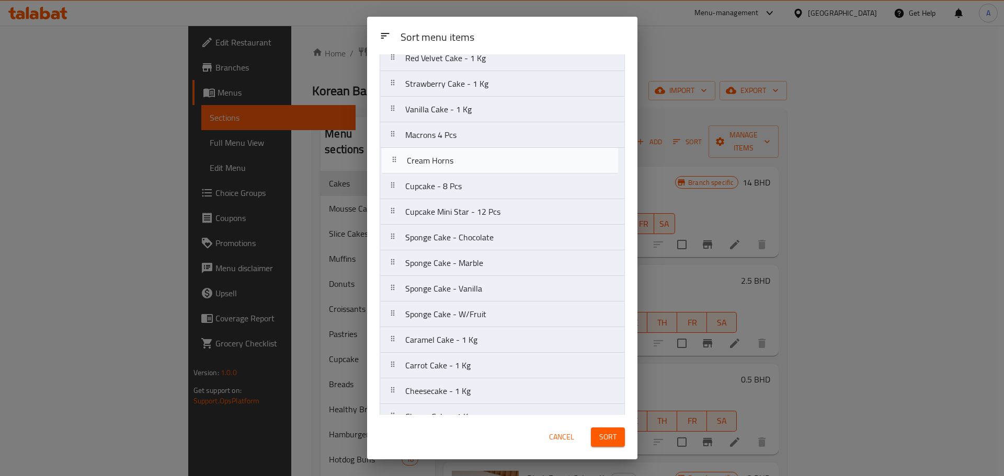
drag, startPoint x: 396, startPoint y: 125, endPoint x: 397, endPoint y: 170, distance: 45.5
click at [397, 170] on nav "Fruit Cake - 1 Kg Cream Horns Black Forest Cake 1 Kg Chocolate Cake - 1 Kg Lotu…" at bounding box center [502, 186] width 245 height 693
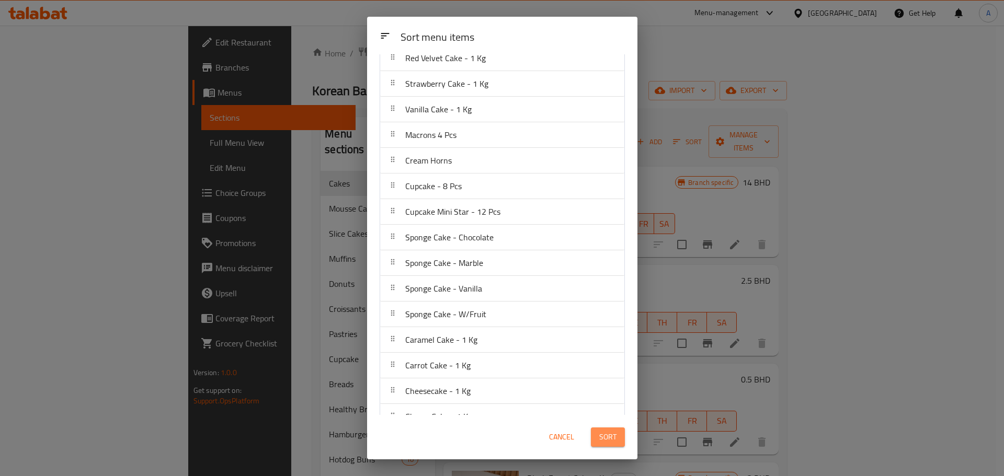
click at [611, 441] on span "Sort" at bounding box center [607, 437] width 17 height 13
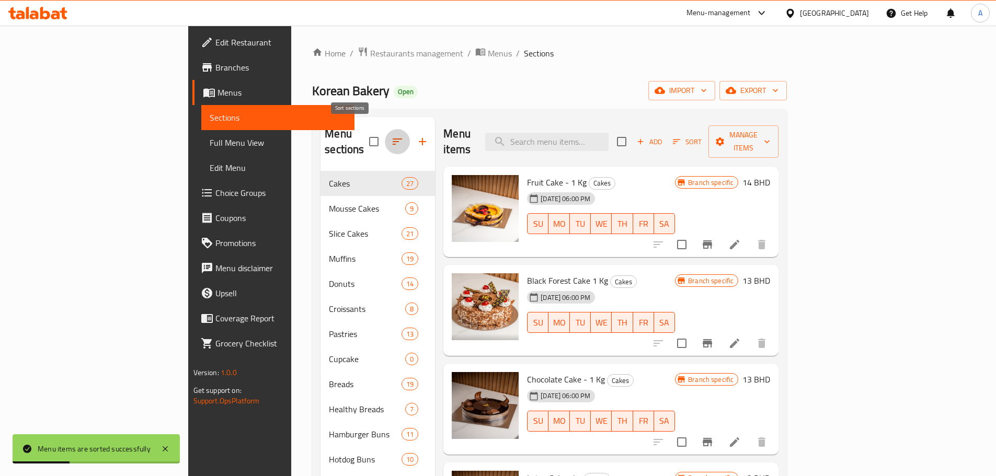
click at [391, 138] on icon "button" at bounding box center [397, 141] width 13 height 13
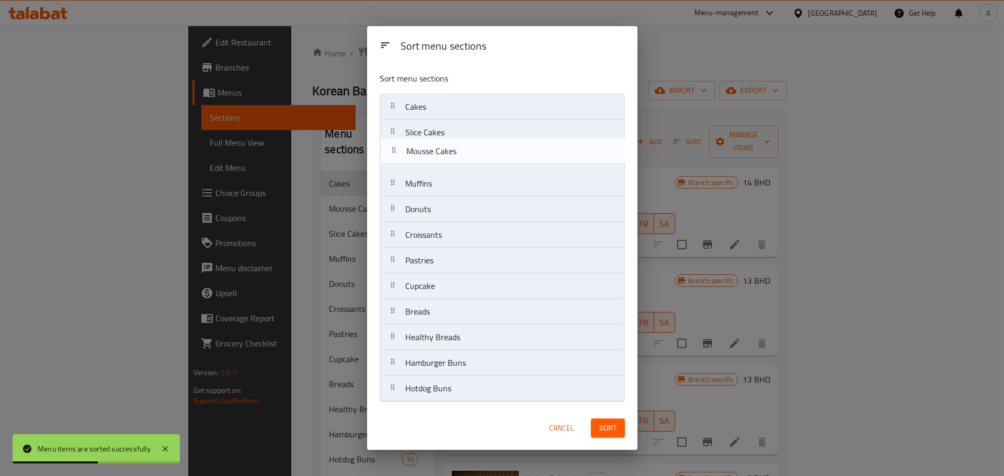
drag, startPoint x: 470, startPoint y: 135, endPoint x: 489, endPoint y: 172, distance: 41.6
click at [472, 156] on nav "Cakes Mousse Cakes Slice Cakes Muffins Donuts Croissants Pastries Cupcake Bread…" at bounding box center [502, 248] width 245 height 309
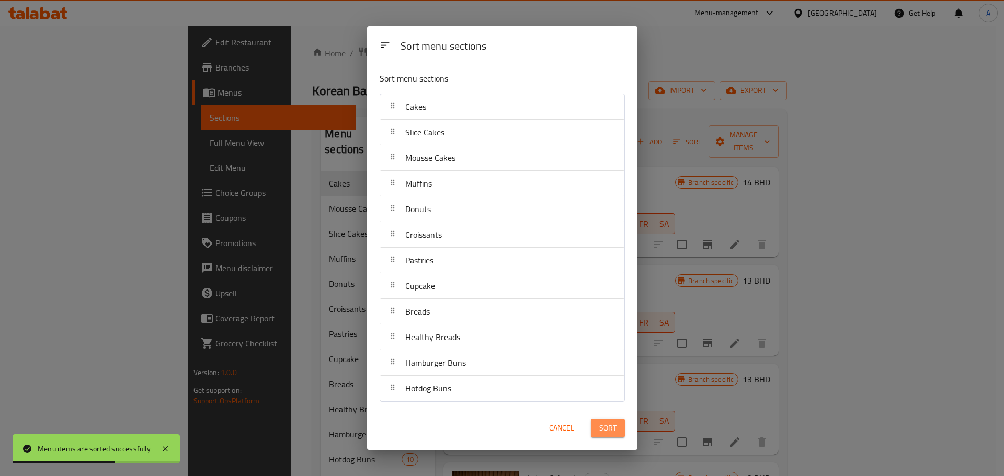
click at [612, 426] on span "Sort" at bounding box center [607, 428] width 17 height 13
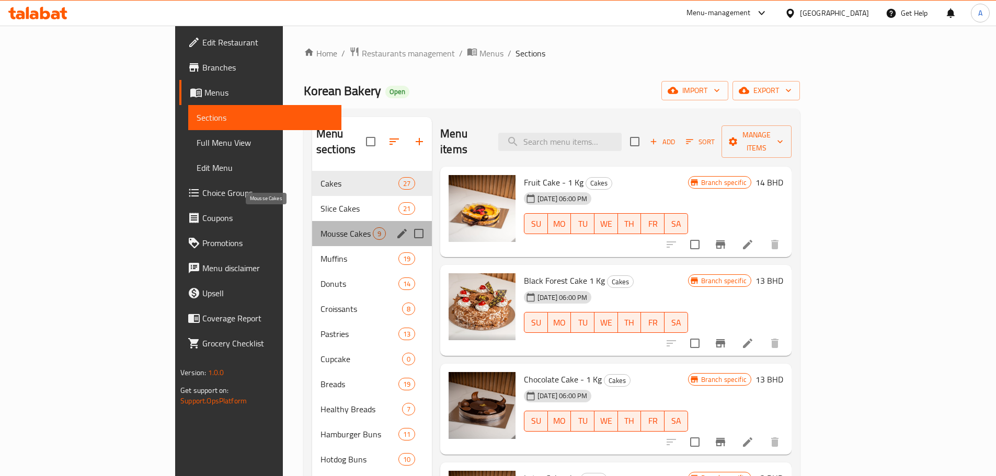
click at [321, 227] on span "Mousse Cakes" at bounding box center [347, 233] width 52 height 13
